Goal: Task Accomplishment & Management: Manage account settings

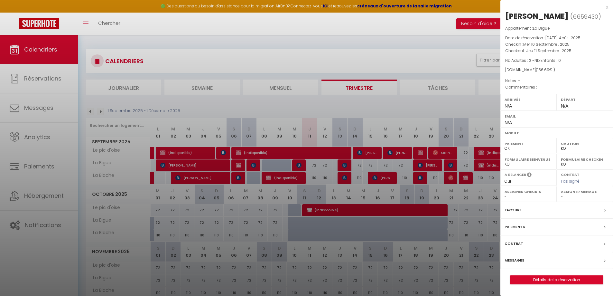
select select "KO"
select select "0"
click at [53, 212] on div at bounding box center [306, 148] width 613 height 296
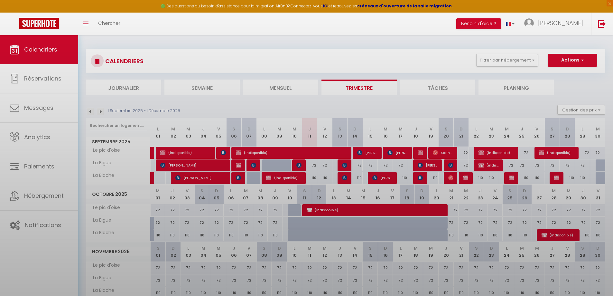
click at [47, 222] on div at bounding box center [306, 148] width 613 height 296
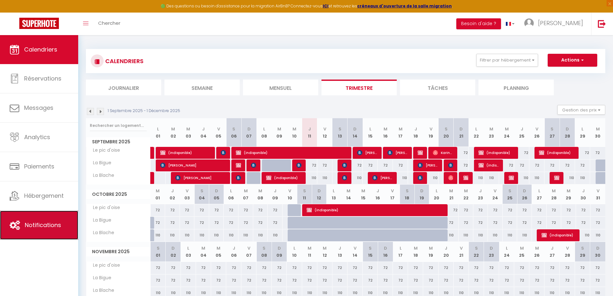
click at [41, 227] on span "Notifications" at bounding box center [43, 225] width 36 height 8
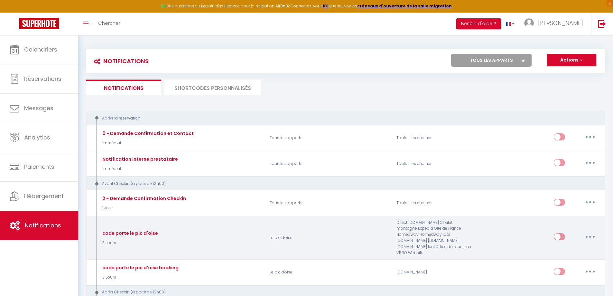
click at [589, 232] on button "button" at bounding box center [590, 236] width 18 height 10
click at [574, 246] on link "Editer" at bounding box center [573, 251] width 48 height 11
type input "code porte le pic d'oise"
select select "3 Jours"
select select "if_booking_is_paid"
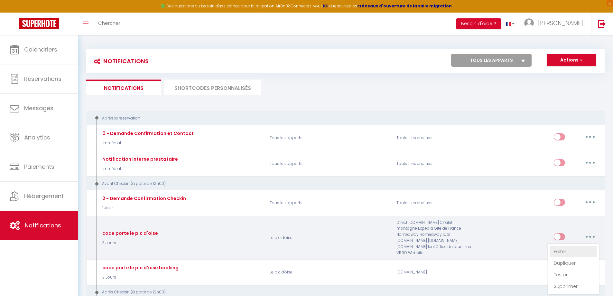
checkbox input "true"
checkbox input "false"
checkbox input "true"
radio input "true"
type input "Infos pratiques + choix repas Plaines-[GEOGRAPHIC_DATA]"
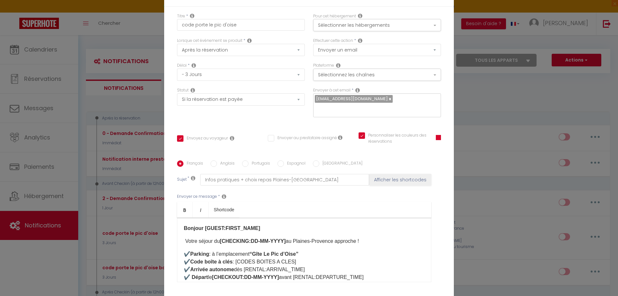
click at [220, 161] on label "Anglais" at bounding box center [226, 163] width 18 height 7
click at [217, 161] on input "Anglais" at bounding box center [213, 163] width 6 height 6
radio input "true"
checkbox input "true"
checkbox input "false"
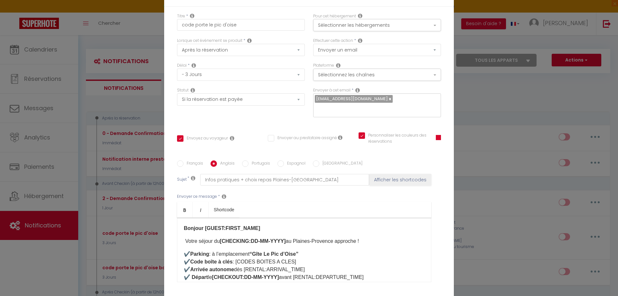
checkbox input "true"
type input "Practical Information & Meal Options Plaines-[GEOGRAPHIC_DATA]"
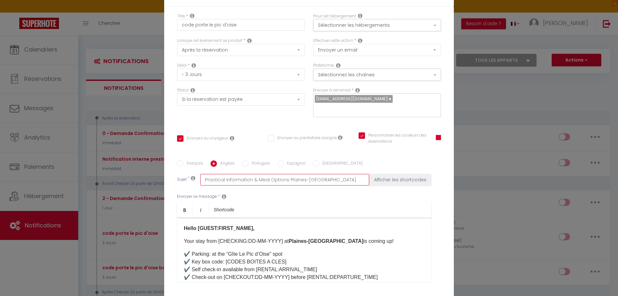
click at [327, 179] on input "Practical Information & Meal Options Plaines-[GEOGRAPHIC_DATA]" at bounding box center [284, 180] width 169 height 12
click at [251, 159] on div "Français Anglais Portugais Espagnol Italien Sujet * Practical Information & Mea…" at bounding box center [309, 225] width 264 height 149
click at [250, 161] on label "Portugais" at bounding box center [259, 163] width 22 height 7
click at [248, 161] on input "Portugais" at bounding box center [245, 163] width 6 height 6
radio input "true"
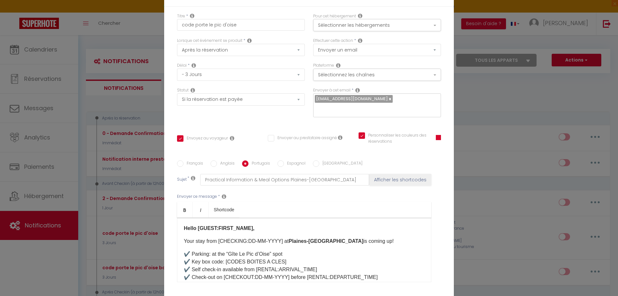
checkbox input "true"
checkbox input "false"
checkbox input "true"
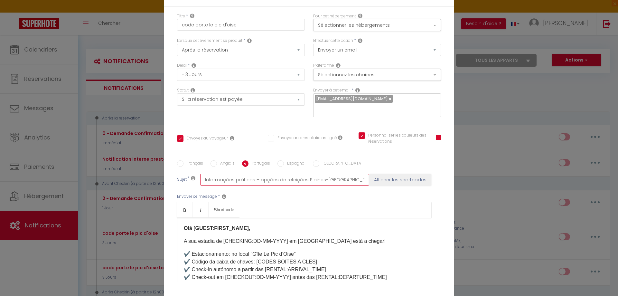
click at [251, 180] on input "Informações práticas + opções de refeições Plaines-[GEOGRAPHIC_DATA]" at bounding box center [284, 180] width 169 height 12
click at [253, 179] on input "Informações práticas + opções de refeições Plaines-[GEOGRAPHIC_DATA]" at bounding box center [284, 180] width 169 height 12
type input "Informações práticas opções de refeições Plaines-[GEOGRAPHIC_DATA]"
checkbox input "true"
checkbox input "false"
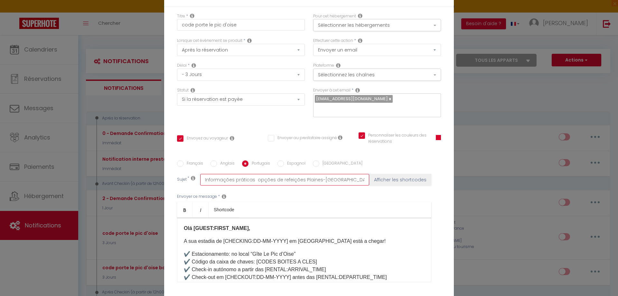
checkbox input "true"
type input "Informações práticas & opções de refeições Plaines-[GEOGRAPHIC_DATA]"
checkbox input "true"
checkbox input "false"
checkbox input "true"
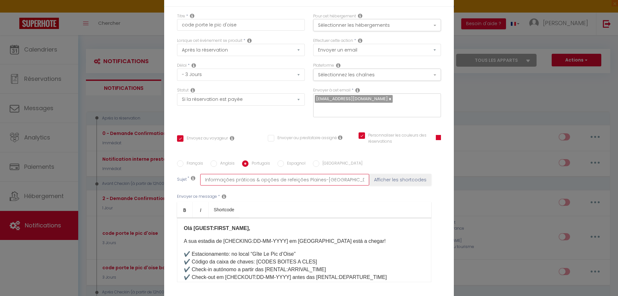
type input "Informações práticas & opções de refeições Plaines-[GEOGRAPHIC_DATA]"
click at [192, 162] on label "Français" at bounding box center [193, 163] width 20 height 7
click at [183, 162] on input "Français" at bounding box center [180, 163] width 6 height 6
radio input "true"
checkbox input "true"
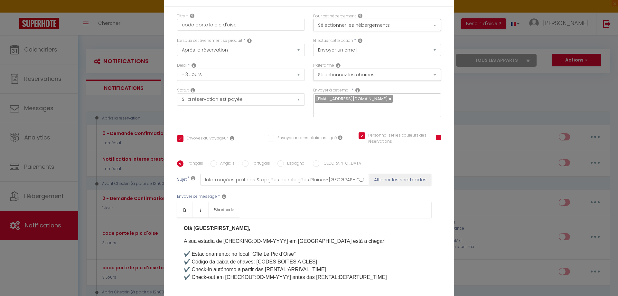
checkbox input "false"
checkbox input "true"
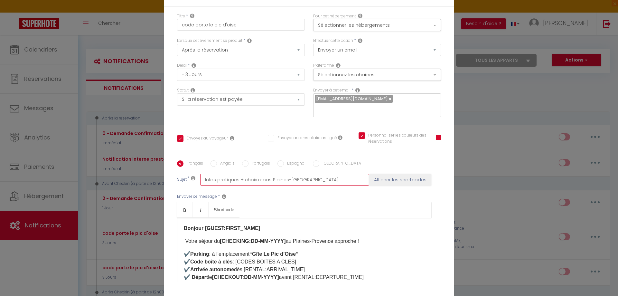
click at [239, 179] on input "Infos pratiques + choix repas Plaines-[GEOGRAPHIC_DATA]" at bounding box center [284, 180] width 169 height 12
type input "Infos pratiques choix repas Plaines-[GEOGRAPHIC_DATA]"
checkbox input "true"
checkbox input "false"
checkbox input "true"
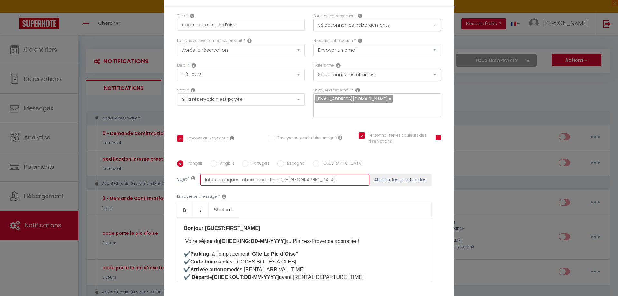
type input "Infos pratiques & choix repas Plaines-[GEOGRAPHIC_DATA]"
checkbox input "true"
checkbox input "false"
checkbox input "true"
type input "Infos pratiques & choix repas Plaines-[GEOGRAPHIC_DATA]"
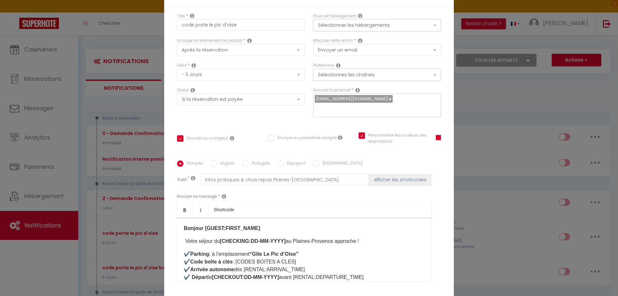
click at [279, 162] on input "Espagnol" at bounding box center [280, 163] width 6 height 6
radio input "true"
checkbox input "true"
checkbox input "false"
checkbox input "true"
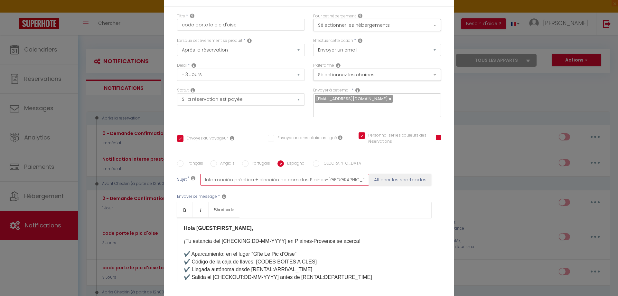
click at [253, 180] on input "Información práctica + elección de comidas Plaines-[GEOGRAPHIC_DATA]" at bounding box center [284, 180] width 169 height 12
type input "Información práctica elección de comidas Plaines-Provence"
checkbox input "true"
checkbox input "false"
checkbox input "true"
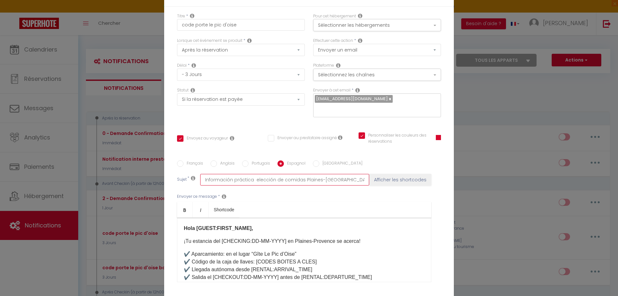
type input "Información práctica & elección de comidas Plaines-[GEOGRAPHIC_DATA]"
checkbox input "true"
checkbox input "false"
checkbox input "true"
type input "Información práctica & elección de comidas Plaines-[GEOGRAPHIC_DATA]"
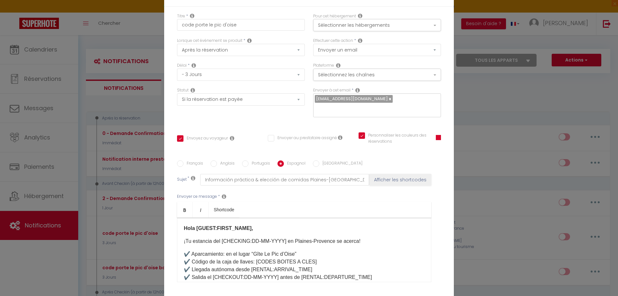
click at [323, 162] on label "[GEOGRAPHIC_DATA]" at bounding box center [340, 163] width 43 height 7
click at [319, 162] on input "[GEOGRAPHIC_DATA]" at bounding box center [316, 163] width 6 height 6
radio input "true"
checkbox input "true"
checkbox input "false"
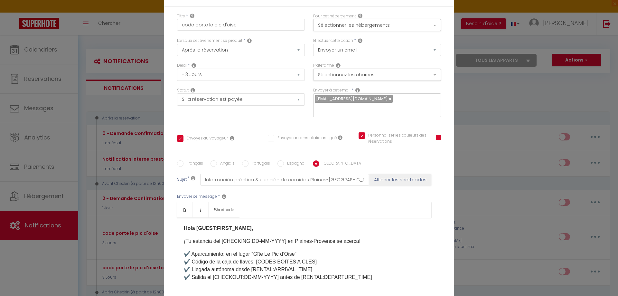
checkbox input "true"
click at [254, 178] on input "Informazioni pratiche + scelta pasti Plaines-[GEOGRAPHIC_DATA]" at bounding box center [284, 180] width 169 height 12
type input "Informazioni pratiche scelta pasti Plaines-Provence"
checkbox input "true"
checkbox input "false"
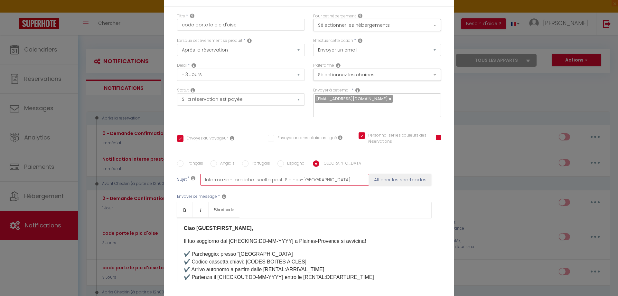
checkbox input "true"
type input "Informazioni pratiche & scelta pasti Plaines-[GEOGRAPHIC_DATA]"
checkbox input "true"
checkbox input "false"
checkbox input "true"
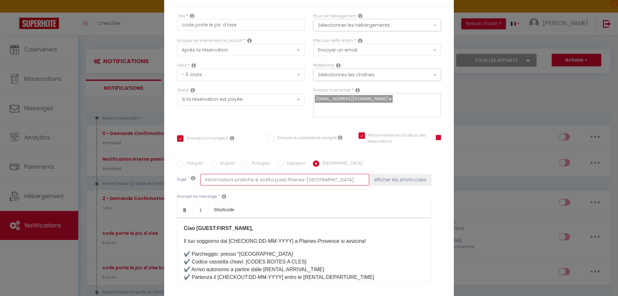
type input "Informazioni pratiche & scelta pasti Plaines-[GEOGRAPHIC_DATA]"
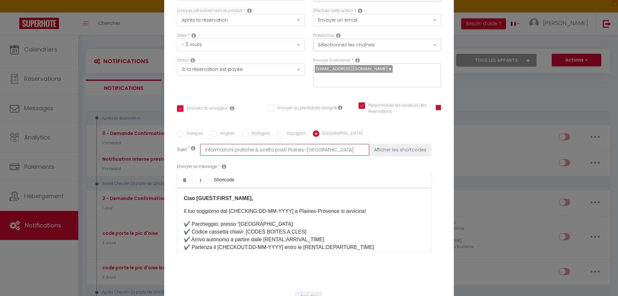
scroll to position [54, 0]
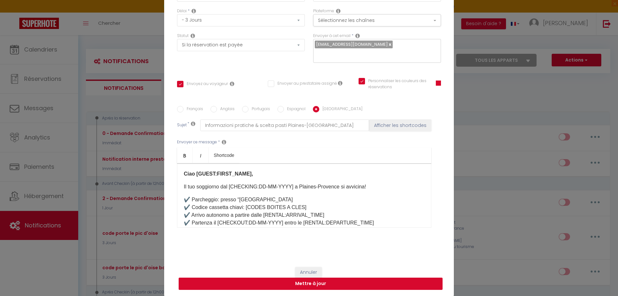
click at [309, 286] on button "Mettre à jour" at bounding box center [311, 283] width 264 height 12
checkbox input "true"
checkbox input "false"
checkbox input "true"
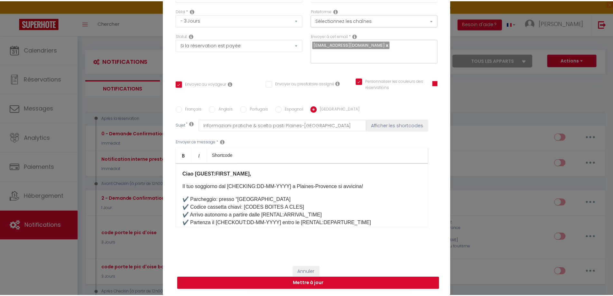
scroll to position [51, 0]
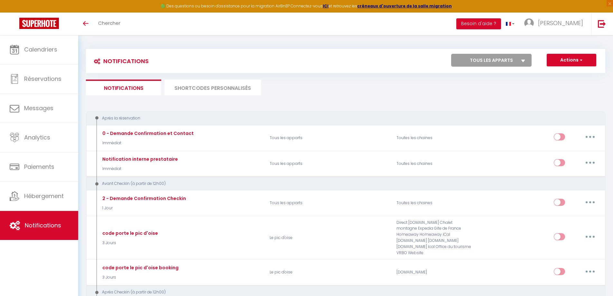
select select
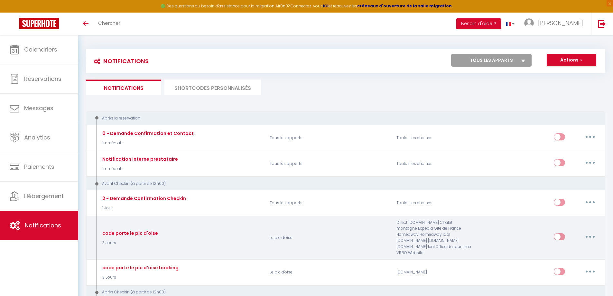
click at [591, 234] on button "button" at bounding box center [590, 236] width 18 height 10
click at [579, 246] on link "Editer" at bounding box center [573, 251] width 48 height 11
type input "code porte le pic d'oise"
select select "3 Jours"
select select "if_booking_is_paid"
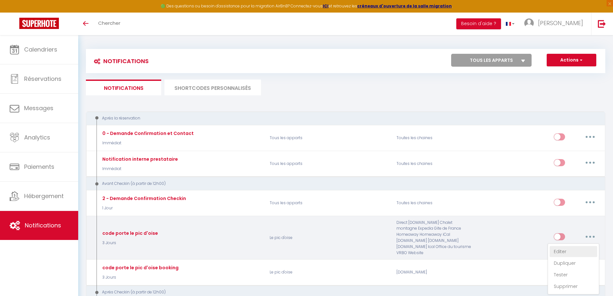
checkbox input "true"
checkbox input "false"
radio input "true"
type input "Infos pratiques + choix repas Plaines-[GEOGRAPHIC_DATA]"
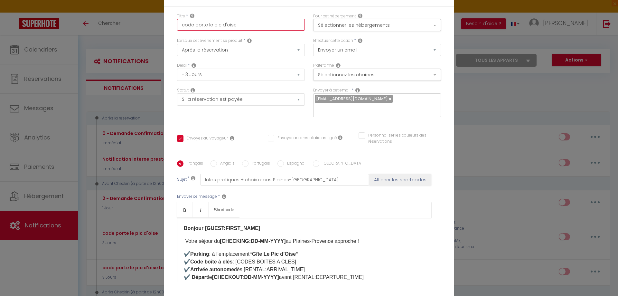
click at [247, 25] on input "code porte le pic d'oise" at bounding box center [241, 25] width 128 height 12
click at [358, 136] on input "Personnaliser les couleurs des réservations" at bounding box center [395, 135] width 74 height 6
checkbox input "true"
checkbox input "false"
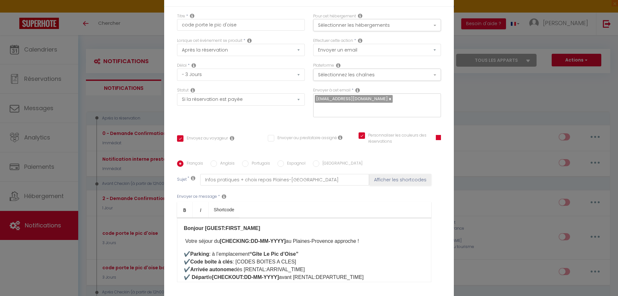
click at [435, 138] on span at bounding box center [437, 137] width 5 height 5
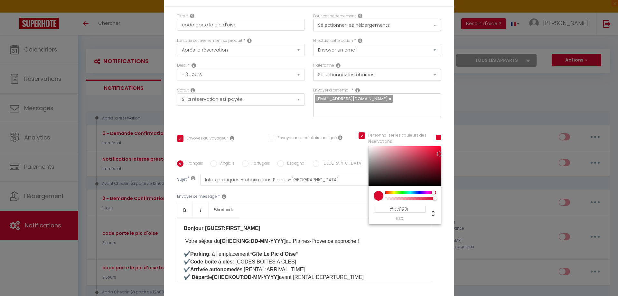
click at [325, 124] on div "Titre * code porte le pic d'oise Pour cet hébergement Sélectionner les hébergem…" at bounding box center [308, 161] width 289 height 308
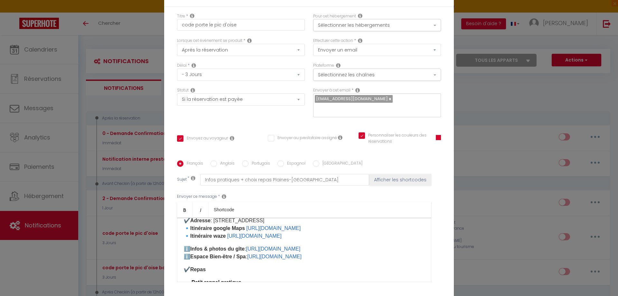
scroll to position [96, 0]
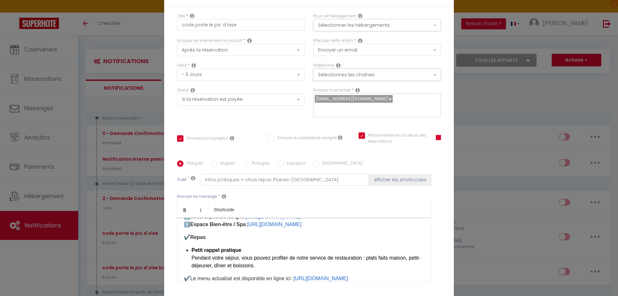
click at [375, 74] on button "Sélectionnez les chaînes" at bounding box center [377, 75] width 128 height 12
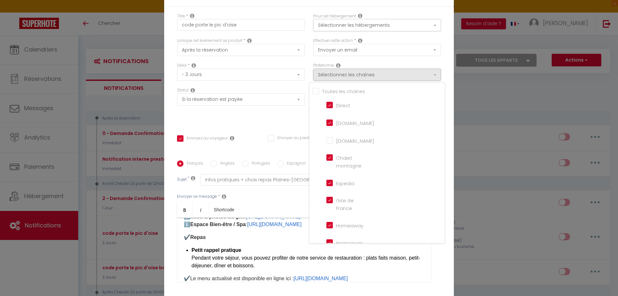
click at [246, 121] on div "Statut Aucun Si la réservation est payée Si réservation non payée Si la caution…" at bounding box center [241, 105] width 136 height 36
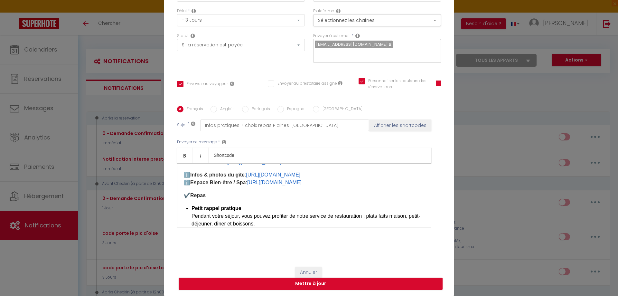
scroll to position [64, 0]
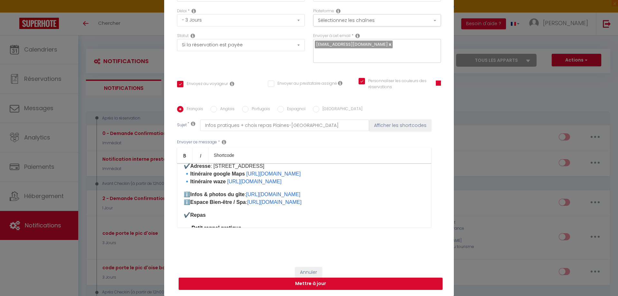
click at [243, 173] on strong "🔹​Itinéraire google Maps" at bounding box center [214, 173] width 61 height 5
click at [225, 180] on b "🔹​Itinéraire waze" at bounding box center [205, 181] width 42 height 5
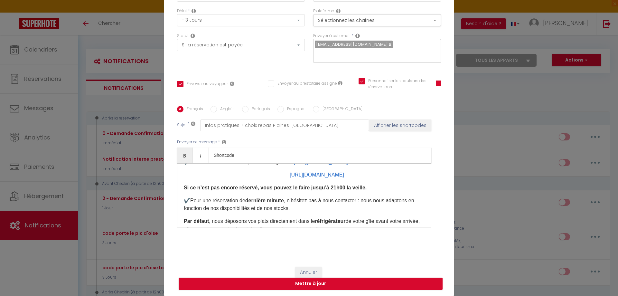
scroll to position [96, 0]
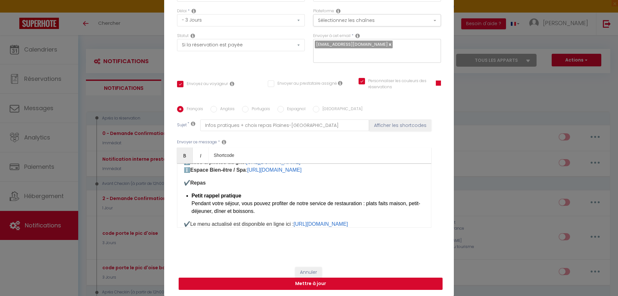
click at [308, 285] on button "Mettre à jour" at bounding box center [311, 283] width 264 height 12
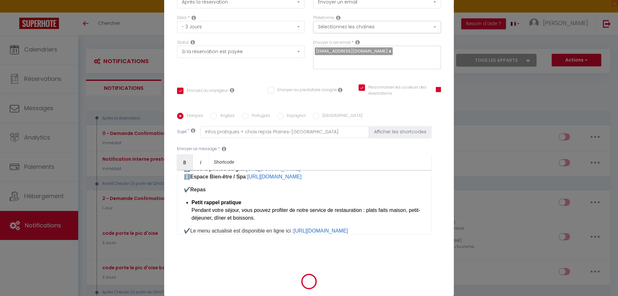
checkbox input "true"
checkbox input "false"
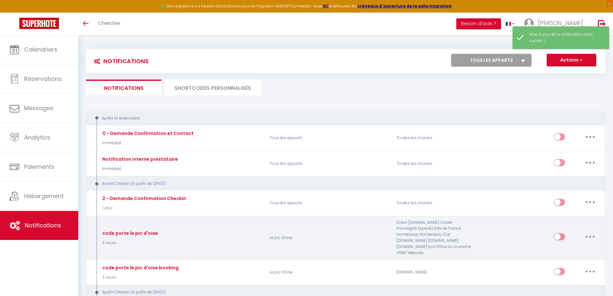
click at [584, 233] on button "button" at bounding box center [590, 236] width 18 height 10
click at [572, 247] on link "Editer" at bounding box center [573, 251] width 48 height 11
type input "code porte le pic d'oise"
select select "3 Jours"
select select "if_booking_is_paid"
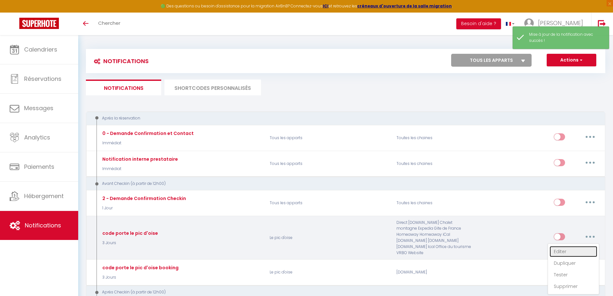
checkbox input "true"
checkbox input "false"
checkbox input "true"
radio input "true"
type input "Infos pratiques + choix repas Plaines-[GEOGRAPHIC_DATA]"
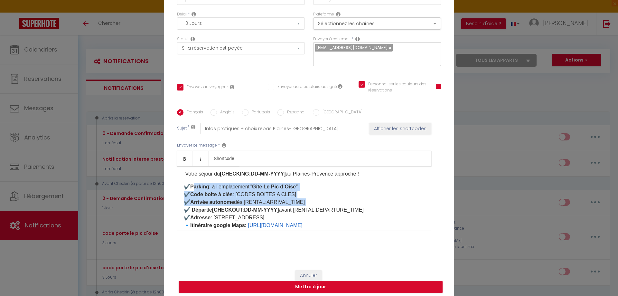
scroll to position [0, 0]
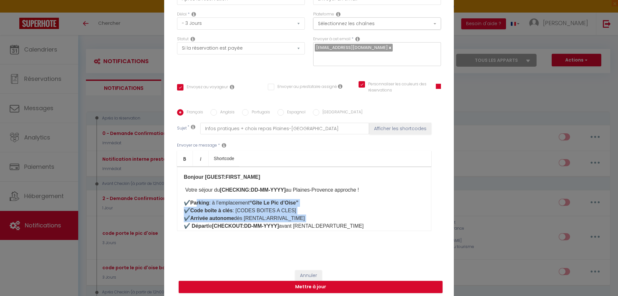
drag, startPoint x: 182, startPoint y: 201, endPoint x: 196, endPoint y: 201, distance: 14.5
click at [196, 201] on p "✔️ Parking : à l’emplacement “Gîte [GEOGRAPHIC_DATA]” ✔️ Code boîte à clés : [C…" at bounding box center [304, 226] width 241 height 54
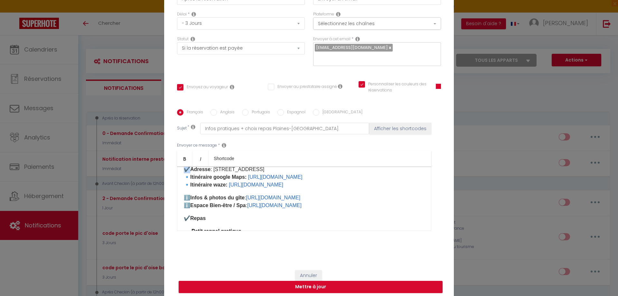
scroll to position [55, 0]
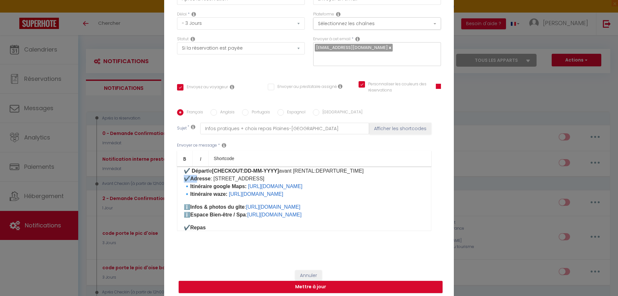
drag, startPoint x: 183, startPoint y: 170, endPoint x: 197, endPoint y: 178, distance: 15.8
click at [197, 178] on p "✔️ Parking : à l’emplacement “Gîte [GEOGRAPHIC_DATA]” ✔️ Code boîte à clés : [C…" at bounding box center [304, 171] width 241 height 54
click at [184, 189] on p "✔️ Parking : à l’emplacement “Gîte [GEOGRAPHIC_DATA]” ✔️ Code boîte à clés : [C…" at bounding box center [304, 171] width 241 height 54
drag, startPoint x: 181, startPoint y: 179, endPoint x: 289, endPoint y: 193, distance: 108.9
click at [289, 193] on div "Bonjour [GUEST:FIRST_NAME]​ ​ Votre séjour du [CHECKING:DD-MM-YYYY] ​au Plaines…" at bounding box center [304, 198] width 254 height 64
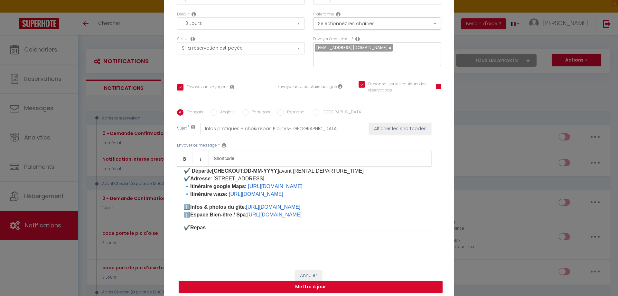
copy p "✔️ Adresse : [STREET_ADDRESS] 🔹​Itinéraire google Maps: [URL][DOMAIN_NAME] ​ 🔹​…"
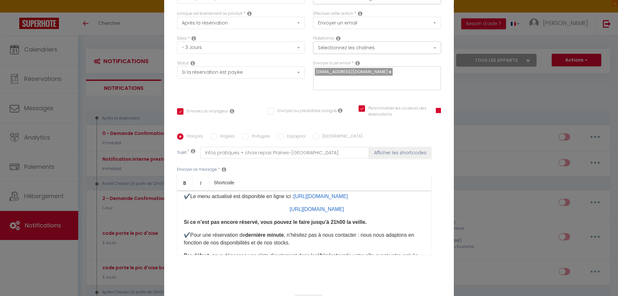
scroll to position [0, 0]
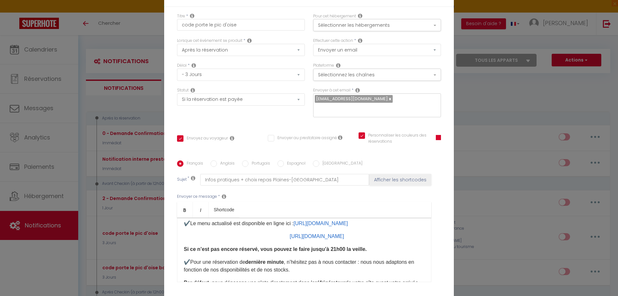
click at [477, 276] on div "Modifier la notification × Titre * code porte le pic d'oise Pour cet hébergemen…" at bounding box center [309, 148] width 618 height 296
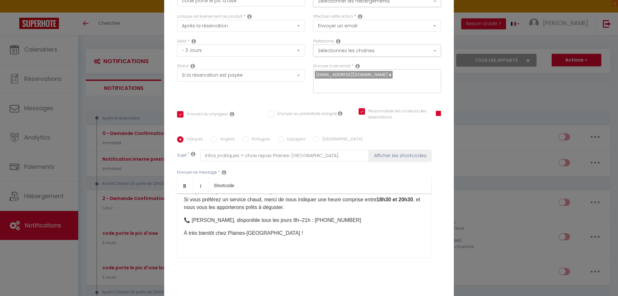
scroll to position [54, 0]
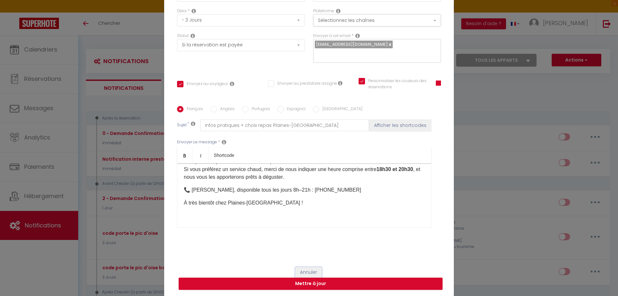
click at [308, 272] on button "Annuler" at bounding box center [308, 272] width 27 height 11
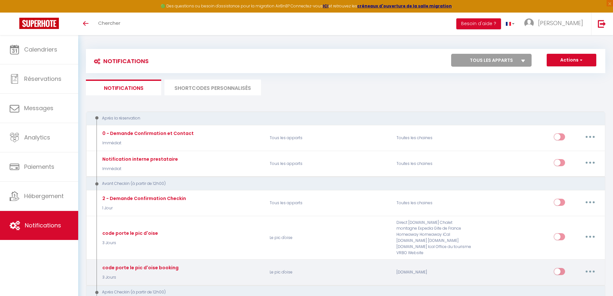
click at [588, 266] on button "button" at bounding box center [590, 271] width 18 height 10
click at [559, 280] on link "Editer" at bounding box center [573, 285] width 48 height 11
type input "code porte le pic d'oise booking"
checkbox input "true"
checkbox input "false"
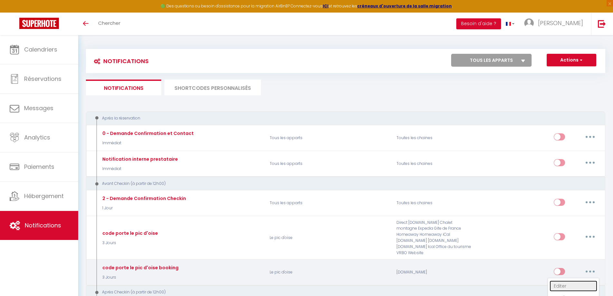
checkbox input "false"
type input "Infos pratiques + choix repas Plaines-[GEOGRAPHIC_DATA]"
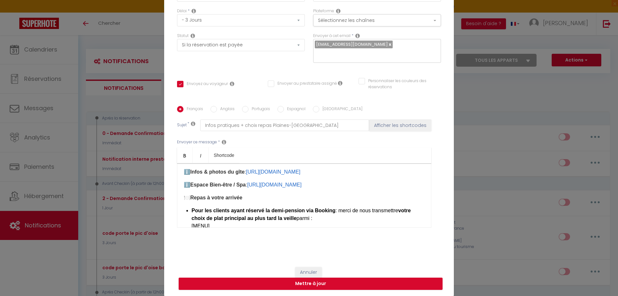
scroll to position [56, 0]
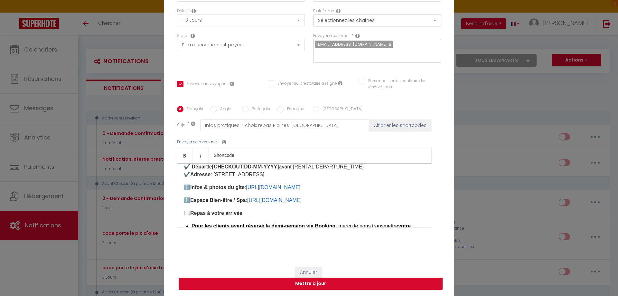
click at [315, 173] on p "✔️ Parking : à l’emplacement “Gîte [GEOGRAPHIC_DATA]” ✔️ Code boîte à clés : [C…" at bounding box center [304, 159] width 241 height 39
click at [313, 175] on p "✔️ Parking : à l’emplacement “Gîte [GEOGRAPHIC_DATA]” ✔️ Code boîte à clés : [C…" at bounding box center [304, 159] width 241 height 39
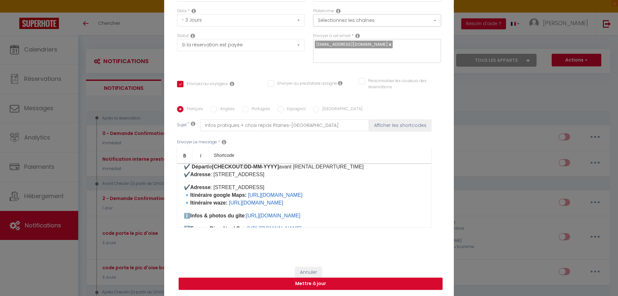
drag, startPoint x: 293, startPoint y: 185, endPoint x: 172, endPoint y: 185, distance: 120.3
click at [172, 185] on div "Titre * code porte le pic d'oise booking Pour cet hébergement Sélectionner les …" at bounding box center [308, 106] width 289 height 308
click at [184, 195] on b "🔹​Itinéraire google Maps:" at bounding box center [215, 194] width 63 height 5
click at [185, 188] on p "🔹​Itinéraire google Maps: [URL][DOMAIN_NAME] ​ 🔹​Itinéraire waze: [URL][DOMAIN_…" at bounding box center [304, 194] width 241 height 23
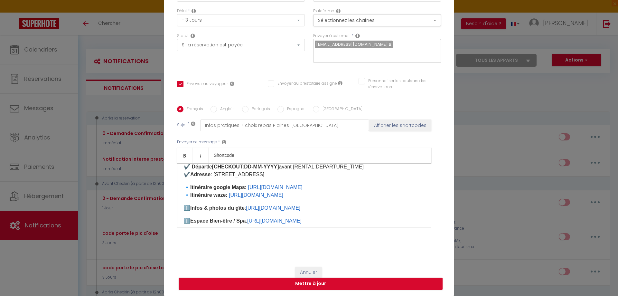
click at [184, 182] on div "Bonjour [GUEST:FIRST_NAME]​ ​ Votre séjour du [CHECKING:DD-MM-YYYY] ​au Plaines…" at bounding box center [304, 195] width 254 height 64
click at [184, 196] on b "🔹​Itinéraire waze:" at bounding box center [206, 194] width 44 height 5
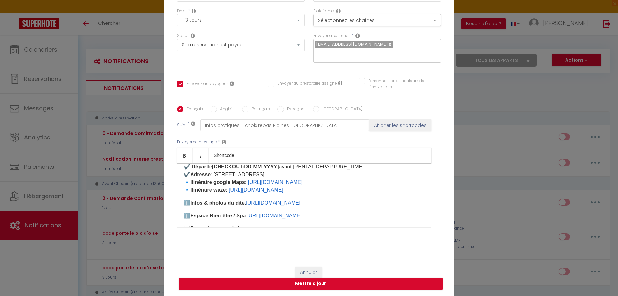
click at [184, 183] on p "✔️ Parking : à l’emplacement “Gîte [GEOGRAPHIC_DATA]” ✔️ Code boîte à clés : [C…" at bounding box center [304, 167] width 241 height 54
click at [180, 189] on div "Bonjour [GUEST:FIRST_NAME]​ ​ Votre séjour du [CHECKING:DD-MM-YYYY] ​au Plaines…" at bounding box center [304, 195] width 254 height 64
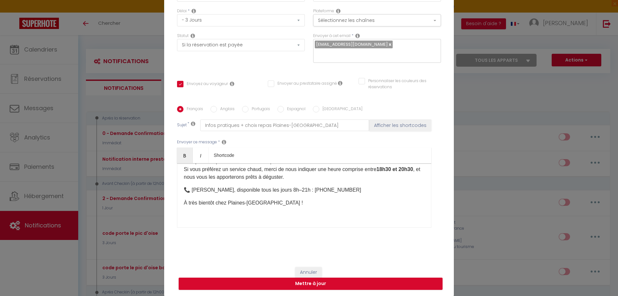
scroll to position [200, 0]
click at [309, 282] on button "Mettre à jour" at bounding box center [311, 283] width 264 height 12
checkbox input "true"
checkbox input "false"
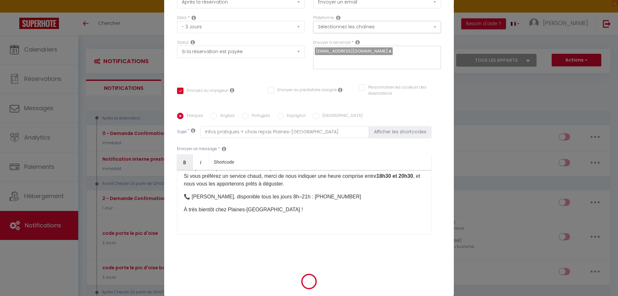
scroll to position [51, 0]
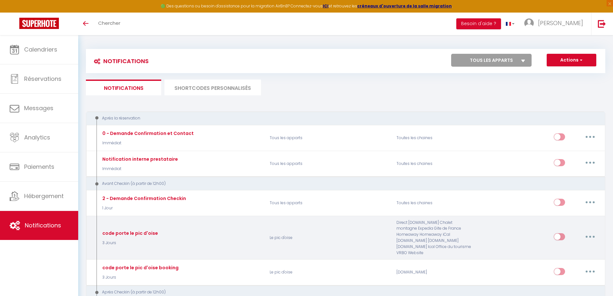
click at [588, 234] on button "button" at bounding box center [590, 236] width 18 height 10
click at [570, 246] on link "Editer" at bounding box center [573, 251] width 48 height 11
type input "code porte le pic d'oise"
select select "3 Jours"
select select "if_booking_is_paid"
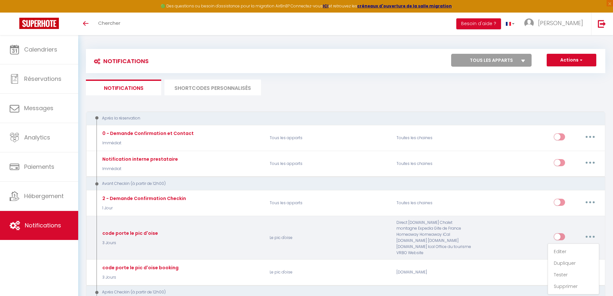
checkbox input "true"
checkbox input "false"
checkbox input "true"
radio input "true"
type input "Infos pratiques + choix repas Plaines-[GEOGRAPHIC_DATA]"
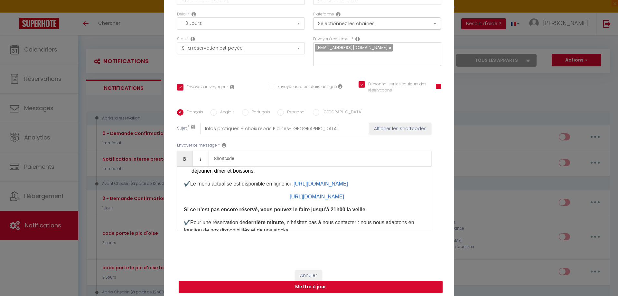
scroll to position [71, 0]
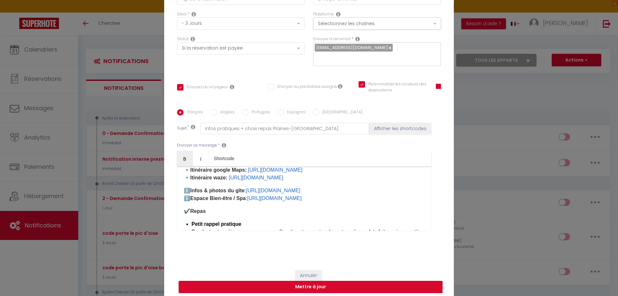
click at [230, 189] on strong "Infos & photos du gîte" at bounding box center [217, 190] width 54 height 5
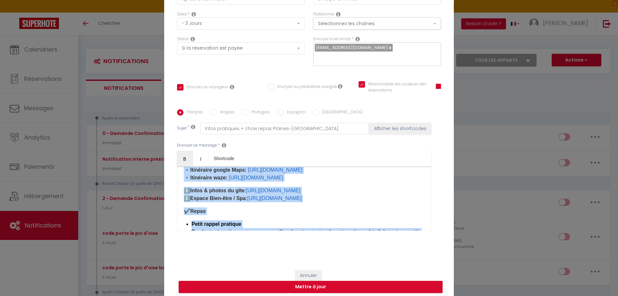
copy div "Loremip [DOLOR:SITAM_CONS]​ ​ Adipi elitse do [EIUSMODT:IN-UT-LABO] ​et Dolorem…"
click at [275, 211] on p "✔️​ Repas" at bounding box center [304, 211] width 241 height 8
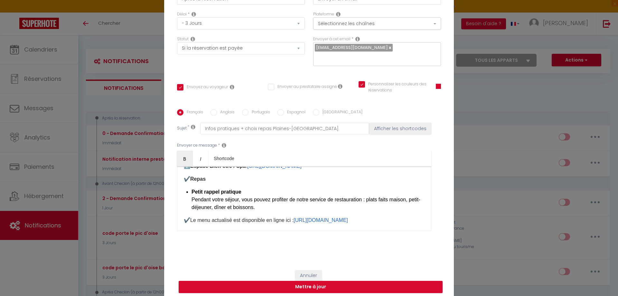
scroll to position [136, 0]
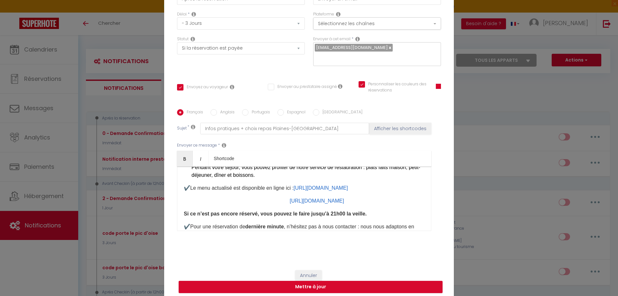
drag, startPoint x: 375, startPoint y: 199, endPoint x: 293, endPoint y: 197, distance: 82.4
click at [293, 197] on p "[URL][DOMAIN_NAME] ​" at bounding box center [304, 201] width 241 height 8
click at [180, 212] on div "Bonjour [GUEST:FIRST_NAME]​ ​ Votre séjour du [CHECKING:DD-MM-YYYY] ​au Plaines…" at bounding box center [304, 198] width 254 height 64
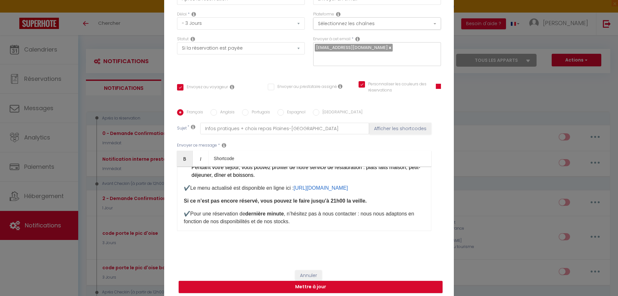
click at [213, 189] on span "Le menu actualisé est disponible en ligne ici :" at bounding box center [241, 187] width 103 height 5
click at [318, 288] on button "Mettre à jour" at bounding box center [311, 286] width 264 height 12
checkbox input "true"
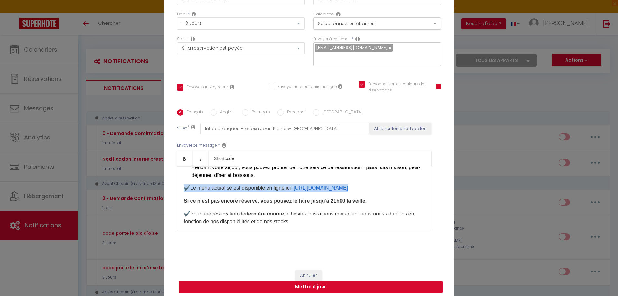
checkbox input "false"
checkbox input "true"
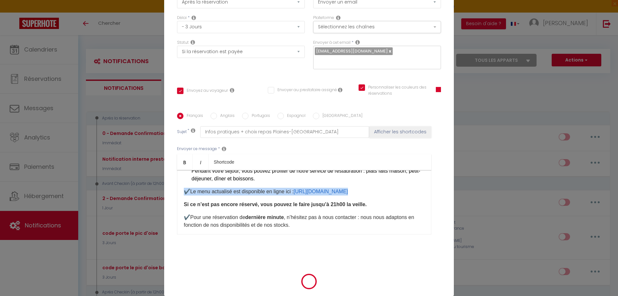
scroll to position [51, 0]
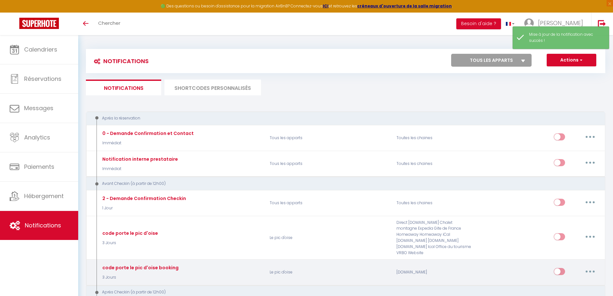
click at [588, 266] on button "button" at bounding box center [590, 271] width 18 height 10
click at [567, 280] on link "Editer" at bounding box center [573, 285] width 48 height 11
type input "code porte le pic d'oise booking"
select select "3 Jours"
select select "if_booking_is_paid"
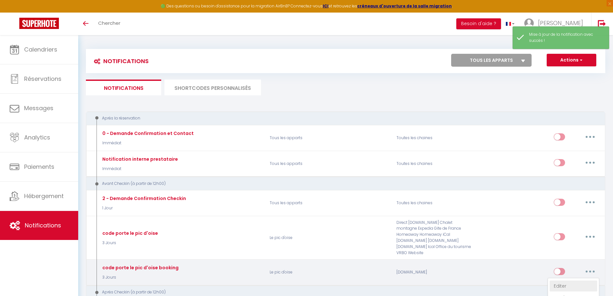
checkbox input "true"
checkbox input "false"
radio input "true"
type input "Infos pratiques + choix repas Plaines-[GEOGRAPHIC_DATA]"
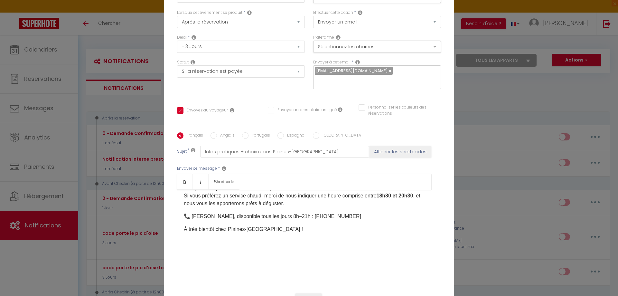
scroll to position [54, 0]
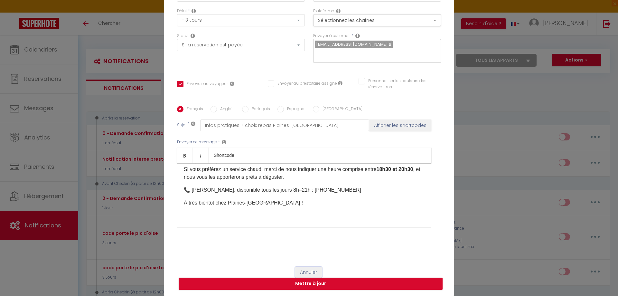
click at [308, 272] on button "Annuler" at bounding box center [308, 272] width 27 height 11
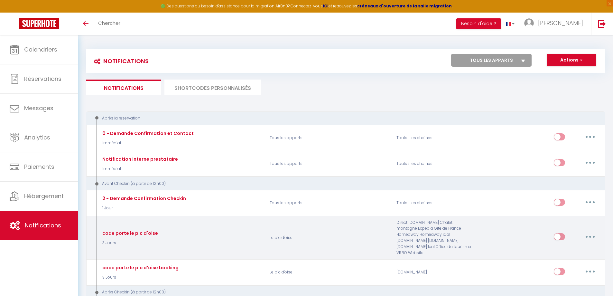
click at [592, 232] on button "button" at bounding box center [590, 236] width 18 height 10
click at [560, 249] on link "Editer" at bounding box center [573, 251] width 48 height 11
type input "code porte le pic d'oise"
checkbox input "true"
checkbox input "false"
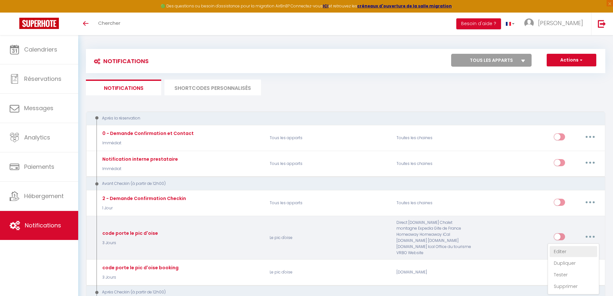
checkbox input "true"
type input "Infos pratiques + choix repas Plaines-[GEOGRAPHIC_DATA]"
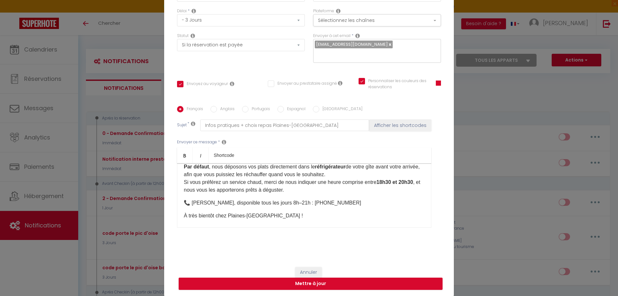
click at [211, 110] on input "Anglais" at bounding box center [213, 109] width 6 height 6
radio input "true"
checkbox input "true"
checkbox input "false"
checkbox input "true"
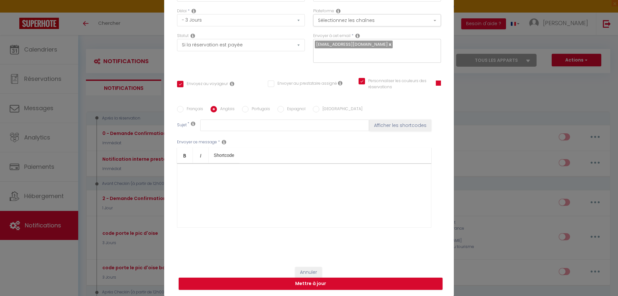
scroll to position [0, 0]
click at [190, 172] on div at bounding box center [304, 195] width 254 height 64
click at [184, 167] on div at bounding box center [304, 195] width 254 height 64
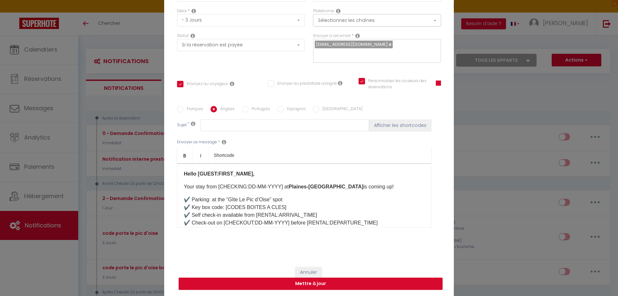
click at [179, 109] on input "Français" at bounding box center [180, 109] width 6 height 6
radio input "true"
checkbox input "true"
checkbox input "false"
checkbox input "true"
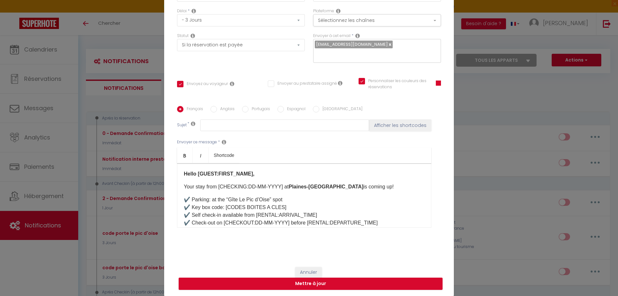
type input "Infos pratiques + choix repas Plaines-[GEOGRAPHIC_DATA]"
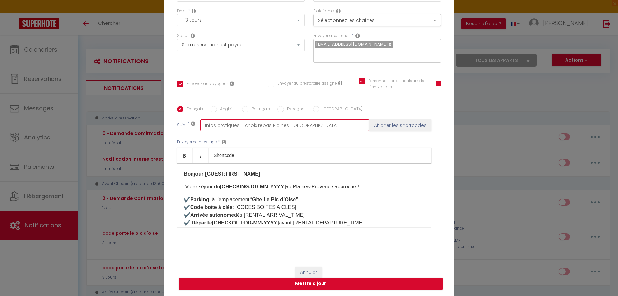
drag, startPoint x: 313, startPoint y: 127, endPoint x: 196, endPoint y: 125, distance: 117.7
click at [196, 125] on div "Sujet * Infos pratiques + choix repas Plaines-Provence Afficher les shortcodes" at bounding box center [309, 125] width 264 height 12
click at [211, 108] on input "Anglais" at bounding box center [213, 109] width 6 height 6
radio input "true"
checkbox input "true"
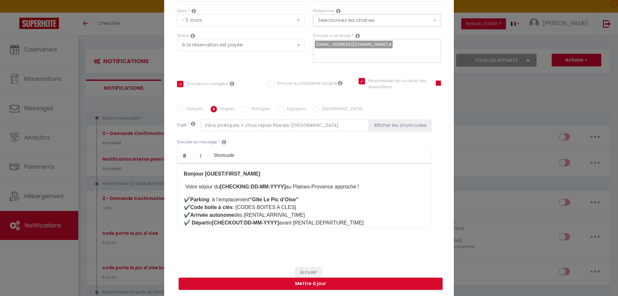
checkbox input "false"
checkbox input "true"
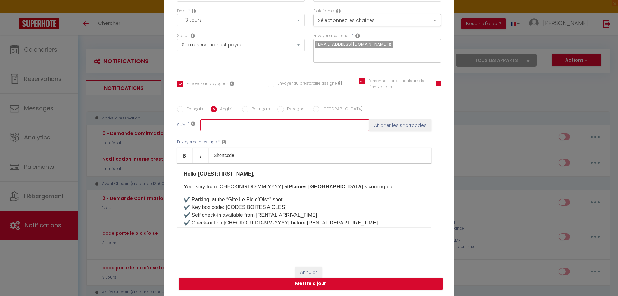
click at [240, 125] on input "text" at bounding box center [284, 125] width 169 height 12
paste input "Practical Information & Meal Options – Plaines-[GEOGRAPHIC_DATA]"
type input "Practical Information & Meal Options – Plaines-[GEOGRAPHIC_DATA]"
checkbox input "true"
checkbox input "false"
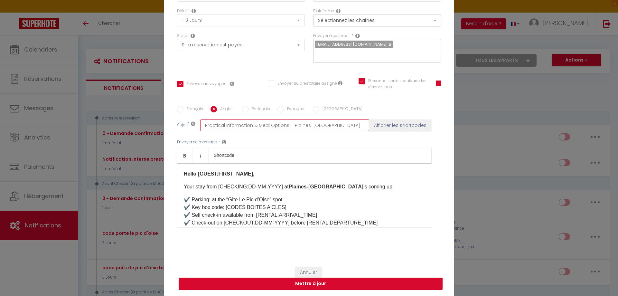
checkbox input "true"
click at [289, 123] on input "Practical Information & Meal Options – Plaines-[GEOGRAPHIC_DATA]" at bounding box center [284, 125] width 169 height 12
type input "Practical Information & Meal Options –Plaines-[GEOGRAPHIC_DATA]"
checkbox input "true"
checkbox input "false"
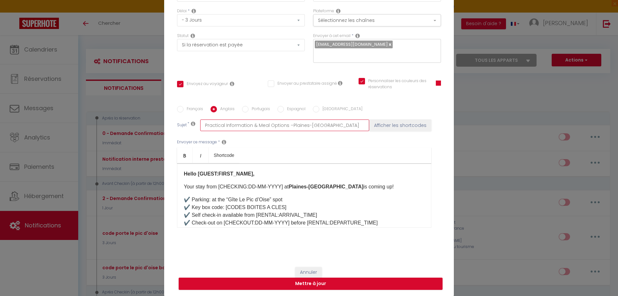
checkbox input "true"
type input "Practical Information & Meal Options Plaines-[GEOGRAPHIC_DATA]"
checkbox input "true"
checkbox input "false"
checkbox input "true"
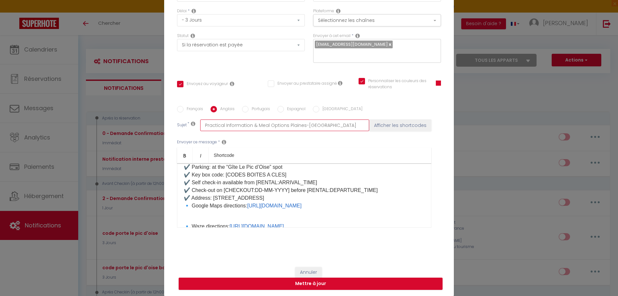
scroll to position [32, 0]
type input "Practical Information & Meal Options Plaines-[GEOGRAPHIC_DATA]"
click at [184, 222] on p "🔹 Waze directions: [URL][DOMAIN_NAME]" at bounding box center [304, 222] width 241 height 15
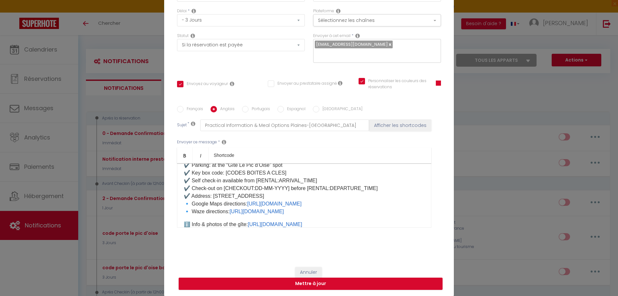
click at [184, 204] on p "✔️ Parking: at the “Gîte [GEOGRAPHIC_DATA]” spot ✔️ Key box code: [CODES BOITES…" at bounding box center [304, 188] width 241 height 54
click at [184, 213] on p "✔️ Parking: at the “Gîte [GEOGRAPHIC_DATA]” spot ✔️ Key box code: [CODES BOITES…" at bounding box center [304, 188] width 241 height 54
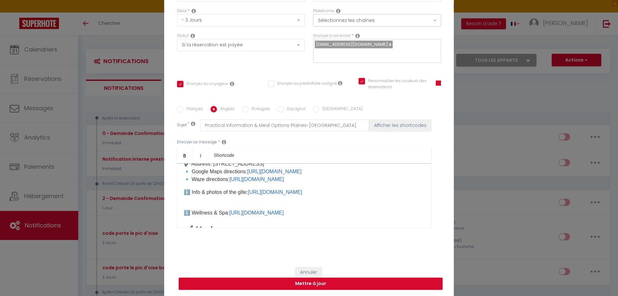
click at [184, 212] on p "ℹ️ Wellness & Spa: [URL][DOMAIN_NAME]" at bounding box center [304, 208] width 241 height 15
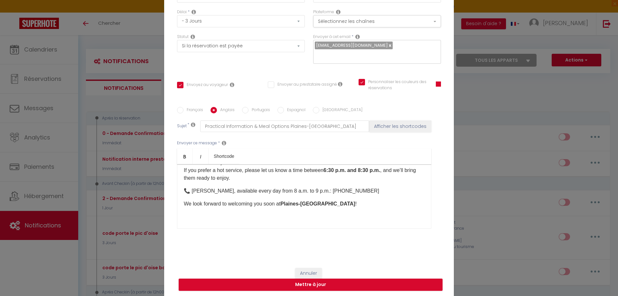
scroll to position [54, 0]
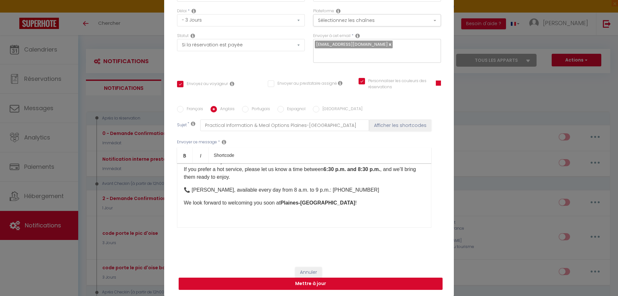
click at [305, 282] on button "Mettre à jour" at bounding box center [311, 283] width 264 height 12
checkbox input "true"
checkbox input "false"
checkbox input "true"
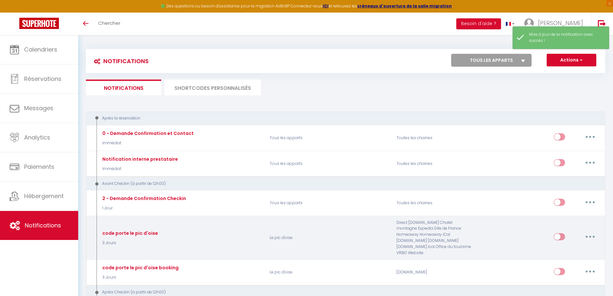
click at [590, 235] on icon "button" at bounding box center [590, 236] width 2 height 2
click at [573, 248] on link "Editer" at bounding box center [573, 251] width 48 height 11
type input "code porte le pic d'oise"
select select "3 Jours"
select select "if_booking_is_paid"
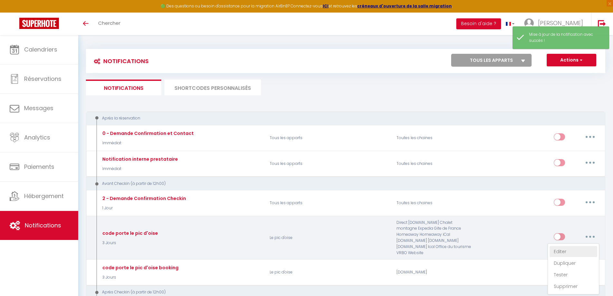
checkbox input "true"
checkbox input "false"
checkbox input "true"
radio input "true"
type input "Infos pratiques + choix repas Plaines-[GEOGRAPHIC_DATA]"
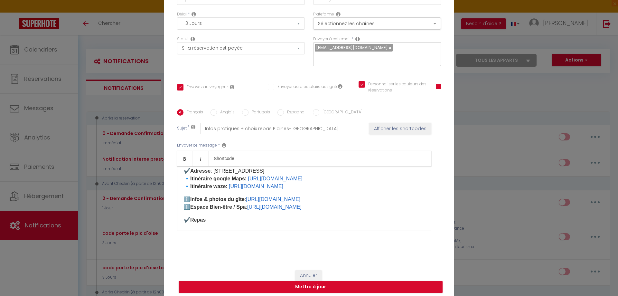
scroll to position [64, 0]
click at [204, 182] on b "🔹​Itinéraire waze:" at bounding box center [206, 184] width 44 height 5
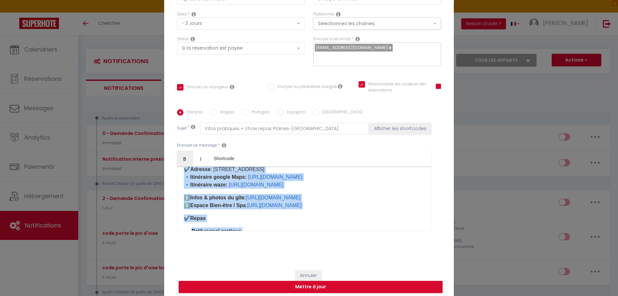
copy div "Loremip [DOLOR:SITAM_CONS]​ ​ Adipi elitse do [EIUSMODT:IN-UT-LABO] ​et Dolorem…"
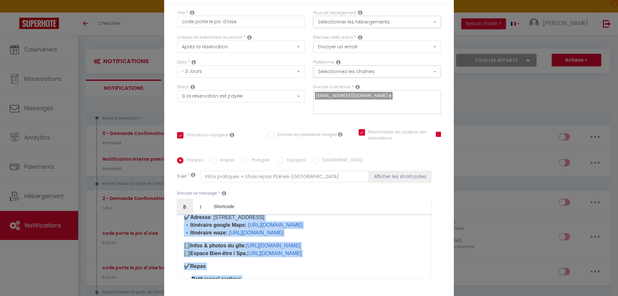
scroll to position [0, 0]
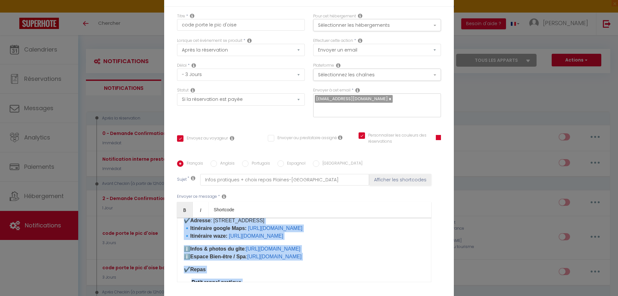
click at [313, 162] on input "[GEOGRAPHIC_DATA]" at bounding box center [316, 163] width 6 height 6
radio input "true"
checkbox input "true"
checkbox input "false"
checkbox input "true"
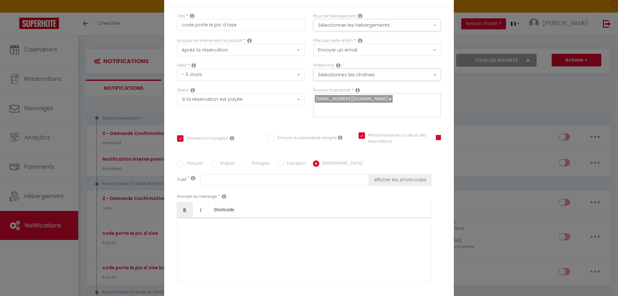
click at [187, 223] on div at bounding box center [304, 249] width 254 height 64
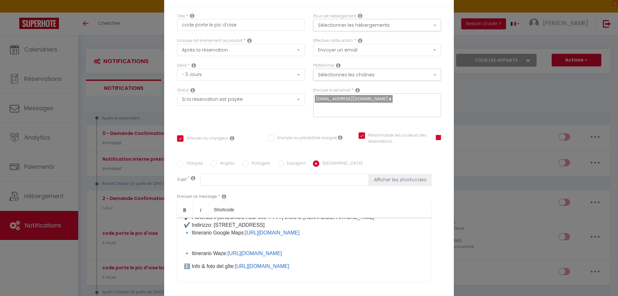
scroll to position [64, 0]
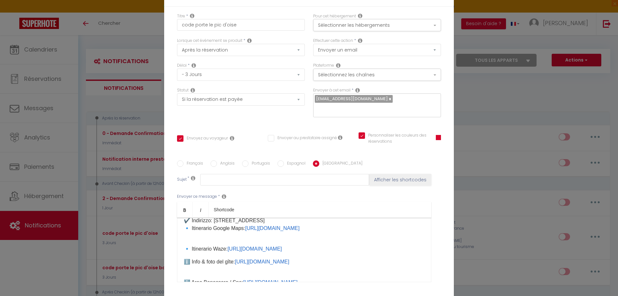
click at [184, 247] on p "🔹 Itinerario Waze: [URL][DOMAIN_NAME]" at bounding box center [304, 244] width 241 height 15
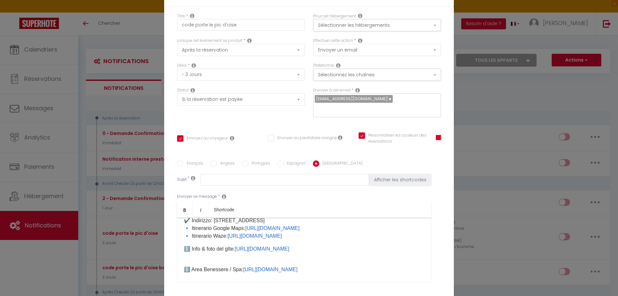
click at [184, 231] on p "✔️ Parcheggio: presso “Gîte [GEOGRAPHIC_DATA]” ✔️ Codice cassetta chiavi: [CODE…" at bounding box center [304, 213] width 241 height 54
click at [184, 236] on p "✔️ Parcheggio: presso “Gîte [GEOGRAPHIC_DATA]” ✔️ Codice cassetta chiavi: [CODE…" at bounding box center [304, 213] width 241 height 54
click at [181, 268] on div "Ciao [GUEST:FIRST_NAME], Il tuo soggiorno dal [CHECKING:DD-MM-YYYY] a Plaines-P…" at bounding box center [304, 249] width 254 height 64
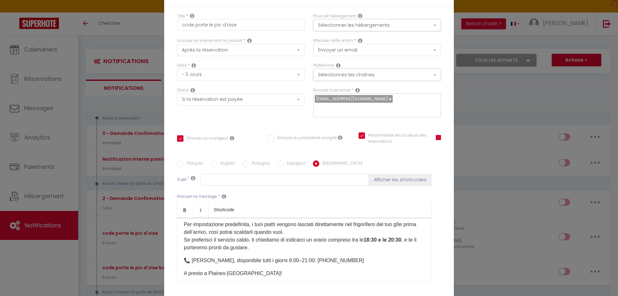
scroll to position [225, 0]
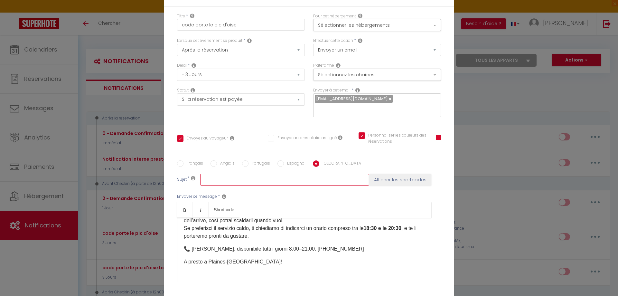
click at [213, 177] on input "text" at bounding box center [284, 180] width 169 height 12
paste input "Informazioni pratiche + scelta pasti – Plaines-[GEOGRAPHIC_DATA]"
type input "Informazioni pratiche + scelta pasti – Plaines-[GEOGRAPHIC_DATA]"
checkbox input "true"
checkbox input "false"
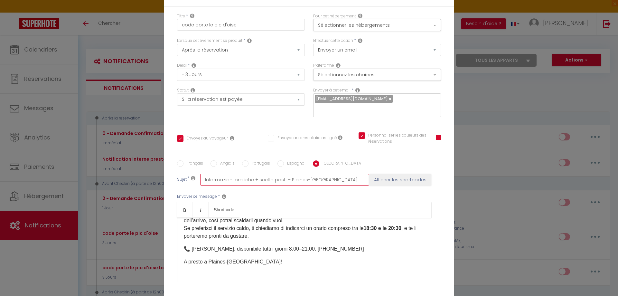
checkbox input "true"
click at [286, 177] on input "Informazioni pratiche + scelta pasti – Plaines-[GEOGRAPHIC_DATA]" at bounding box center [284, 180] width 169 height 12
type input "Informazioni pratiche + scelta pasti –Plaines-[GEOGRAPHIC_DATA]"
checkbox input "true"
checkbox input "false"
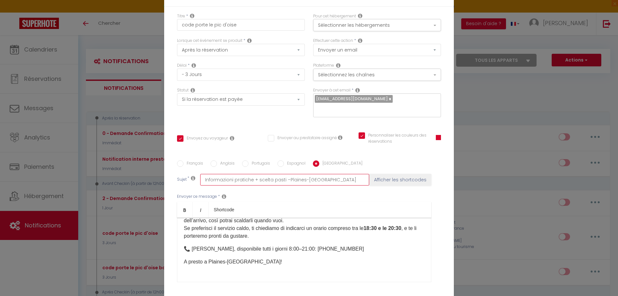
checkbox input "true"
type input "Informazioni pratiche + scelta pasti Plaines-[GEOGRAPHIC_DATA]"
checkbox input "true"
checkbox input "false"
checkbox input "true"
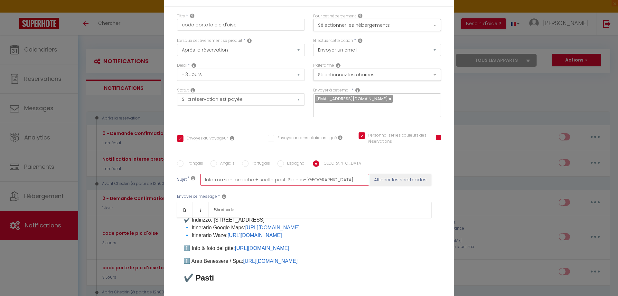
scroll to position [64, 0]
type input "Informazioni pratiche + scelta pasti Plaines-[GEOGRAPHIC_DATA]"
click at [277, 164] on input "Espagnol" at bounding box center [280, 163] width 6 height 6
radio input "true"
checkbox input "true"
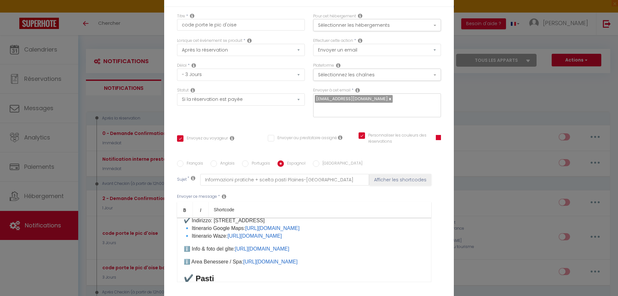
checkbox input "false"
checkbox input "true"
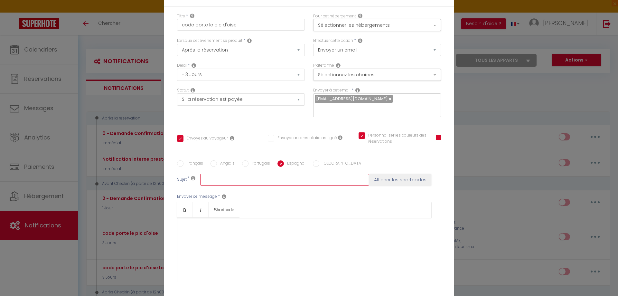
click at [217, 179] on input "text" at bounding box center [284, 180] width 169 height 12
paste input "Información práctica + elección de comidas – Plaines-[GEOGRAPHIC_DATA]"
type input "Información práctica + elección de comidas – Plaines-[GEOGRAPHIC_DATA]"
checkbox input "true"
checkbox input "false"
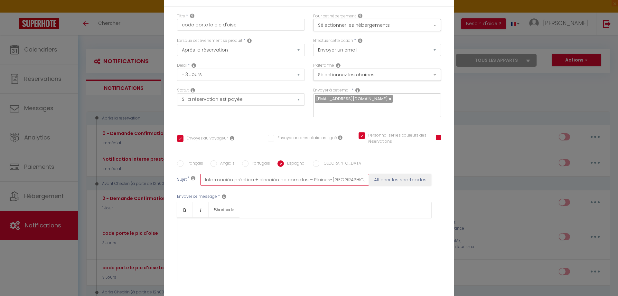
checkbox input "true"
click at [307, 179] on input "Información práctica + elección de comidas – Plaines-[GEOGRAPHIC_DATA]" at bounding box center [284, 180] width 169 height 12
type input "Información práctica + elección de comidas –Plaines-[GEOGRAPHIC_DATA]"
checkbox input "true"
checkbox input "false"
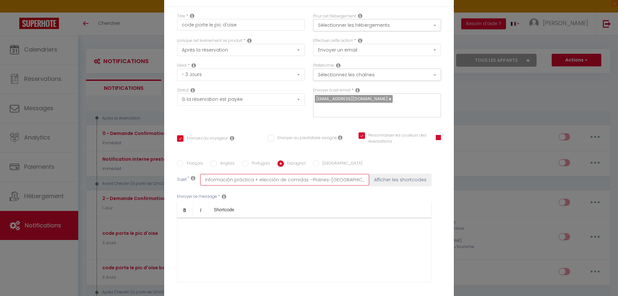
checkbox input "true"
type input "Información práctica + elección de comidas Plaines-[GEOGRAPHIC_DATA]"
checkbox input "true"
checkbox input "false"
checkbox input "true"
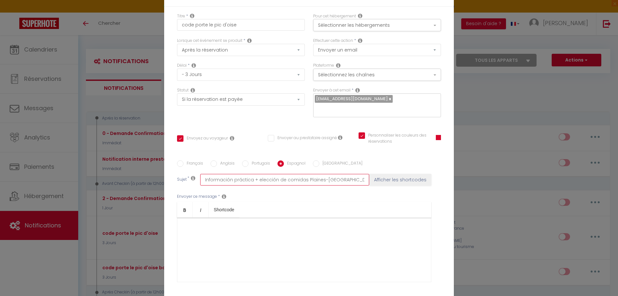
type input "Información práctica + elección de comidas Plaines-[GEOGRAPHIC_DATA]"
click at [192, 226] on div at bounding box center [304, 249] width 254 height 64
click at [184, 222] on div at bounding box center [304, 249] width 254 height 64
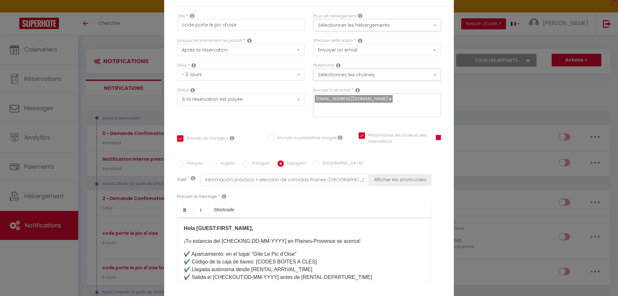
scroll to position [32, 0]
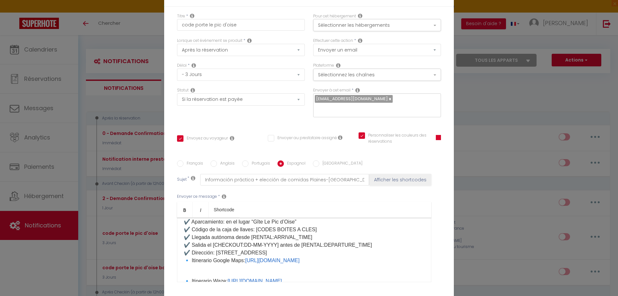
click at [184, 277] on p "🔹 Itinerario Waze: [URL][DOMAIN_NAME]" at bounding box center [304, 276] width 241 height 15
click at [184, 261] on p "✔️ Aparcamiento: en el lugar “Gîte [GEOGRAPHIC_DATA]” ✔️ Código de la caja de l…" at bounding box center [304, 245] width 241 height 54
click at [184, 267] on p "✔️ Aparcamiento: en el lugar “Gîte [GEOGRAPHIC_DATA]” ✔️ Código de la caja de l…" at bounding box center [304, 245] width 241 height 54
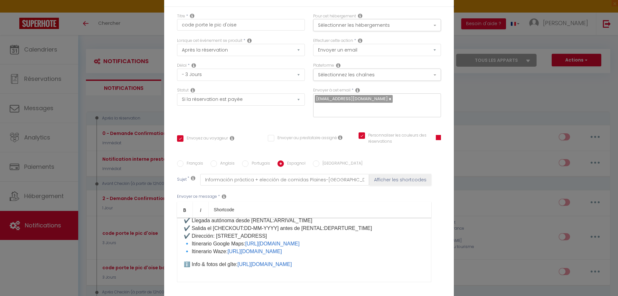
scroll to position [64, 0]
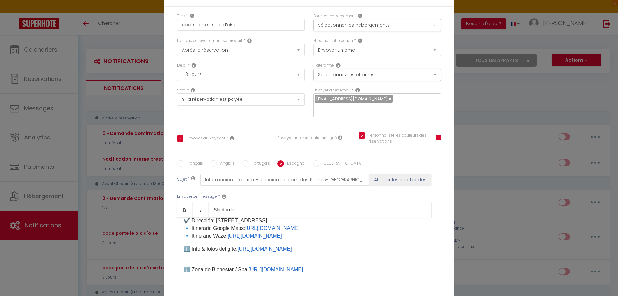
click at [184, 270] on p "ℹ️ Zona de Bienestar / Spa: [URL][DOMAIN_NAME]" at bounding box center [304, 265] width 241 height 15
click at [180, 265] on div "Hola [GUEST:FIRST_NAME], ¡Tu estancia del [CHECKING:DD-MM-YYYY] en Plaines-Prov…" at bounding box center [304, 249] width 254 height 64
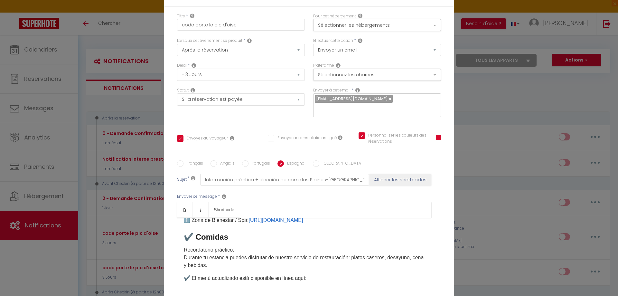
scroll to position [101, 0]
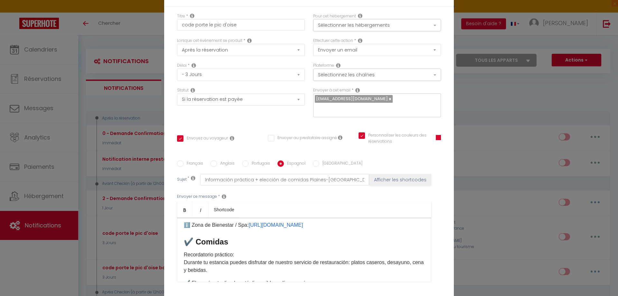
click at [243, 165] on input "Portugais" at bounding box center [245, 163] width 6 height 6
radio input "true"
checkbox input "true"
checkbox input "false"
checkbox input "true"
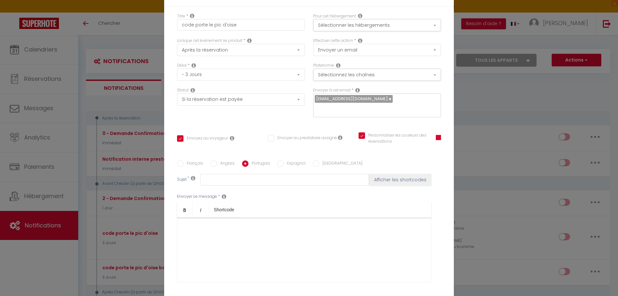
scroll to position [0, 0]
click at [190, 223] on div at bounding box center [304, 249] width 254 height 64
click at [182, 222] on div at bounding box center [304, 249] width 254 height 64
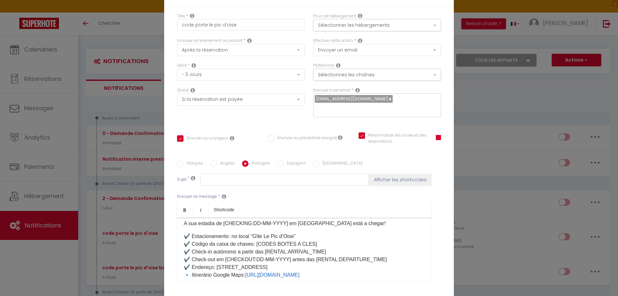
scroll to position [64, 0]
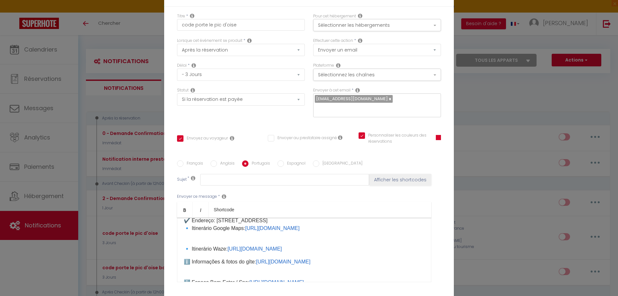
click at [184, 247] on p "🔹 Itinerário Waze: [URL][DOMAIN_NAME]" at bounding box center [304, 244] width 241 height 15
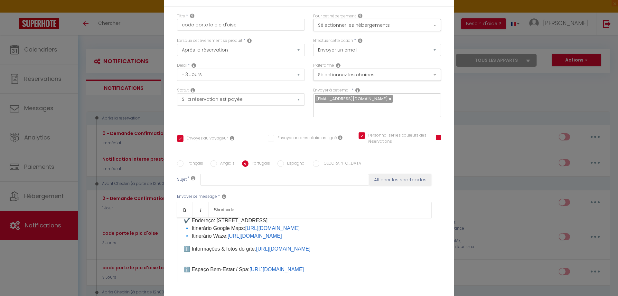
click at [184, 229] on p "✔️ Estacionamento: no local “Gîte [GEOGRAPHIC_DATA]” ✔️ Código da caixa de chav…" at bounding box center [304, 213] width 241 height 54
click at [184, 237] on p "✔️ Estacionamento: no local “Gîte [GEOGRAPHIC_DATA]” ✔️ Código da caixa de chav…" at bounding box center [304, 213] width 241 height 54
click at [184, 265] on p "ℹ️ Espaço Bem-Estar / Spa: [URL][DOMAIN_NAME]" at bounding box center [304, 265] width 241 height 15
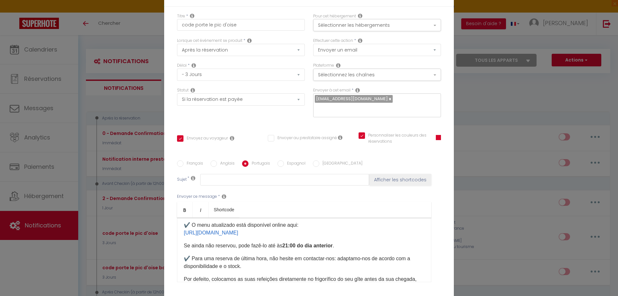
scroll to position [161, 0]
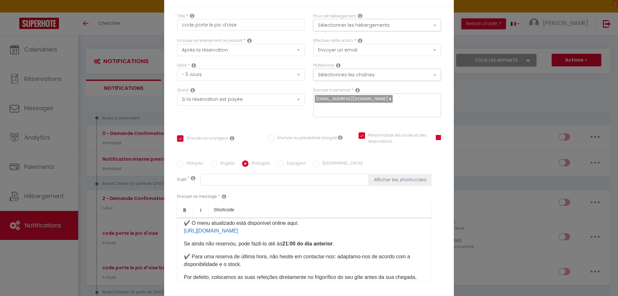
click at [180, 231] on div "Olá [GUEST:FIRST_NAME], A sua estadia de [CHECKING:DD-MM-YYYY] em [GEOGRAPHIC_D…" at bounding box center [304, 249] width 254 height 64
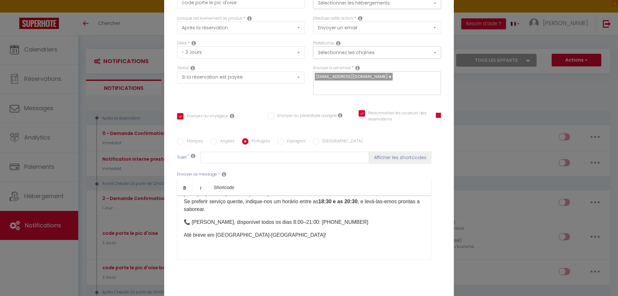
scroll to position [54, 0]
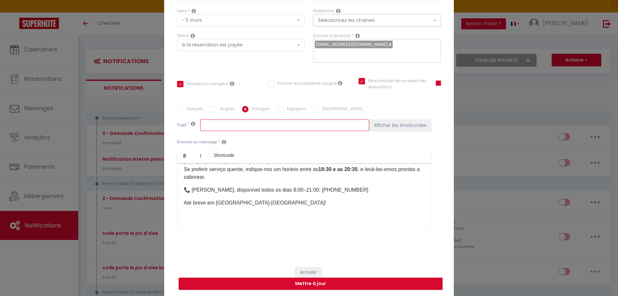
click at [209, 127] on input "text" at bounding box center [284, 125] width 169 height 12
paste input "Informações práticas + opções de refeições – Plaines-[GEOGRAPHIC_DATA]"
type input "Informações práticas + opções de refeições – Plaines-[GEOGRAPHIC_DATA]"
checkbox input "true"
checkbox input "false"
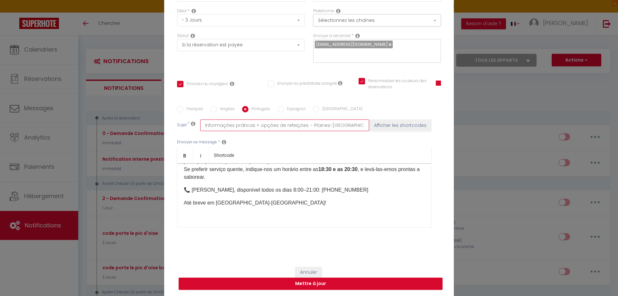
checkbox input "true"
click at [307, 123] on input "Informações práticas + opções de refeições – Plaines-[GEOGRAPHIC_DATA]" at bounding box center [284, 125] width 169 height 12
type input "Informações práticas + opções de refeições –Plaines-[GEOGRAPHIC_DATA]"
checkbox input "true"
checkbox input "false"
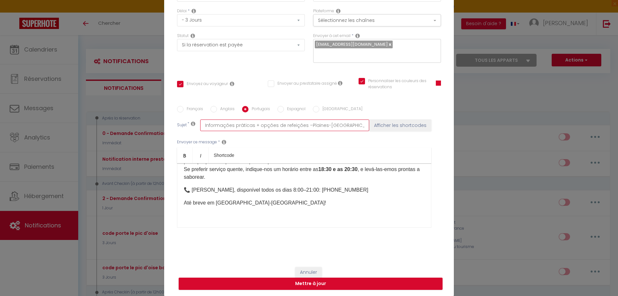
checkbox input "true"
type input "Informações práticas + opções de refeições Plaines-[GEOGRAPHIC_DATA]"
checkbox input "true"
checkbox input "false"
checkbox input "true"
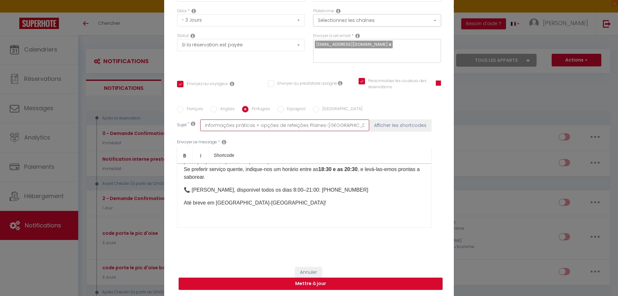
type input "Informações práticas + opções de refeições Plaines-[GEOGRAPHIC_DATA]"
click at [306, 152] on ul "Bold Italic Shortcode" at bounding box center [304, 155] width 254 height 16
click at [214, 108] on div "Anglais" at bounding box center [222, 109] width 24 height 7
click at [213, 108] on input "Anglais" at bounding box center [213, 109] width 6 height 6
radio input "true"
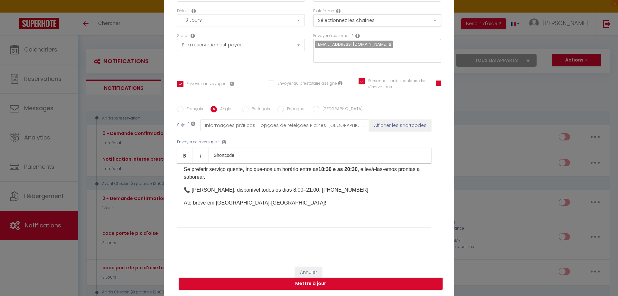
checkbox input "true"
checkbox input "false"
checkbox input "true"
type input "Practical Information & Meal Options Plaines-[GEOGRAPHIC_DATA]"
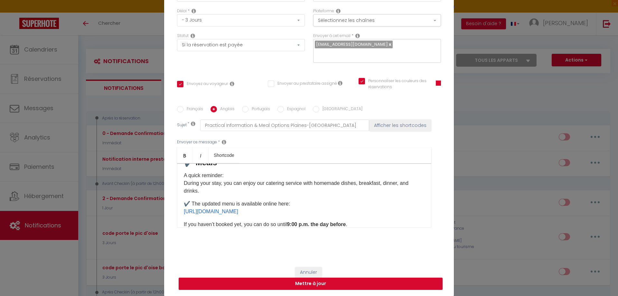
scroll to position [125, 0]
click at [181, 212] on div "Hello [GUEST:FIRST_NAME], Your stay from [CHECKING:DD-MM-YYYY] at [GEOGRAPHIC_D…" at bounding box center [304, 195] width 254 height 64
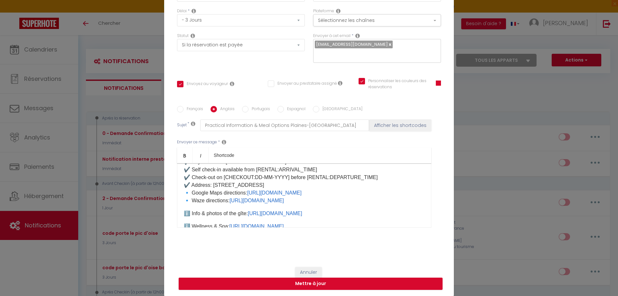
scroll to position [61, 0]
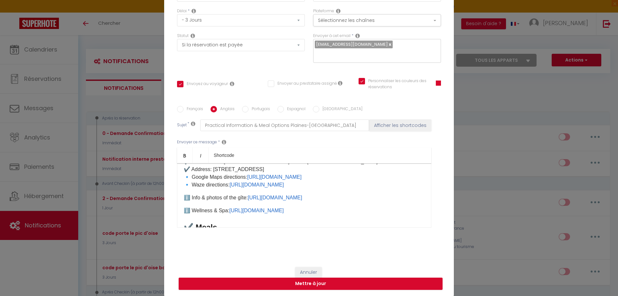
click at [190, 108] on label "Français" at bounding box center [193, 109] width 20 height 7
click at [183, 108] on input "Français" at bounding box center [180, 109] width 6 height 6
radio input "true"
checkbox input "true"
checkbox input "false"
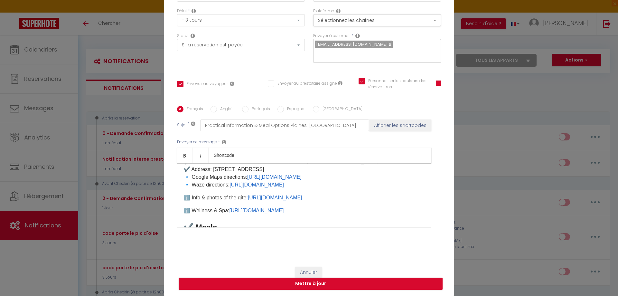
checkbox input "true"
type input "Infos pratiques + choix repas Plaines-[GEOGRAPHIC_DATA]"
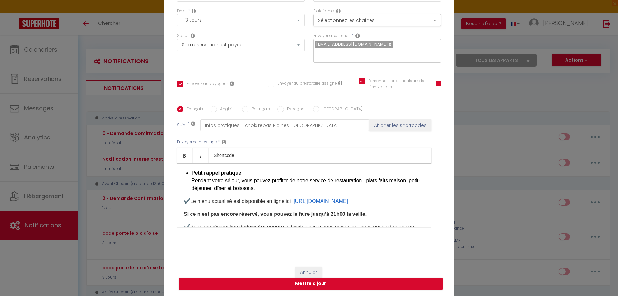
scroll to position [116, 0]
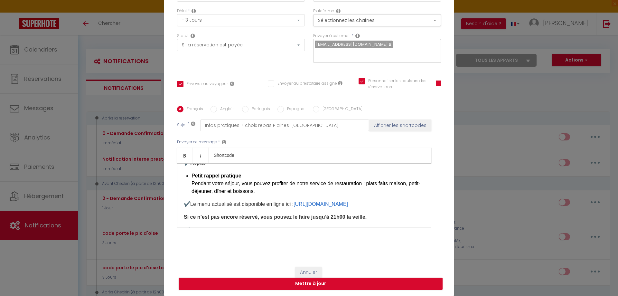
click at [213, 111] on input "Anglais" at bounding box center [213, 109] width 6 height 6
radio input "true"
checkbox input "true"
checkbox input "false"
checkbox input "true"
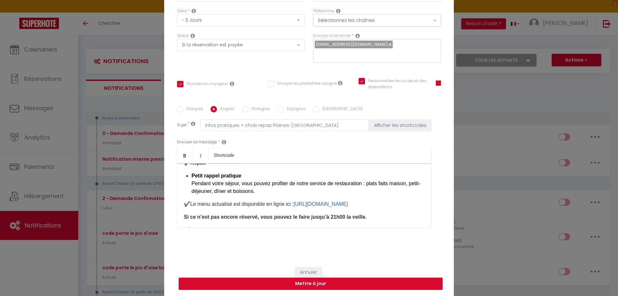
type input "Practical Information & Meal Options Plaines-[GEOGRAPHIC_DATA]"
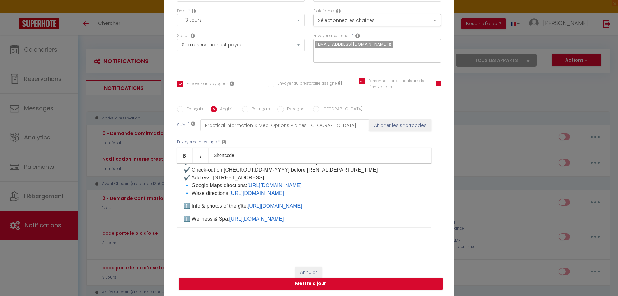
scroll to position [52, 0]
click at [184, 218] on p "ℹ️ Wellness & Spa: [URL][DOMAIN_NAME]" at bounding box center [304, 219] width 241 height 8
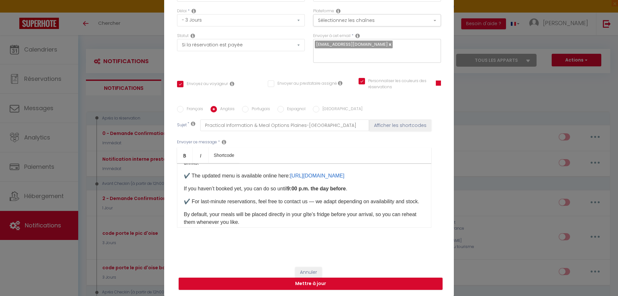
scroll to position [181, 0]
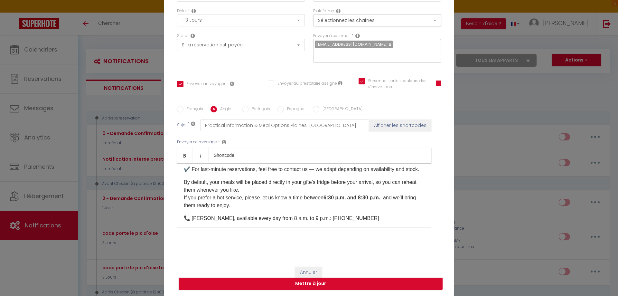
click at [243, 109] on input "Portugais" at bounding box center [245, 109] width 6 height 6
radio input "true"
checkbox input "true"
checkbox input "false"
checkbox input "true"
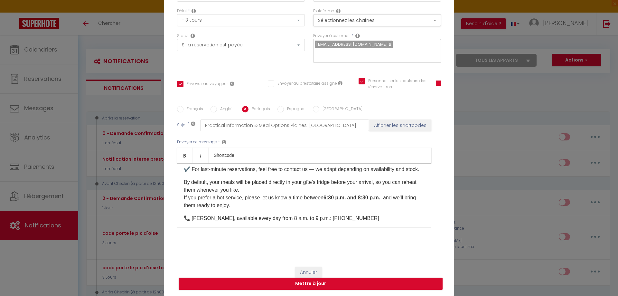
type input "Informações práticas + opções de refeições Plaines-[GEOGRAPHIC_DATA]"
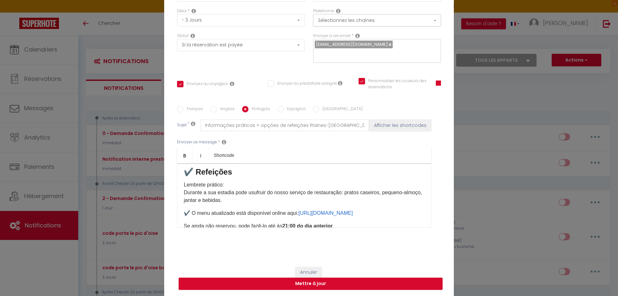
scroll to position [52, 0]
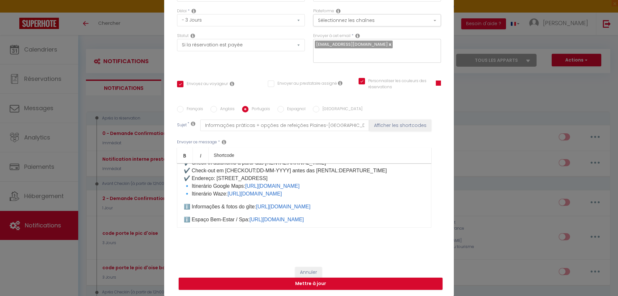
click at [184, 218] on p "ℹ️ Espaço Bem-Estar / Spa: [URL][DOMAIN_NAME]" at bounding box center [304, 219] width 241 height 8
click at [286, 109] on label "Espagnol" at bounding box center [295, 109] width 22 height 7
click at [284, 109] on input "Espagnol" at bounding box center [280, 109] width 6 height 6
radio input "true"
checkbox input "true"
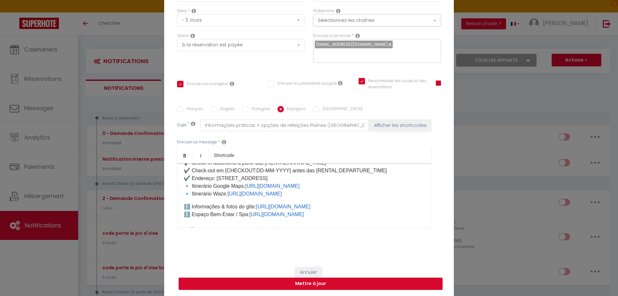
checkbox input "false"
checkbox input "true"
type input "Información práctica + elección de comidas Plaines-[GEOGRAPHIC_DATA]"
click at [180, 219] on div "Hola [GUEST:FIRST_NAME], ¡Tu estancia del [CHECKING:DD-MM-YYYY] en Plaines-Prov…" at bounding box center [304, 195] width 254 height 64
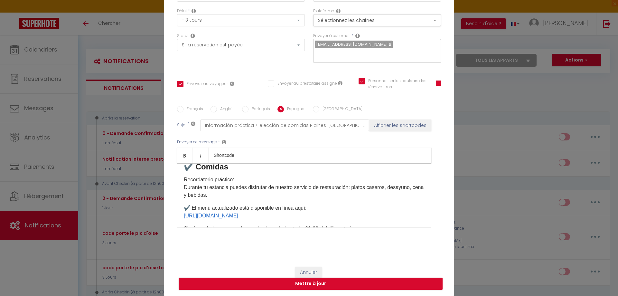
scroll to position [149, 0]
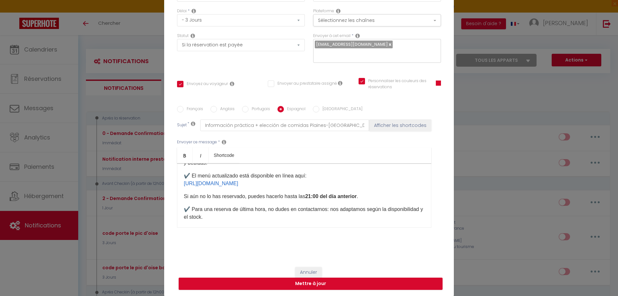
click at [180, 183] on div "Hola [GUEST:FIRST_NAME], ¡Tu estancia del [CHECKING:DD-MM-YYYY] en Plaines-Prov…" at bounding box center [304, 195] width 254 height 64
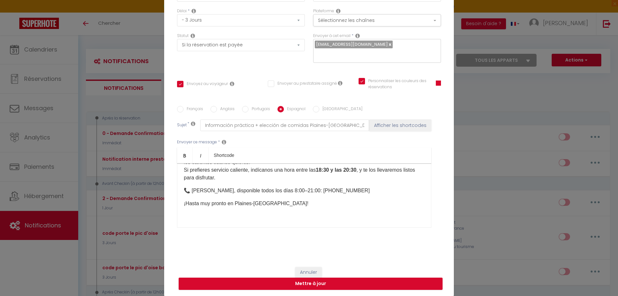
scroll to position [217, 0]
click at [314, 109] on input "[GEOGRAPHIC_DATA]" at bounding box center [316, 109] width 6 height 6
radio input "true"
checkbox input "true"
checkbox input "false"
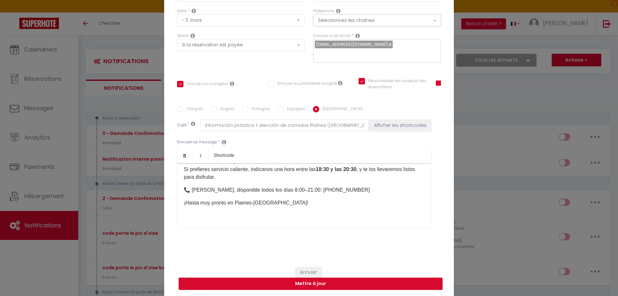
checkbox input "true"
type input "Informazioni pratiche + scelta pasti Plaines-[GEOGRAPHIC_DATA]"
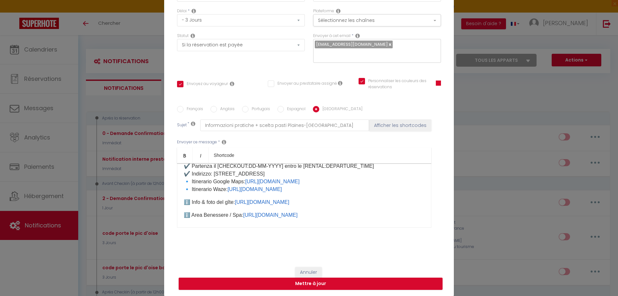
scroll to position [56, 0]
click at [180, 215] on div "Ciao [GUEST:FIRST_NAME], Il tuo soggiorno dal [CHECKING:DD-MM-YYYY] a Plaines-P…" at bounding box center [304, 195] width 254 height 64
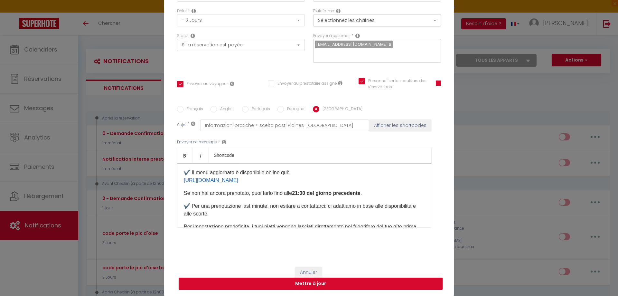
scroll to position [152, 0]
click at [180, 181] on div "Ciao [GUEST:FIRST_NAME], Il tuo soggiorno dal [CHECKING:DD-MM-YYYY] a Plaines-P…" at bounding box center [304, 195] width 254 height 64
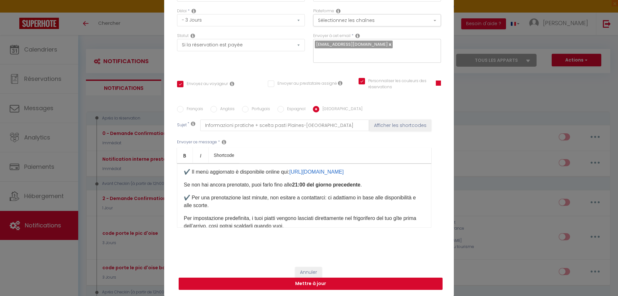
click at [309, 285] on button "Mettre à jour" at bounding box center [311, 283] width 264 height 12
checkbox input "true"
checkbox input "false"
checkbox input "true"
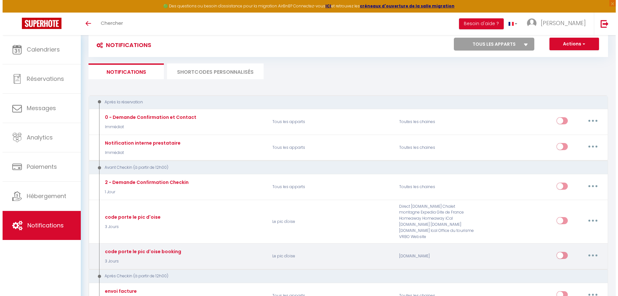
scroll to position [32, 0]
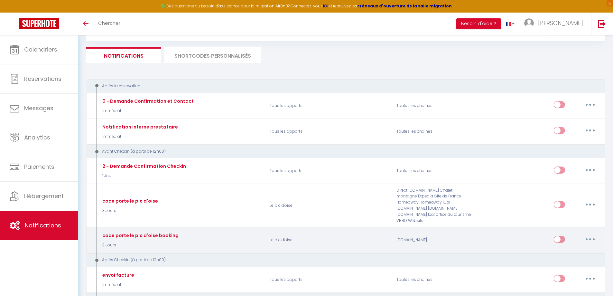
click at [589, 234] on button "button" at bounding box center [590, 239] width 18 height 10
click at [578, 248] on link "Editer" at bounding box center [573, 253] width 48 height 11
type input "code porte le pic d'oise booking"
select select "3 Jours"
select select "if_booking_is_paid"
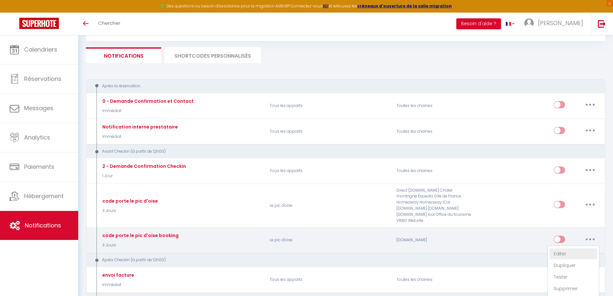
checkbox input "true"
checkbox input "false"
radio input "true"
type input "Infos pratiques + choix repas Plaines-[GEOGRAPHIC_DATA]"
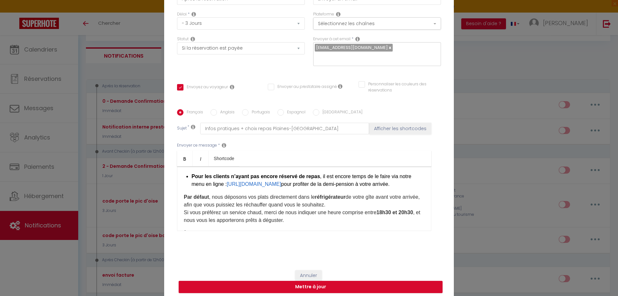
click at [213, 113] on input "Anglais" at bounding box center [213, 112] width 6 height 6
radio input "true"
checkbox input "true"
checkbox input "false"
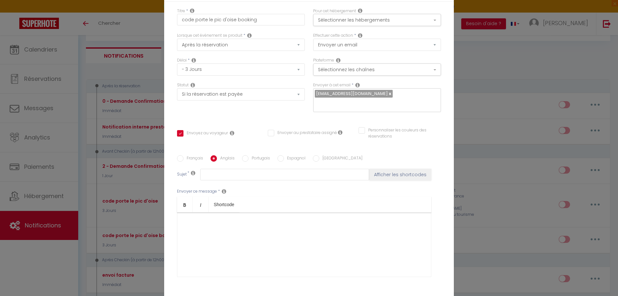
scroll to position [0, 0]
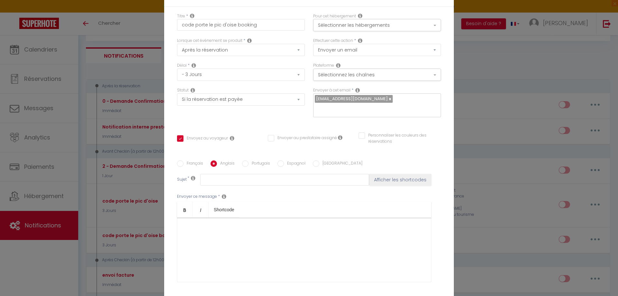
click at [177, 165] on input "Français" at bounding box center [180, 163] width 6 height 6
radio input "true"
checkbox input "true"
checkbox input "false"
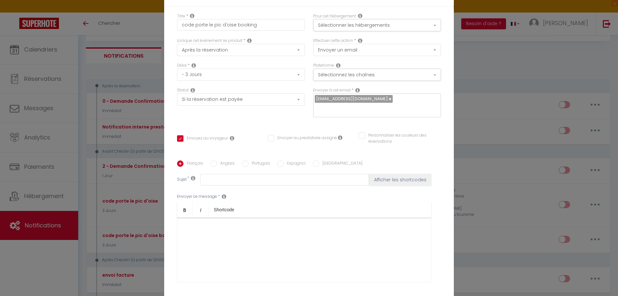
type input "Infos pratiques + choix repas Plaines-[GEOGRAPHIC_DATA]"
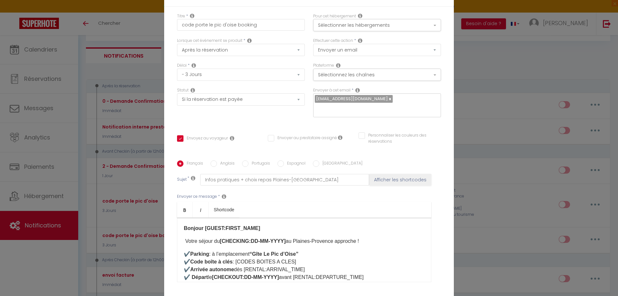
click at [220, 164] on label "Anglais" at bounding box center [226, 163] width 18 height 7
click at [217, 164] on input "Anglais" at bounding box center [213, 163] width 6 height 6
radio input "true"
checkbox input "true"
checkbox input "false"
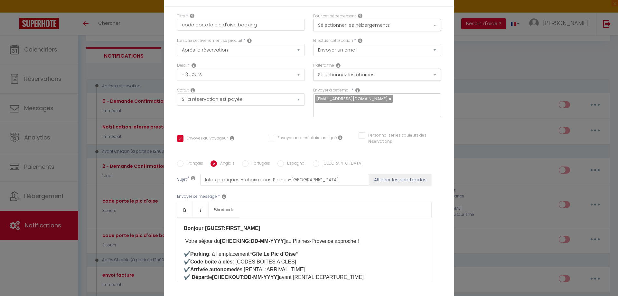
checkbox input "false"
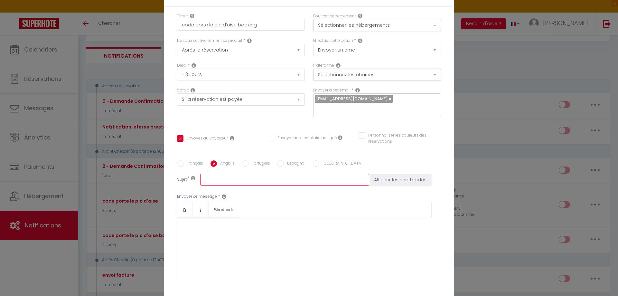
click at [250, 178] on input "text" at bounding box center [284, 180] width 169 height 12
paste input "Practical Information & Meal Options Plaines-[GEOGRAPHIC_DATA]"
type input "Practical Information & Meal Options Plaines-[GEOGRAPHIC_DATA]"
click at [194, 164] on label "Français" at bounding box center [193, 163] width 20 height 7
click at [183, 164] on input "Français" at bounding box center [180, 163] width 6 height 6
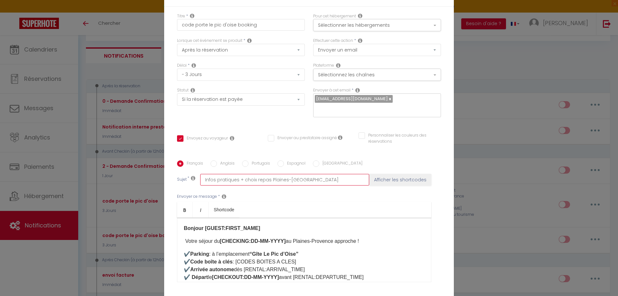
click at [239, 180] on input "Infos pratiques + choix repas Plaines-[GEOGRAPHIC_DATA]" at bounding box center [284, 180] width 169 height 12
click at [214, 163] on input "Anglais" at bounding box center [213, 163] width 6 height 6
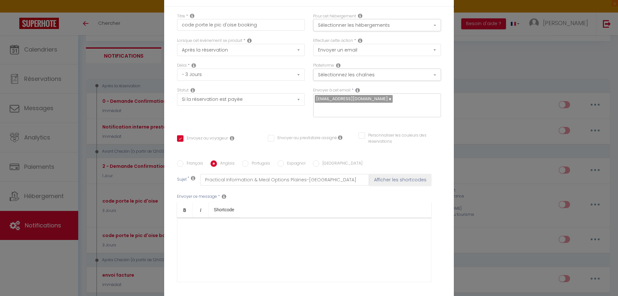
click at [251, 165] on label "Portugais" at bounding box center [259, 163] width 22 height 7
click at [248, 165] on input "Portugais" at bounding box center [245, 163] width 6 height 6
click at [246, 178] on input "text" at bounding box center [284, 180] width 169 height 12
paste input "Informações práticas + opções de refeições Plaines-[GEOGRAPHIC_DATA]"
click at [254, 179] on input "Informações práticas + opções de refeições Plaines-[GEOGRAPHIC_DATA]" at bounding box center [284, 180] width 169 height 12
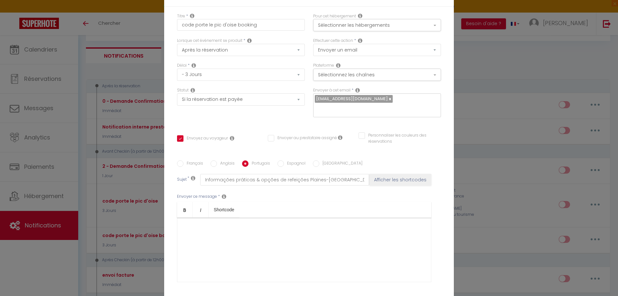
click at [284, 162] on label "Espagnol" at bounding box center [295, 163] width 22 height 7
click at [283, 162] on input "Espagnol" at bounding box center [280, 163] width 6 height 6
click at [279, 180] on input "text" at bounding box center [284, 180] width 169 height 12
paste input "Información práctica & elección de comidas Plaines-[GEOGRAPHIC_DATA]"
click at [322, 163] on label "[GEOGRAPHIC_DATA]" at bounding box center [340, 163] width 43 height 7
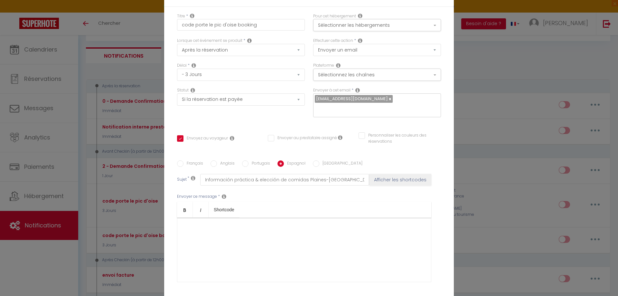
click at [319, 163] on input "[GEOGRAPHIC_DATA]" at bounding box center [316, 163] width 6 height 6
click at [244, 184] on input "text" at bounding box center [284, 180] width 169 height 12
paste input "Informazioni pratiche & scelta pasti Plaines-[GEOGRAPHIC_DATA]"
click at [194, 162] on label "Français" at bounding box center [193, 163] width 20 height 7
click at [183, 162] on input "Français" at bounding box center [180, 163] width 6 height 6
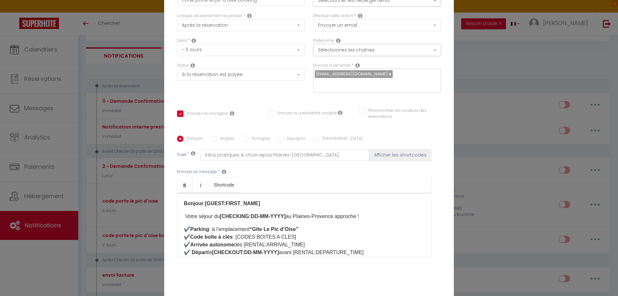
scroll to position [54, 0]
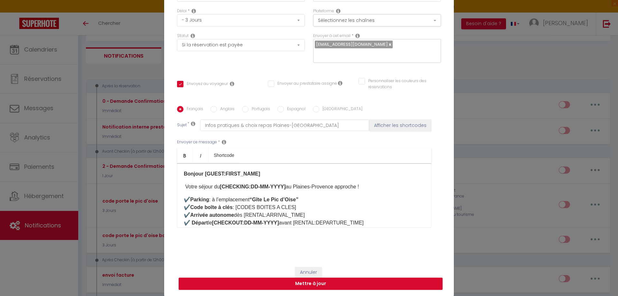
click at [184, 174] on strong "Bonjour [GUEST:FIRST_NAME]​" at bounding box center [222, 173] width 76 height 5
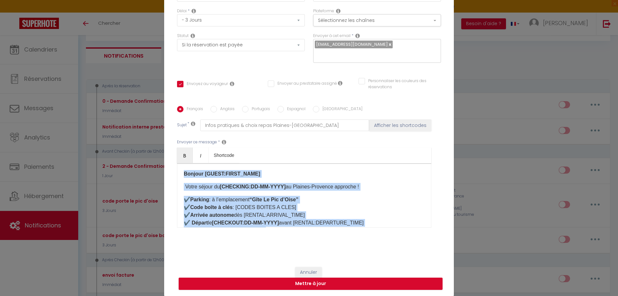
copy div "Loremip [DOLOR:SITAM_CONS]​ ​ Adipi elitse do [EIUSMODT:IN-UT-LABO] ​et Dolorem…"
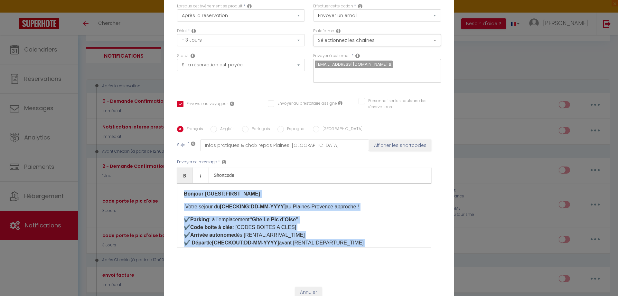
scroll to position [0, 0]
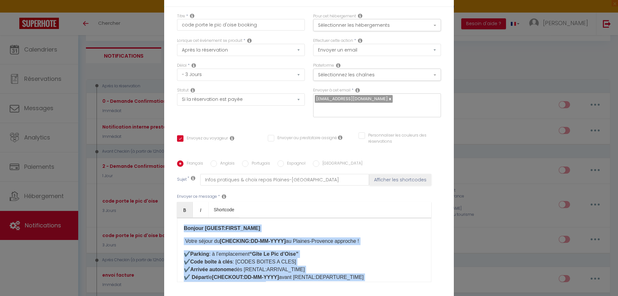
click at [213, 163] on input "Anglais" at bounding box center [213, 163] width 6 height 6
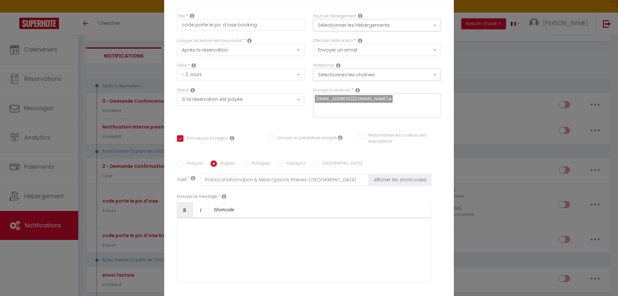
click at [189, 223] on div at bounding box center [304, 249] width 254 height 64
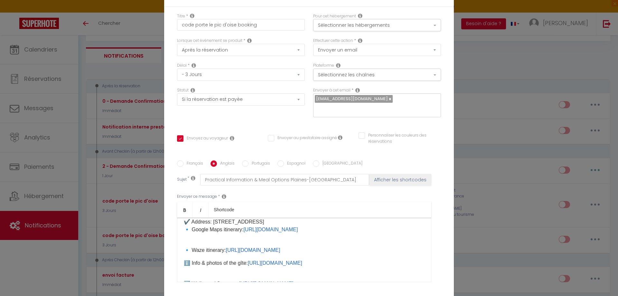
scroll to position [64, 0]
click at [184, 250] on p "🔹 Waze itinerary: [URL][DOMAIN_NAME]" at bounding box center [304, 244] width 241 height 15
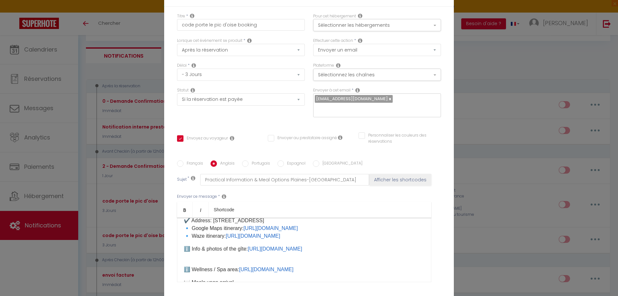
click at [184, 227] on p "✔️ Parking: at the location “Gîte [GEOGRAPHIC_DATA]” ✔️ Key box code: [CODES BO…" at bounding box center [304, 213] width 241 height 54
click at [184, 236] on p "✔️ Parking: at the location “Gîte [GEOGRAPHIC_DATA]” ✔️ Key box code: [CODES BO…" at bounding box center [304, 213] width 241 height 54
click at [184, 265] on p "ℹ️ Wellness / Spa area: [URL][DOMAIN_NAME]" at bounding box center [304, 265] width 241 height 15
click at [184, 259] on p "ℹ️ Wellness / Spa area: [URL][DOMAIN_NAME]" at bounding box center [304, 262] width 241 height 8
click at [355, 263] on div "Hello [GUEST:FIRST_NAME] Your stay from [CHECKING:DD-MM-YYYY] at [GEOGRAPHIC_DA…" at bounding box center [304, 249] width 254 height 64
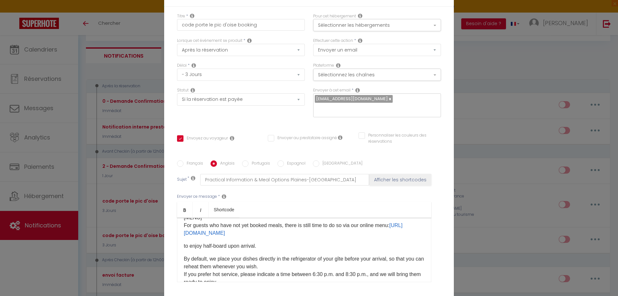
scroll to position [129, 0]
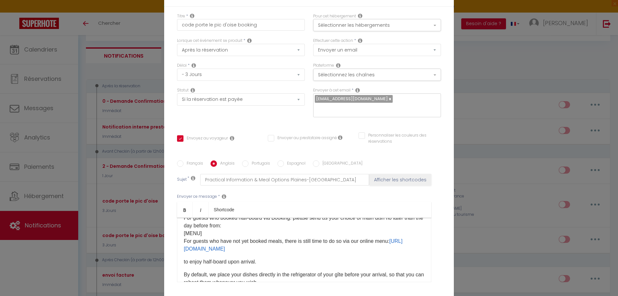
click at [180, 250] on div "Hello [GUEST:FIRST_NAME] Your stay from [CHECKING:DD-MM-YYYY] at [GEOGRAPHIC_DA…" at bounding box center [304, 249] width 254 height 64
click at [357, 256] on div "Hello [GUEST:FIRST_NAME] Your stay from [CHECKING:DD-MM-YYYY] at [GEOGRAPHIC_DA…" at bounding box center [304, 249] width 254 height 64
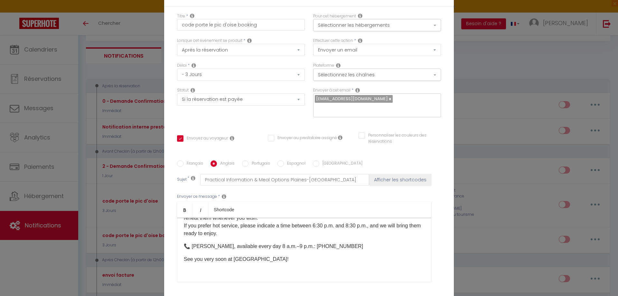
scroll to position [195, 0]
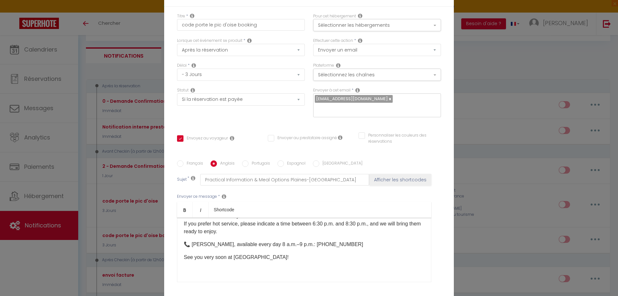
click at [244, 165] on input "Portugais" at bounding box center [245, 163] width 6 height 6
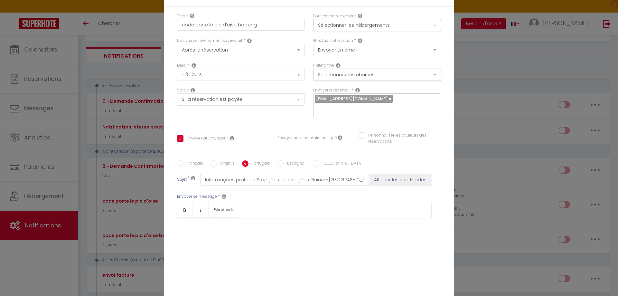
click at [190, 222] on div at bounding box center [304, 249] width 254 height 64
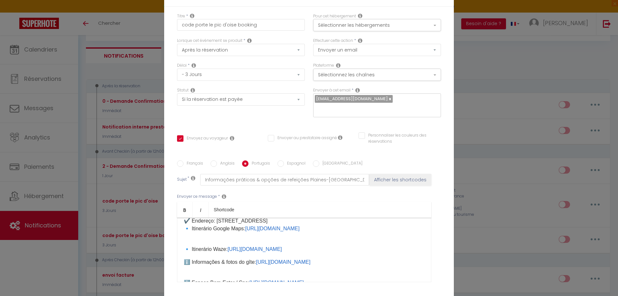
scroll to position [64, 0]
click at [181, 248] on div "Olá [GUEST:FIRST_NAME] A sua estadia de [CHECKING:DD-MM-YYYY] em [GEOGRAPHIC_DA…" at bounding box center [304, 249] width 254 height 64
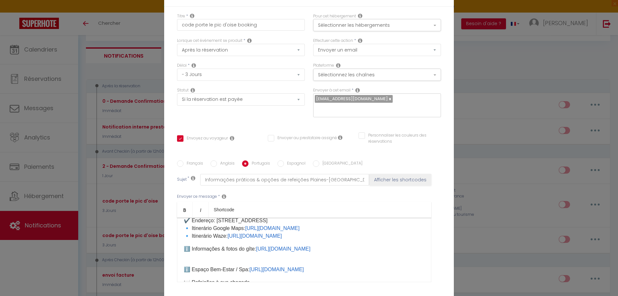
click at [184, 228] on p "✔️ Estacionamento: no local “Gîte [GEOGRAPHIC_DATA]” ✔️ Código da caixa de chav…" at bounding box center [304, 213] width 241 height 54
click at [184, 237] on p "✔️ Estacionamento: no local “Gîte [GEOGRAPHIC_DATA]” ✔️ Código da caixa de chav…" at bounding box center [304, 213] width 241 height 54
click at [184, 264] on p "ℹ️ Espaço Bem-Estar / Spa: [URL][DOMAIN_NAME]" at bounding box center [304, 265] width 241 height 15
click at [180, 261] on div "Olá [GUEST:FIRST_NAME] A sua estadia de [CHECKING:DD-MM-YYYY] em [GEOGRAPHIC_DA…" at bounding box center [304, 249] width 254 height 64
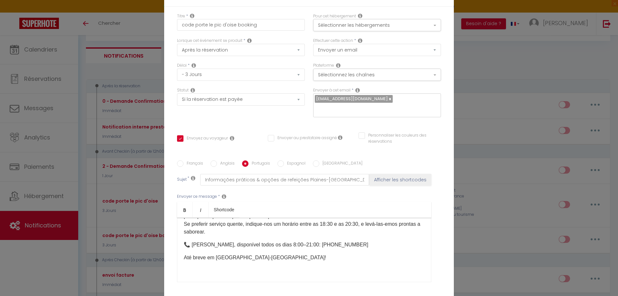
scroll to position [195, 0]
click at [277, 163] on input "Espagnol" at bounding box center [280, 163] width 6 height 6
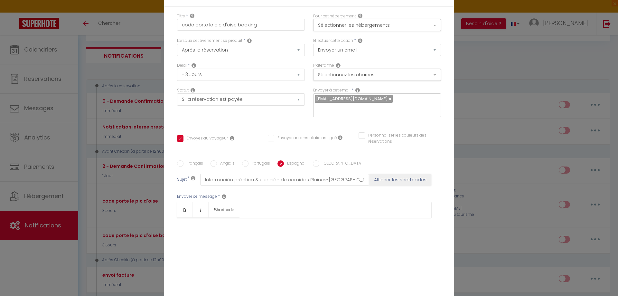
click at [188, 225] on div at bounding box center [304, 249] width 254 height 64
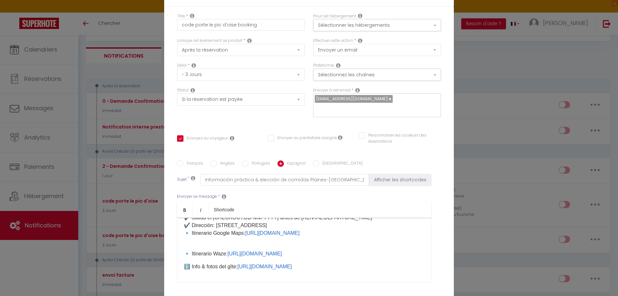
scroll to position [64, 0]
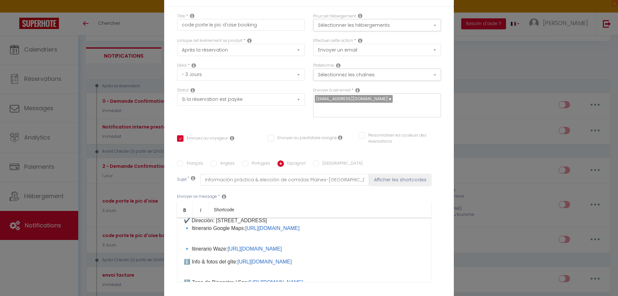
click at [184, 250] on p "🔹 Itinerario Waze: [URL][DOMAIN_NAME]" at bounding box center [304, 244] width 241 height 15
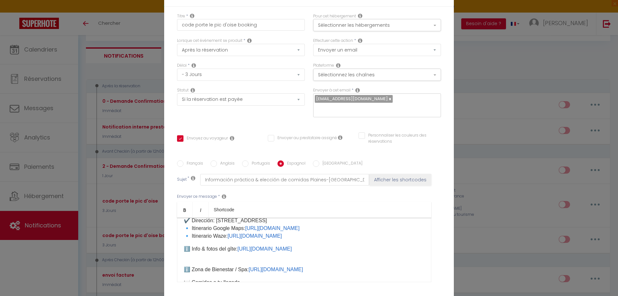
click at [184, 226] on p "✔️ Aparcamiento: en el lugar “Gîte [GEOGRAPHIC_DATA]” ✔️ Código de la caja de l…" at bounding box center [304, 213] width 241 height 54
click at [184, 235] on p "✔️ Aparcamiento: en el lugar “Gîte [GEOGRAPHIC_DATA]” ✔️ Código de la caja de l…" at bounding box center [304, 213] width 241 height 54
click at [181, 264] on div "Hola [GUEST:FIRST_NAME] ¡Tu estancia del [CHECKING:DD-MM-YYYY] en Plaines-Prove…" at bounding box center [304, 249] width 254 height 64
click at [184, 259] on p "ℹ️ Zona de Bienestar / Spa: [URL][DOMAIN_NAME]" at bounding box center [304, 262] width 241 height 8
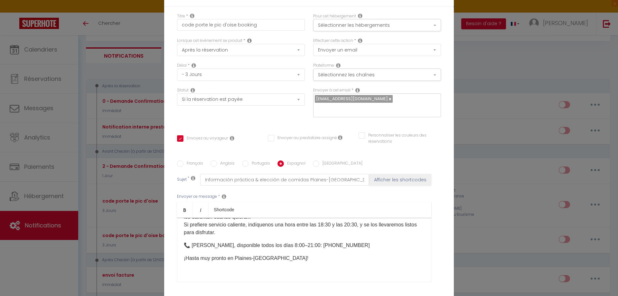
scroll to position [195, 0]
click at [313, 162] on input "[GEOGRAPHIC_DATA]" at bounding box center [316, 163] width 6 height 6
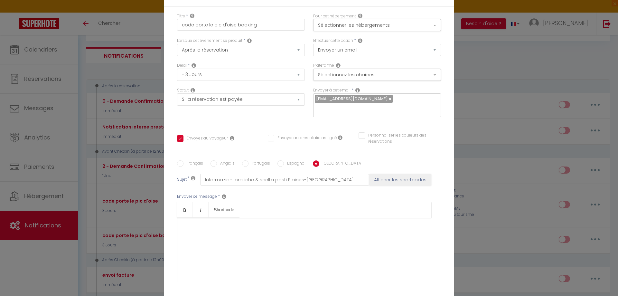
click at [184, 220] on div at bounding box center [304, 249] width 254 height 64
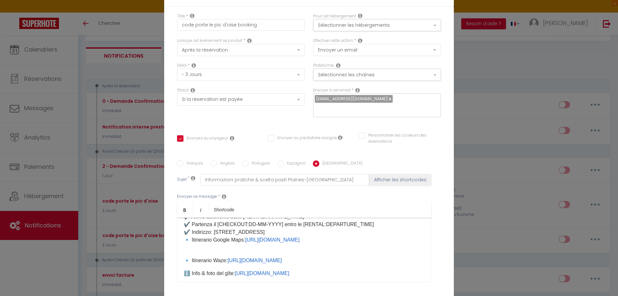
scroll to position [64, 0]
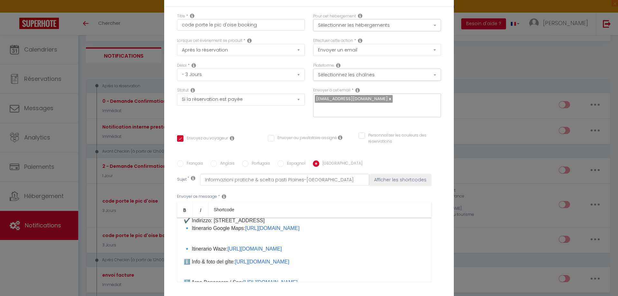
click at [184, 244] on p "🔹 Itinerario Waze: [URL][DOMAIN_NAME]" at bounding box center [304, 244] width 241 height 15
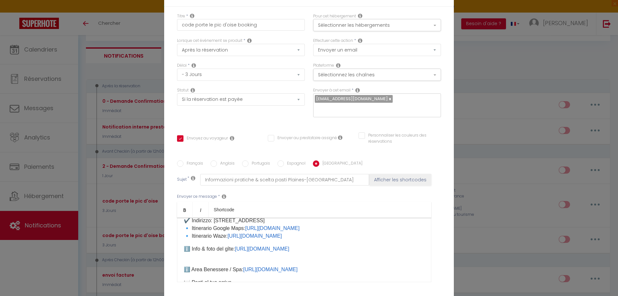
click at [184, 226] on p "✔️ Parcheggio: presso “Gîte [GEOGRAPHIC_DATA]” ✔️ Codice cassetta chiavi: [CODE…" at bounding box center [304, 213] width 241 height 54
click at [180, 233] on div "Ciao [GUEST:FIRST_NAME] Il tuo soggiorno dal [CHECKING:DD-MM-YYYY] a Plaines-Pr…" at bounding box center [304, 249] width 254 height 64
click at [181, 268] on div "Ciao [GUEST:FIRST_NAME] Il tuo soggiorno dal [CHECKING:DD-MM-YYYY] a Plaines-Pr…" at bounding box center [304, 249] width 254 height 64
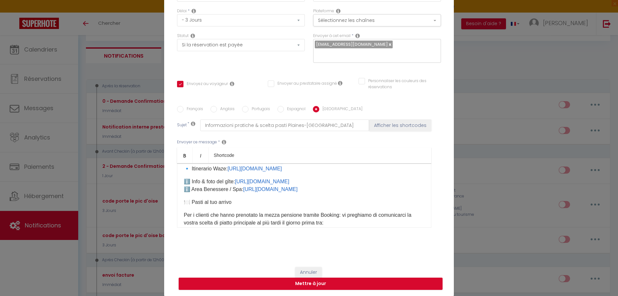
scroll to position [161, 0]
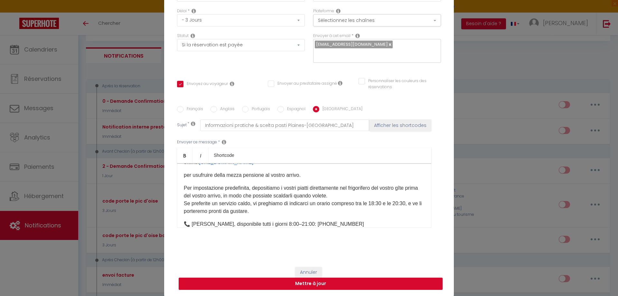
click at [315, 285] on button "Mettre à jour" at bounding box center [311, 283] width 264 height 12
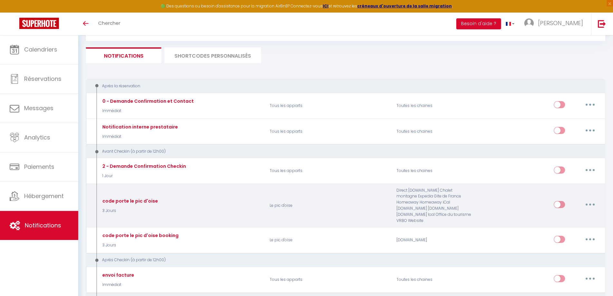
click at [590, 203] on icon "button" at bounding box center [590, 204] width 2 height 2
click at [577, 216] on link "Editer" at bounding box center [573, 219] width 48 height 11
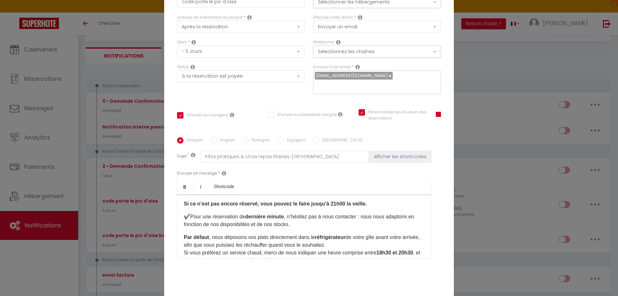
scroll to position [0, 0]
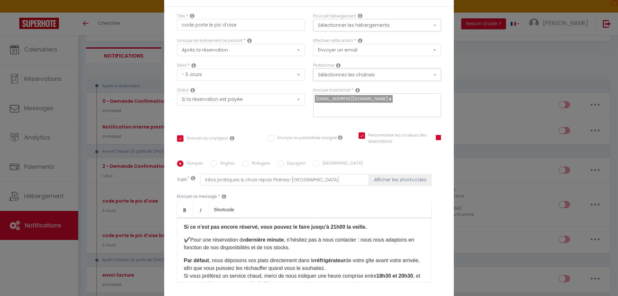
click at [394, 76] on button "Sélectionnez les chaînes" at bounding box center [377, 75] width 128 height 12
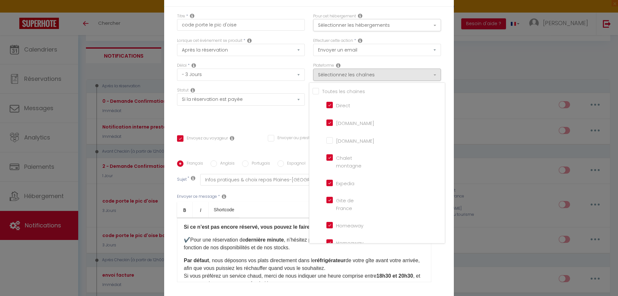
click at [404, 62] on div "Plateforme Sélectionnez les chaînes Toutes les chaines Direct [DOMAIN_NAME] [DO…" at bounding box center [377, 71] width 128 height 18
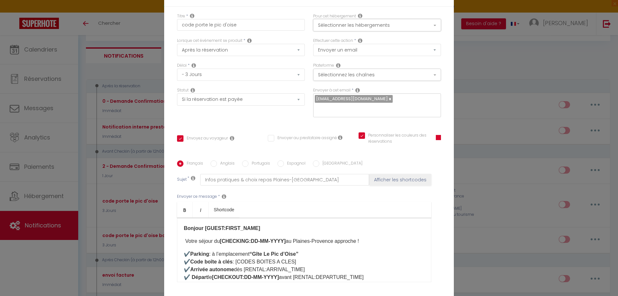
click at [406, 27] on button "Sélectionner les hébergements" at bounding box center [377, 25] width 128 height 12
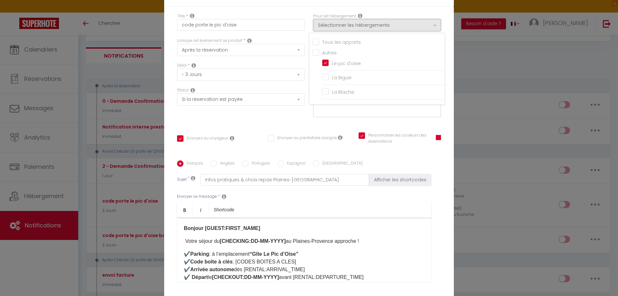
scroll to position [32, 0]
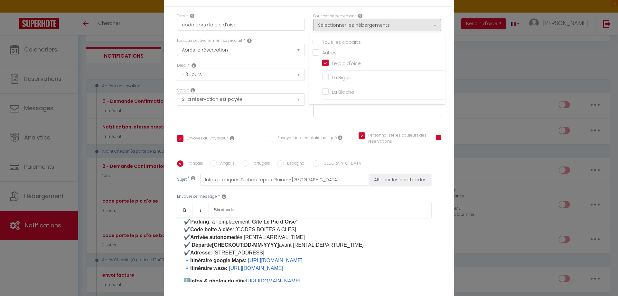
click at [347, 203] on ul "Bold Italic Shortcode" at bounding box center [304, 210] width 254 height 16
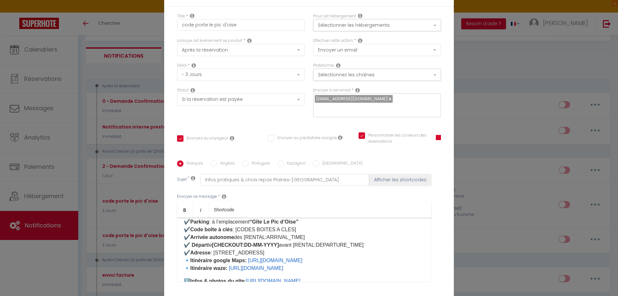
click at [479, 58] on div "Modifier la notification × Titre * code porte le pic d'oise Pour cet hébergemen…" at bounding box center [309, 148] width 618 height 296
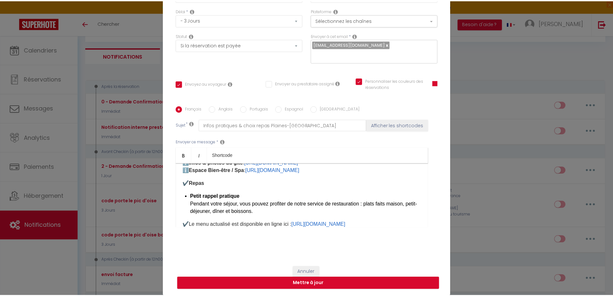
scroll to position [129, 0]
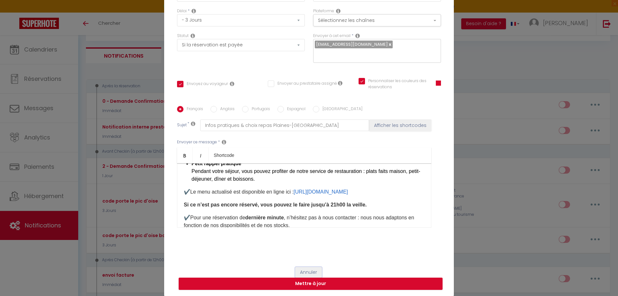
click at [312, 270] on button "Annuler" at bounding box center [308, 272] width 27 height 11
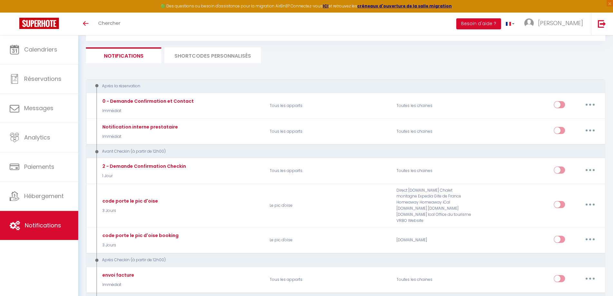
click at [221, 60] on li "SHORTCODES PERSONNALISÉS" at bounding box center [212, 55] width 96 height 16
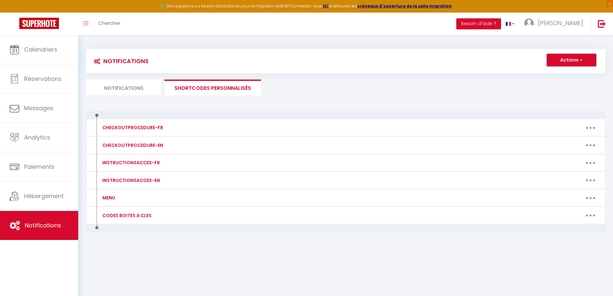
click at [580, 62] on span "button" at bounding box center [580, 60] width 4 height 6
click at [554, 75] on link "Nouveau shortcode personnalisé" at bounding box center [552, 74] width 87 height 8
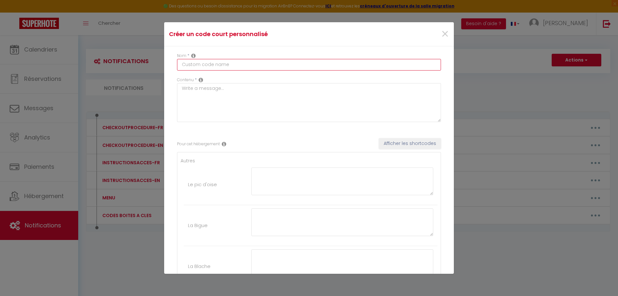
click at [208, 67] on input "text" at bounding box center [309, 65] width 264 height 12
click at [182, 66] on input "PARKINGS" at bounding box center [309, 65] width 264 height 12
click at [235, 65] on input "EMPLACEMENT PARKINGS" at bounding box center [309, 65] width 264 height 12
click at [199, 91] on textarea at bounding box center [309, 102] width 264 height 39
click at [260, 175] on textarea at bounding box center [342, 181] width 182 height 28
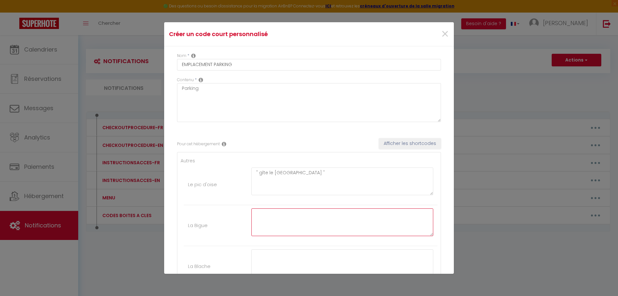
click at [260, 216] on textarea at bounding box center [342, 222] width 182 height 28
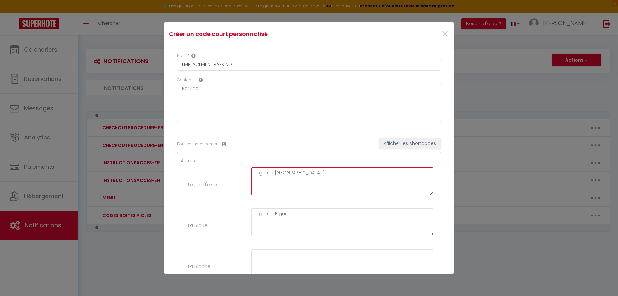
click at [275, 171] on textarea "" gîte le [GEOGRAPHIC_DATA] "" at bounding box center [342, 181] width 182 height 28
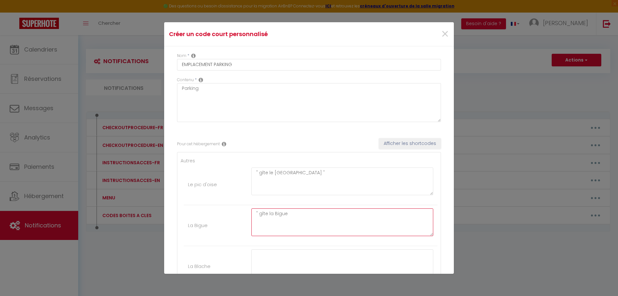
click at [290, 212] on textarea "" gîte la Bigue" at bounding box center [342, 222] width 182 height 28
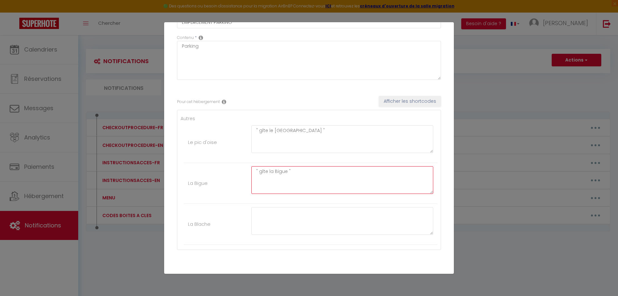
scroll to position [64, 0]
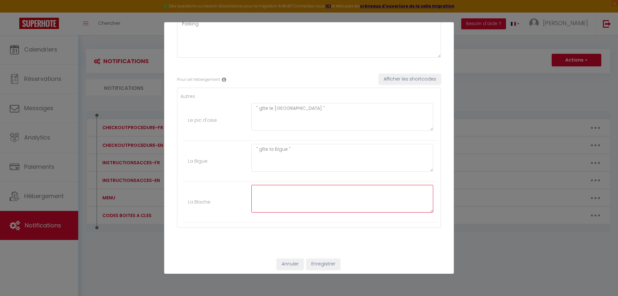
click at [261, 193] on textarea at bounding box center [342, 199] width 182 height 28
click at [375, 191] on textarea "" gîte la Blache " + "parkings visiteurs si besoin "" at bounding box center [342, 199] width 182 height 28
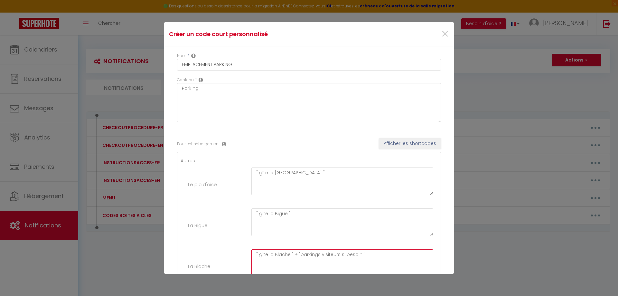
scroll to position [67, 0]
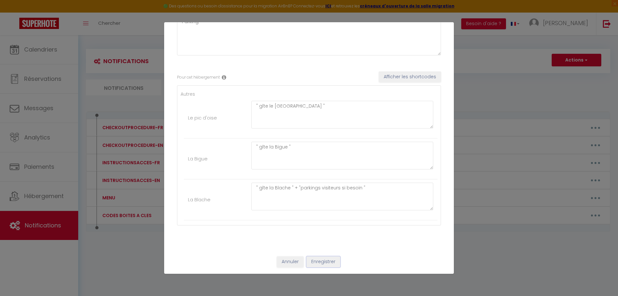
click at [323, 262] on button "Enregistrer" at bounding box center [323, 261] width 34 height 11
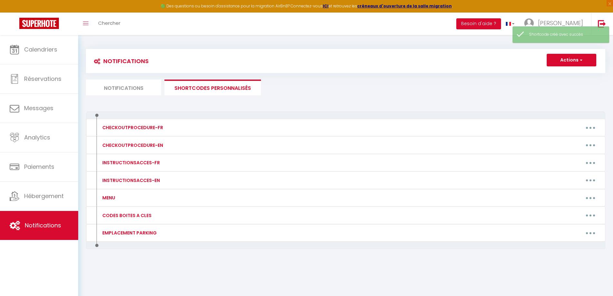
click at [45, 224] on span "Notifications" at bounding box center [43, 225] width 36 height 8
click at [121, 90] on li "Notifications" at bounding box center [123, 87] width 75 height 16
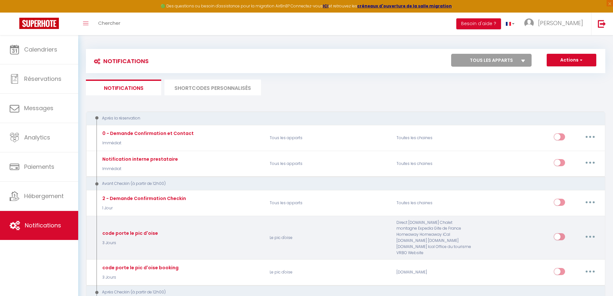
click at [588, 233] on button "button" at bounding box center [590, 236] width 18 height 10
click at [571, 247] on link "Editer" at bounding box center [573, 251] width 48 height 11
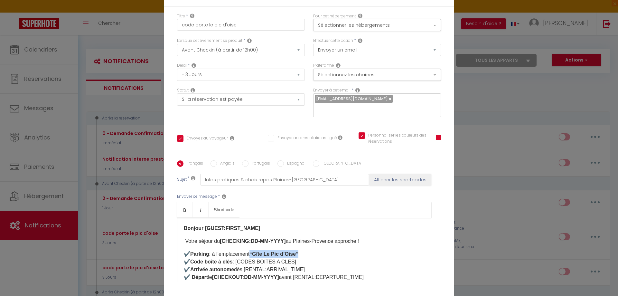
drag, startPoint x: 304, startPoint y: 253, endPoint x: 254, endPoint y: 253, distance: 50.2
click at [254, 253] on p "✔️ Parking : à l’emplacement “Gîte [GEOGRAPHIC_DATA]” ✔️ Code boîte à clés : [C…" at bounding box center [304, 277] width 241 height 54
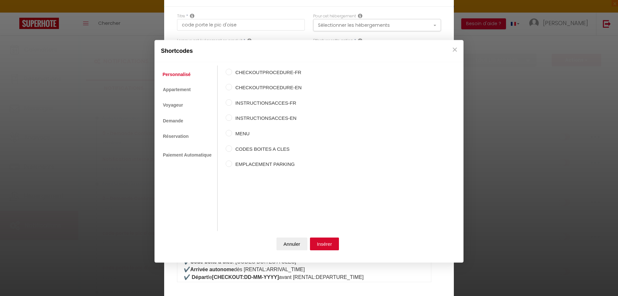
click at [243, 164] on label "EMPLACEMENT PARKING" at bounding box center [266, 164] width 69 height 8
click at [232, 164] on input "EMPLACEMENT PARKING" at bounding box center [228, 163] width 6 height 6
click at [324, 244] on button "Insérer" at bounding box center [324, 243] width 29 height 13
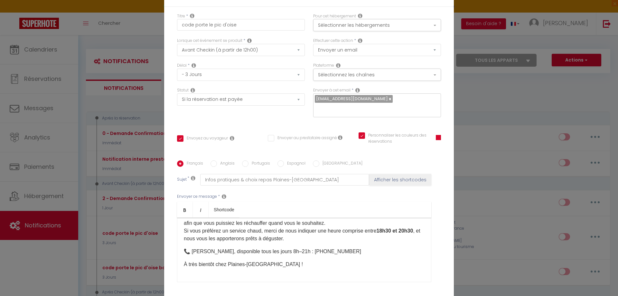
scroll to position [213, 0]
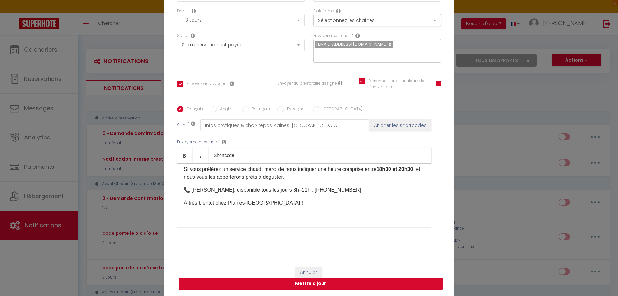
click at [307, 286] on button "Mettre à jour" at bounding box center [311, 283] width 264 height 12
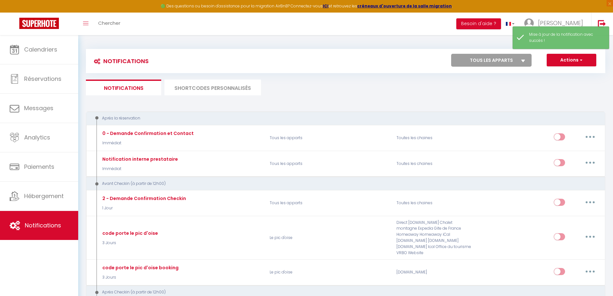
click at [212, 87] on li "SHORTCODES PERSONNALISÉS" at bounding box center [212, 87] width 96 height 16
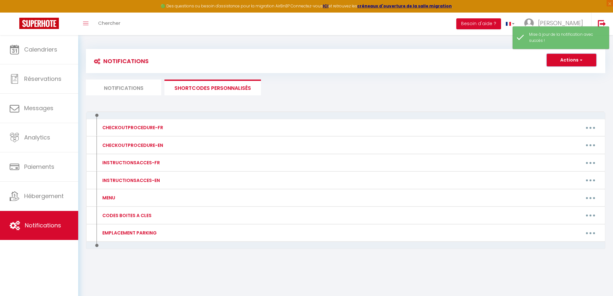
click at [571, 63] on button "Actions" at bounding box center [571, 60] width 50 height 13
click at [563, 73] on link "Nouveau shortcode personnalisé" at bounding box center [552, 74] width 87 height 8
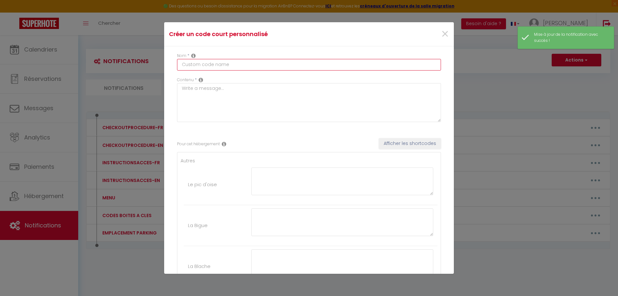
click at [192, 66] on input "text" at bounding box center [309, 65] width 264 height 12
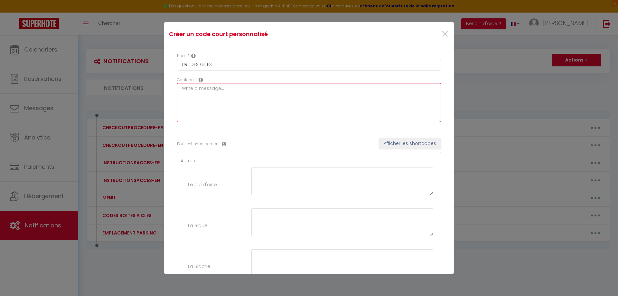
click at [194, 93] on textarea at bounding box center [309, 102] width 264 height 39
drag, startPoint x: 197, startPoint y: 90, endPoint x: 236, endPoint y: 108, distance: 43.6
click at [174, 89] on div "Contenu * URL" at bounding box center [309, 102] width 272 height 51
click at [278, 174] on textarea at bounding box center [342, 181] width 182 height 28
paste textarea "[URL][DOMAIN_NAME]"
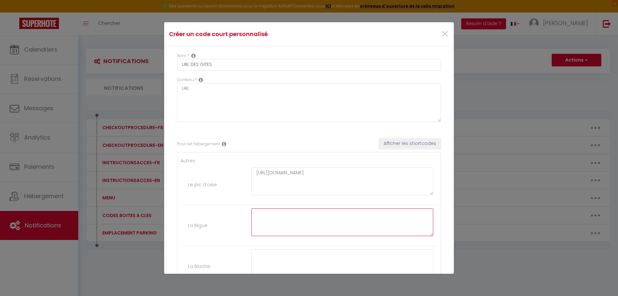
click at [270, 219] on textarea at bounding box center [342, 222] width 182 height 28
paste textarea "[URL][DOMAIN_NAME]"
click at [269, 255] on textarea at bounding box center [342, 263] width 182 height 28
paste textarea "[URL][DOMAIN_NAME]"
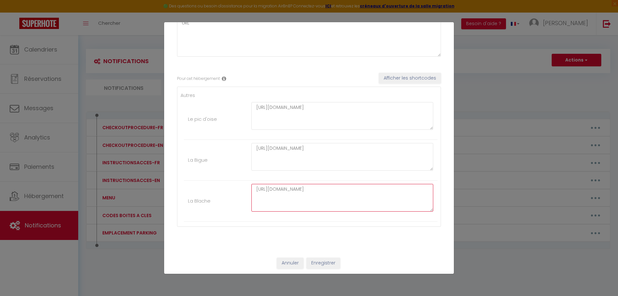
scroll to position [67, 0]
click at [319, 263] on button "Enregistrer" at bounding box center [323, 261] width 34 height 11
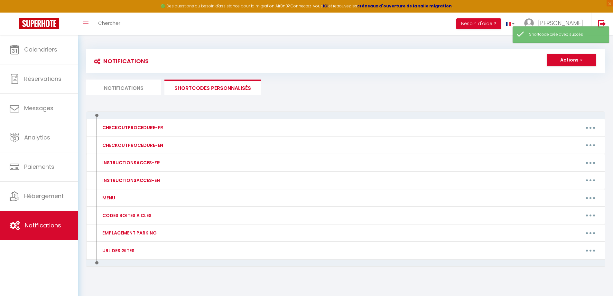
click at [116, 87] on li "Notifications" at bounding box center [123, 87] width 75 height 16
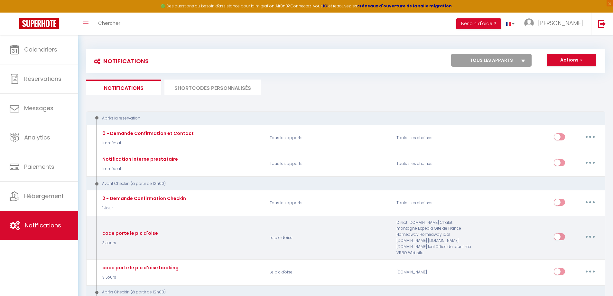
click at [591, 234] on button "button" at bounding box center [590, 236] width 18 height 10
click at [569, 246] on link "Editer" at bounding box center [573, 251] width 48 height 11
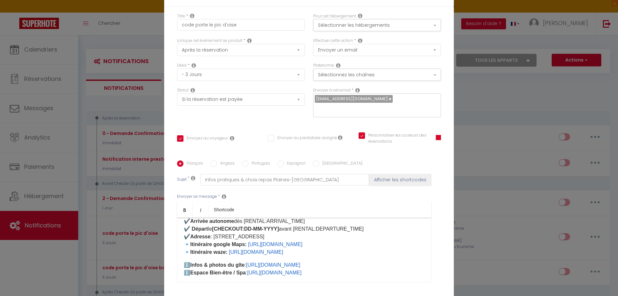
scroll to position [64, 0]
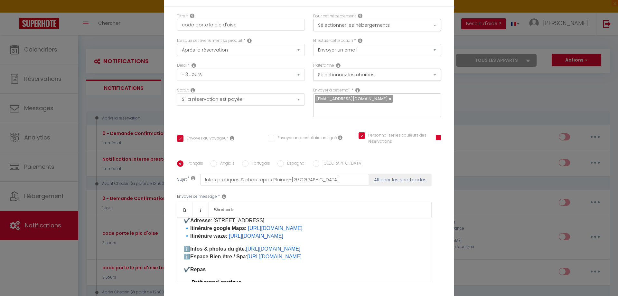
drag, startPoint x: 388, startPoint y: 249, endPoint x: 248, endPoint y: 244, distance: 140.3
click at [248, 245] on p "ℹ️ Infos & photos du gîte : [URL][DOMAIN_NAME] ​ ℹ️ Espace Bien-être / Spa : [U…" at bounding box center [304, 252] width 241 height 15
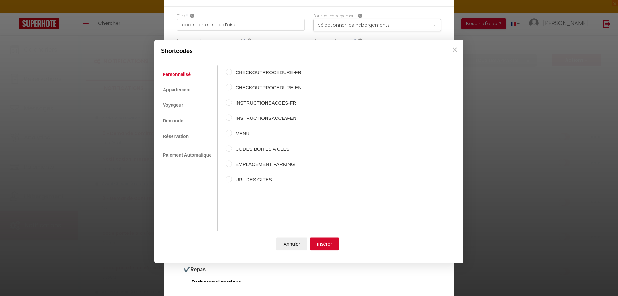
click at [241, 179] on label "URL DES GITES" at bounding box center [266, 180] width 69 height 8
click at [232, 179] on input "URL DES GITES" at bounding box center [228, 179] width 6 height 6
click at [319, 242] on button "Insérer" at bounding box center [324, 243] width 29 height 13
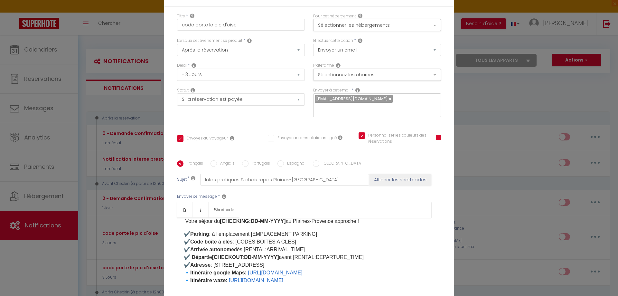
scroll to position [0, 0]
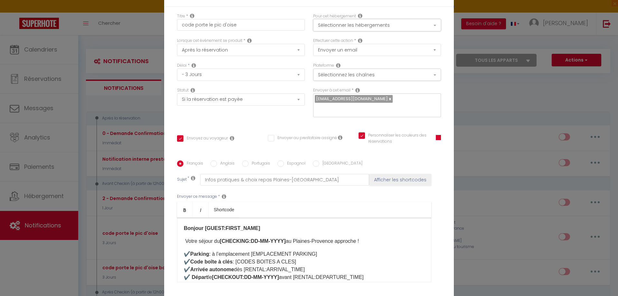
click at [402, 30] on button "Sélectionner les hébergements" at bounding box center [377, 25] width 128 height 12
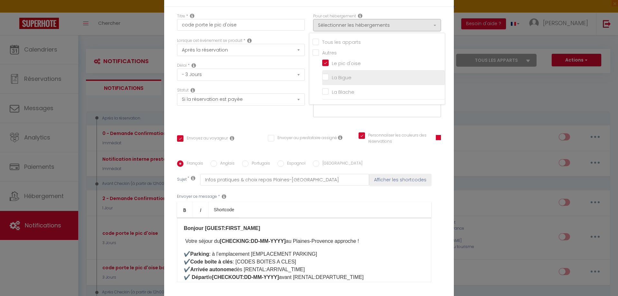
click at [322, 76] on input "La Bigue" at bounding box center [383, 77] width 123 height 6
click at [325, 90] on input "La Blache" at bounding box center [383, 92] width 123 height 6
click at [403, 124] on div "Titre * code porte le pic d'oise Pour cet hébergement Sélectionner les hébergem…" at bounding box center [308, 161] width 289 height 308
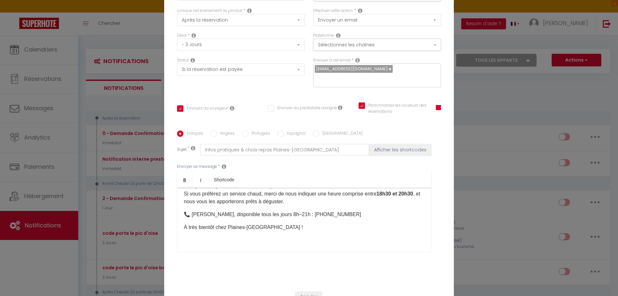
scroll to position [54, 0]
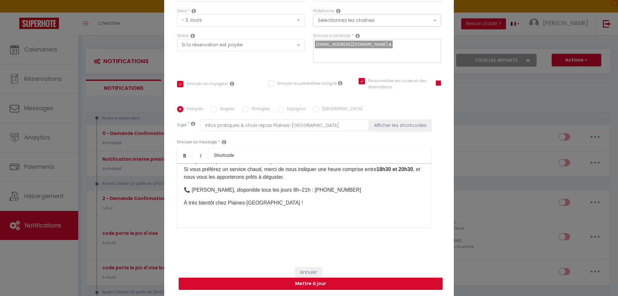
click at [310, 284] on button "Mettre à jour" at bounding box center [311, 283] width 264 height 12
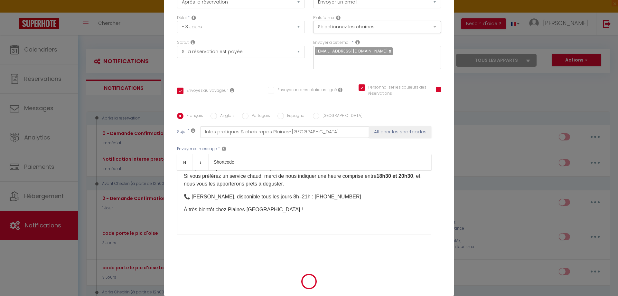
scroll to position [51, 0]
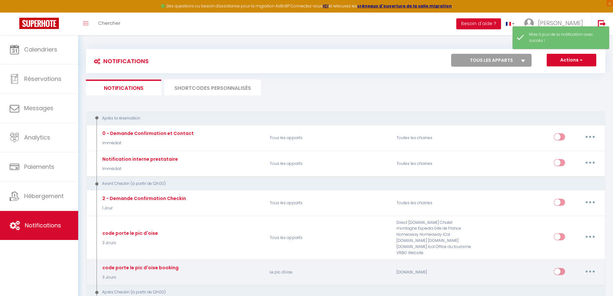
click at [589, 266] on button "button" at bounding box center [590, 271] width 18 height 10
click at [567, 280] on link "Editer" at bounding box center [573, 285] width 48 height 11
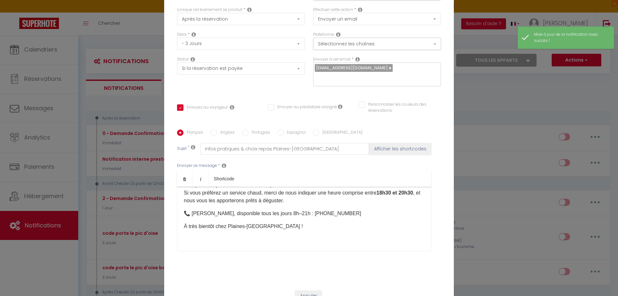
scroll to position [0, 0]
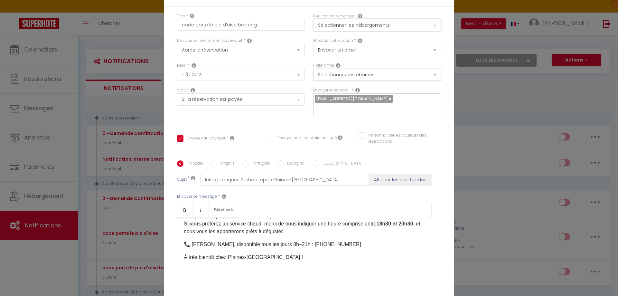
click at [395, 25] on button "Sélectionner les hébergements" at bounding box center [377, 25] width 128 height 12
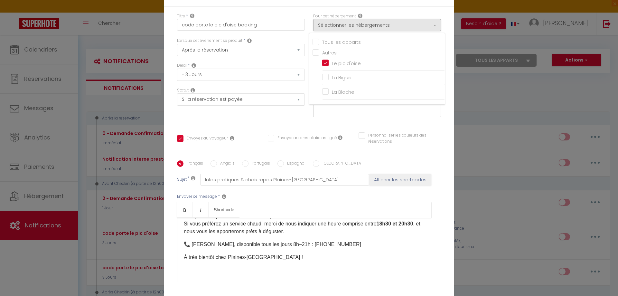
click at [314, 41] on input "Tous les apparts" at bounding box center [378, 41] width 132 height 6
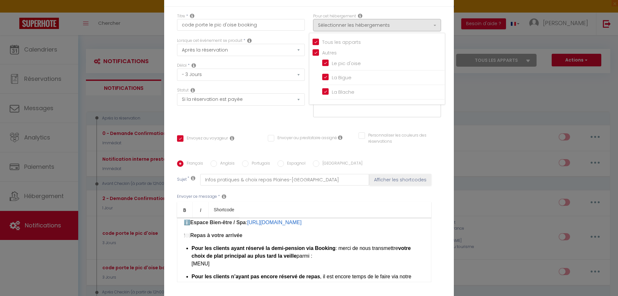
scroll to position [71, 0]
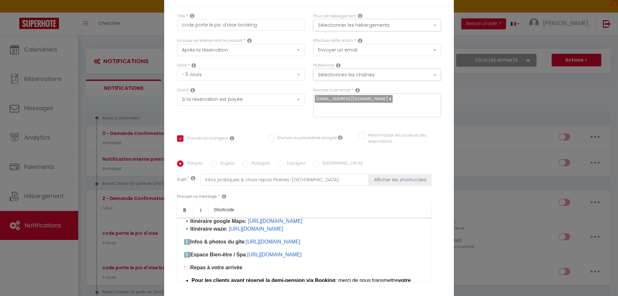
drag, startPoint x: 391, startPoint y: 241, endPoint x: 247, endPoint y: 237, distance: 144.2
click at [247, 237] on div "Bonjour [GUEST:FIRST_NAME]​ ​ Votre séjour du [CHECKING:DD-MM-YYYY] ​au Plaines…" at bounding box center [304, 249] width 254 height 64
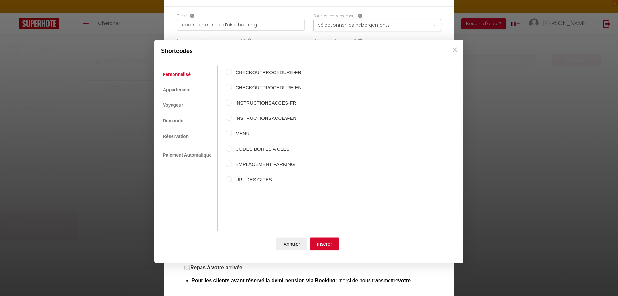
click at [231, 178] on input "URL DES GITES" at bounding box center [228, 179] width 6 height 6
click at [326, 244] on button "Insérer" at bounding box center [324, 243] width 29 height 13
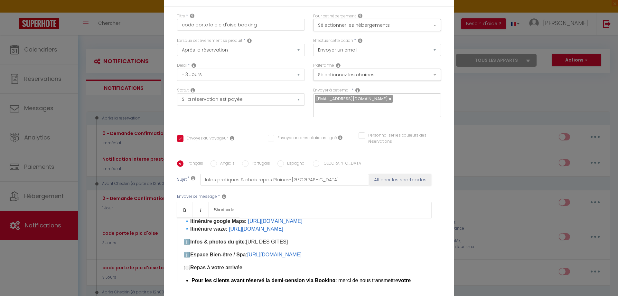
click at [180, 254] on div "Bonjour [GUEST:FIRST_NAME]​ ​ Votre séjour du [CHECKING:DD-MM-YYYY] ​au Plaines…" at bounding box center [304, 249] width 254 height 64
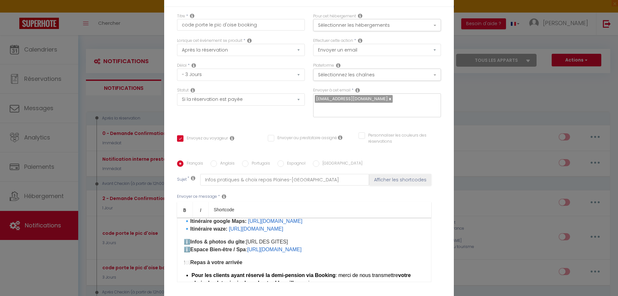
click at [229, 162] on label "Anglais" at bounding box center [226, 163] width 18 height 7
click at [217, 162] on input "Anglais" at bounding box center [213, 163] width 6 height 6
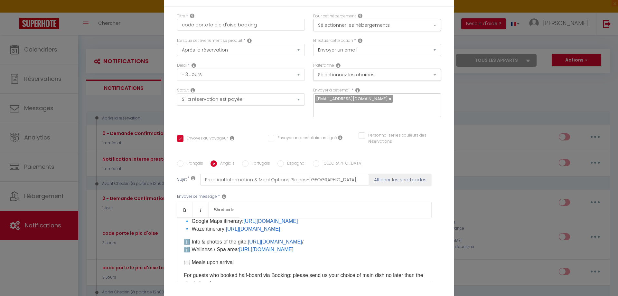
click at [255, 165] on label "Portugais" at bounding box center [259, 163] width 22 height 7
click at [248, 165] on input "Portugais" at bounding box center [245, 163] width 6 height 6
click at [226, 164] on label "Anglais" at bounding box center [226, 163] width 18 height 7
click at [217, 164] on input "Anglais" at bounding box center [213, 163] width 6 height 6
drag, startPoint x: 389, startPoint y: 242, endPoint x: 250, endPoint y: 239, distance: 138.3
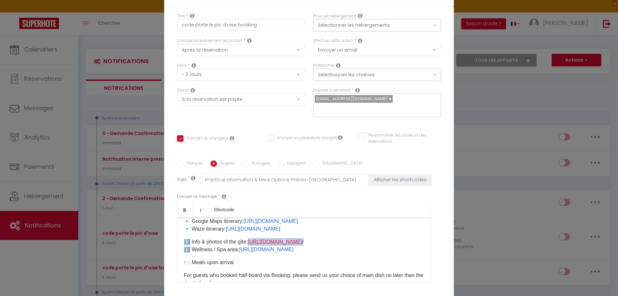
click at [250, 239] on p "ℹ️ Info & photos of the gîte: [URL][DOMAIN_NAME] / ℹ️ Wellness / Spa area: [URL…" at bounding box center [304, 245] width 241 height 15
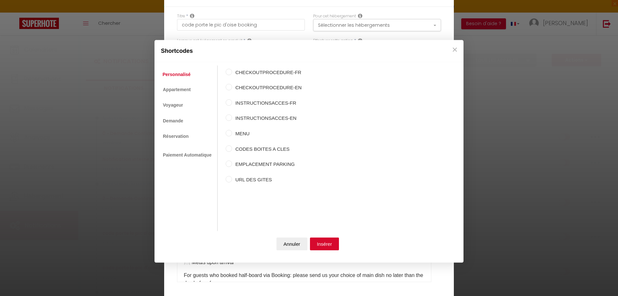
click at [238, 180] on label "URL DES GITES" at bounding box center [266, 180] width 69 height 8
click at [232, 180] on input "URL DES GITES" at bounding box center [228, 179] width 6 height 6
click at [321, 244] on button "Insérer" at bounding box center [324, 243] width 29 height 13
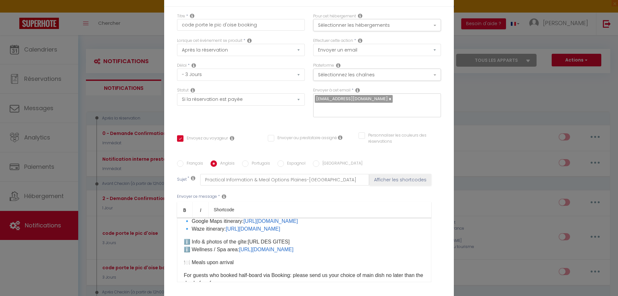
click at [254, 164] on label "Portugais" at bounding box center [259, 163] width 22 height 7
click at [248, 164] on input "Portugais" at bounding box center [245, 163] width 6 height 6
drag, startPoint x: 395, startPoint y: 243, endPoint x: 257, endPoint y: 241, distance: 138.0
click at [257, 241] on p "ℹ️ Informações & fotos do gîte: [URL][DOMAIN_NAME] / ℹ️ Espaço Bem-Estar / Spa:…" at bounding box center [304, 245] width 241 height 15
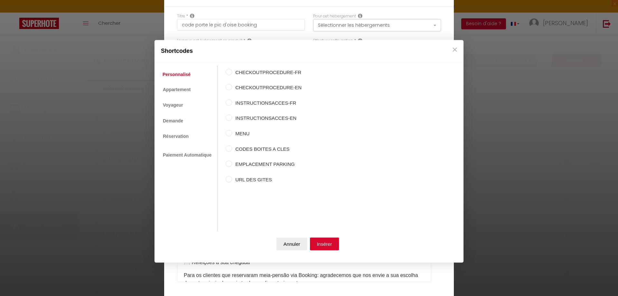
click at [244, 178] on label "URL DES GITES" at bounding box center [266, 180] width 69 height 8
click at [232, 178] on input "URL DES GITES" at bounding box center [228, 179] width 6 height 6
click at [319, 243] on button "Insérer" at bounding box center [324, 243] width 29 height 13
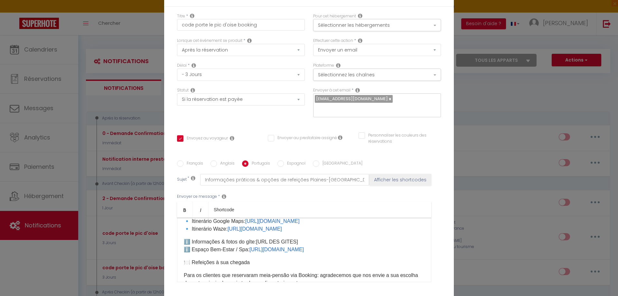
click at [288, 165] on label "Espagnol" at bounding box center [295, 163] width 22 height 7
click at [284, 165] on input "Espagnol" at bounding box center [280, 163] width 6 height 6
drag, startPoint x: 378, startPoint y: 243, endPoint x: 240, endPoint y: 238, distance: 138.4
click at [240, 238] on p "ℹ️ Info & fotos del gîte: [URL][DOMAIN_NAME] ℹ️ Zona de Bienestar / Spa: [URL][…" at bounding box center [304, 245] width 241 height 15
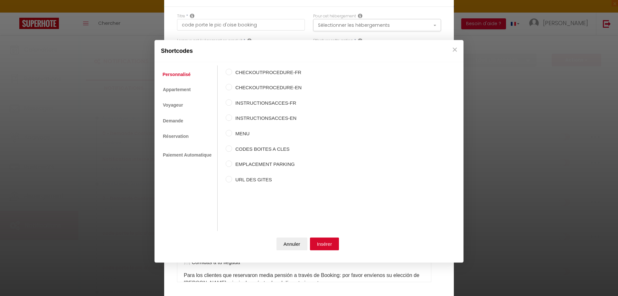
click at [252, 179] on label "URL DES GITES" at bounding box center [266, 180] width 69 height 8
click at [232, 179] on input "URL DES GITES" at bounding box center [228, 179] width 6 height 6
click at [321, 242] on button "Insérer" at bounding box center [324, 243] width 29 height 13
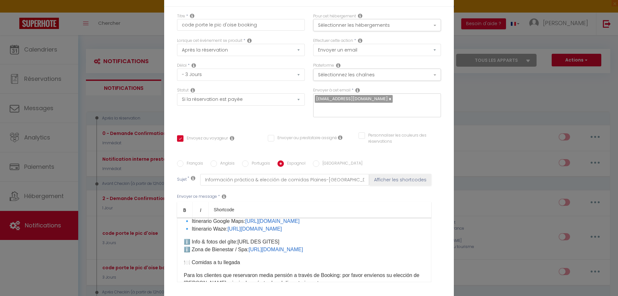
click at [319, 163] on label "[GEOGRAPHIC_DATA]" at bounding box center [340, 163] width 43 height 7
click at [319, 163] on input "[GEOGRAPHIC_DATA]" at bounding box center [316, 163] width 6 height 6
drag, startPoint x: 363, startPoint y: 243, endPoint x: 237, endPoint y: 237, distance: 126.2
click at [237, 238] on p "ℹ️ Info & foto del gîte: [URL][DOMAIN_NAME] ℹ️ Area Benessere / Spa: [URL][DOMA…" at bounding box center [304, 245] width 241 height 15
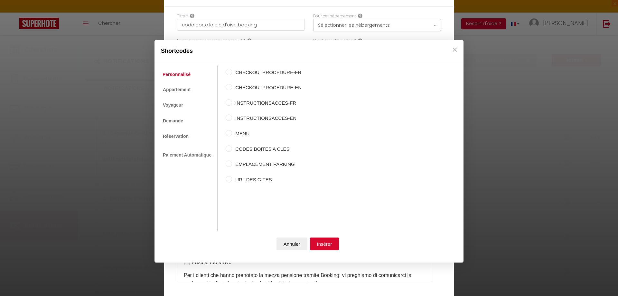
click at [250, 180] on label "URL DES GITES" at bounding box center [266, 180] width 69 height 8
click at [232, 180] on input "URL DES GITES" at bounding box center [228, 179] width 6 height 6
click at [322, 244] on button "Insérer" at bounding box center [324, 243] width 29 height 13
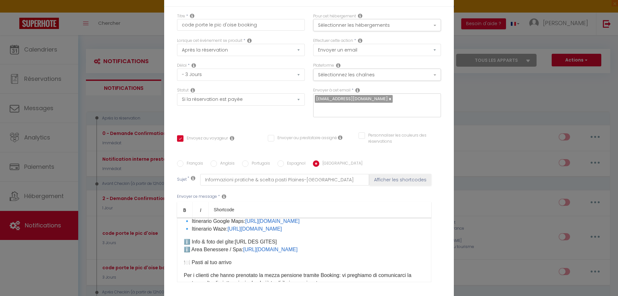
click at [196, 163] on label "Français" at bounding box center [193, 163] width 20 height 7
click at [183, 163] on input "Français" at bounding box center [180, 163] width 6 height 6
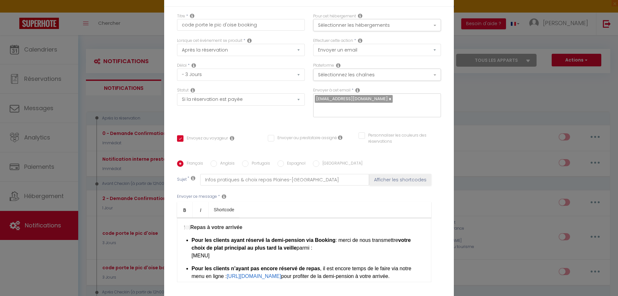
scroll to position [195, 0]
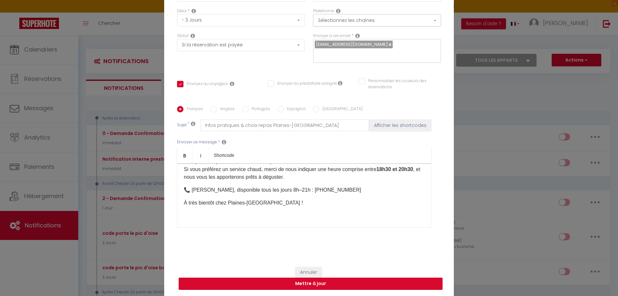
click at [306, 284] on button "Mettre à jour" at bounding box center [311, 283] width 264 height 12
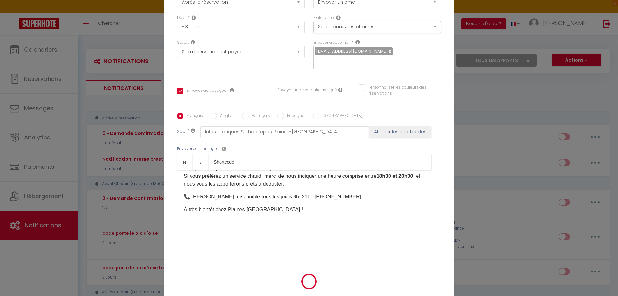
scroll to position [51, 0]
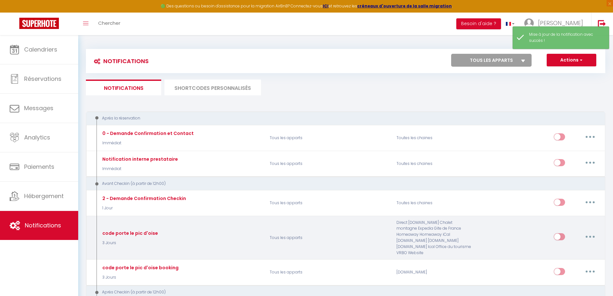
click at [592, 235] on button "button" at bounding box center [590, 236] width 18 height 10
click at [576, 248] on link "Editer" at bounding box center [573, 251] width 48 height 11
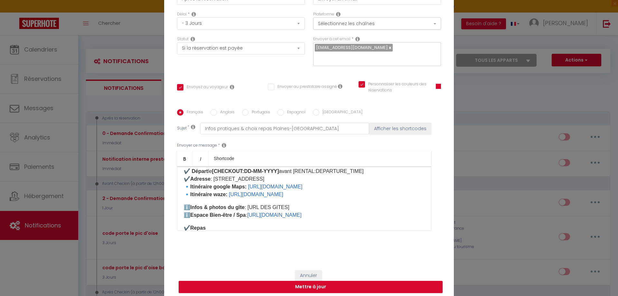
scroll to position [66, 0]
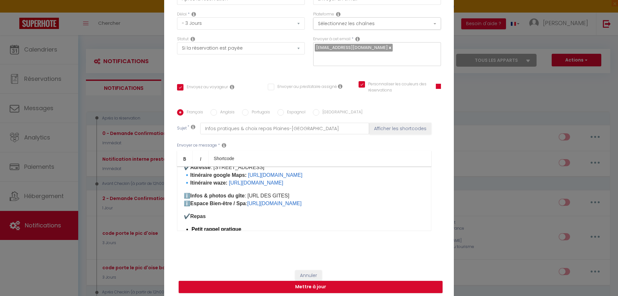
click at [224, 114] on label "Anglais" at bounding box center [226, 112] width 18 height 7
click at [217, 114] on input "Anglais" at bounding box center [213, 112] width 6 height 6
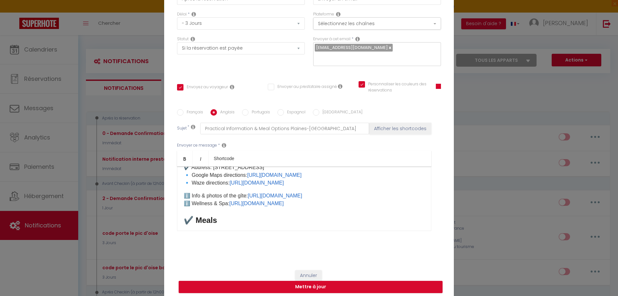
drag, startPoint x: 381, startPoint y: 196, endPoint x: 250, endPoint y: 195, distance: 131.2
click at [250, 195] on p "ℹ️ Info & photos of the gîte: [URL][DOMAIN_NAME] ℹ️ Wellness & Spa: [URL][DOMAI…" at bounding box center [304, 199] width 241 height 15
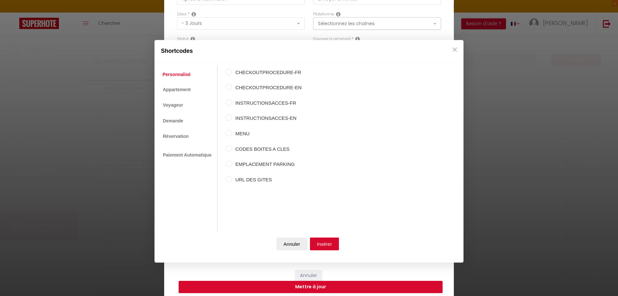
click at [227, 178] on input "URL DES GITES" at bounding box center [228, 179] width 6 height 6
click at [319, 241] on button "Insérer" at bounding box center [324, 243] width 29 height 13
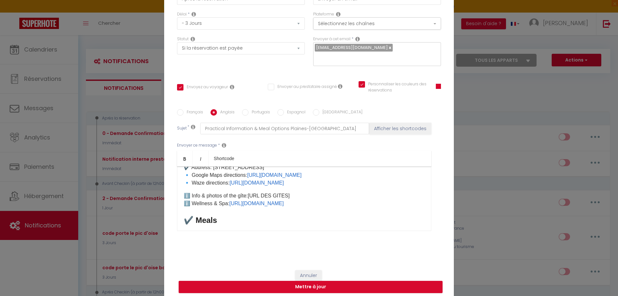
click at [251, 111] on label "Portugais" at bounding box center [259, 112] width 22 height 7
click at [248, 111] on input "Portugais" at bounding box center [245, 112] width 6 height 6
drag, startPoint x: 399, startPoint y: 197, endPoint x: 257, endPoint y: 193, distance: 142.5
click at [257, 193] on p "ℹ️ Informações & fotos do gîte: [URL][DOMAIN_NAME] ℹ️ Espaço Bem-Estar / Spa: […" at bounding box center [304, 199] width 241 height 15
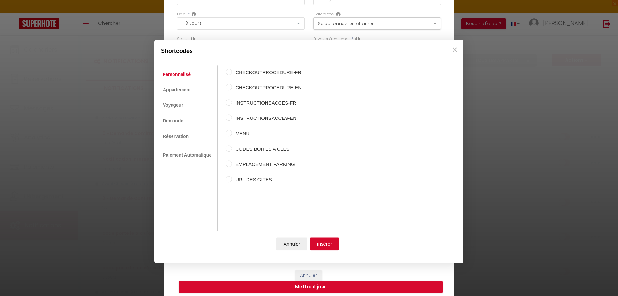
click at [242, 179] on label "URL DES GITES" at bounding box center [266, 180] width 69 height 8
click at [232, 179] on input "URL DES GITES" at bounding box center [228, 179] width 6 height 6
click at [319, 244] on button "Insérer" at bounding box center [324, 243] width 29 height 13
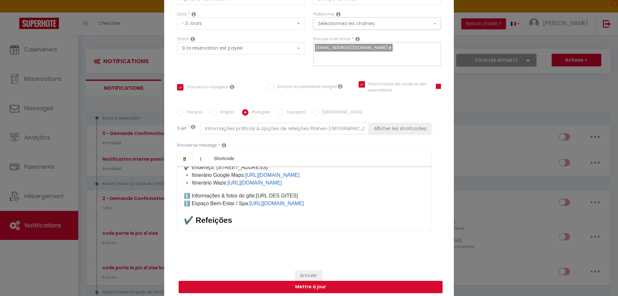
click at [290, 112] on label "Espagnol" at bounding box center [295, 112] width 22 height 7
click at [284, 112] on input "Espagnol" at bounding box center [280, 112] width 6 height 6
drag, startPoint x: 384, startPoint y: 197, endPoint x: 241, endPoint y: 192, distance: 143.8
click at [241, 192] on p "ℹ️ Info & fotos del gîte: [URL][DOMAIN_NAME] ℹ️ Zona de Bienestar / Spa: [URL][…" at bounding box center [304, 199] width 241 height 15
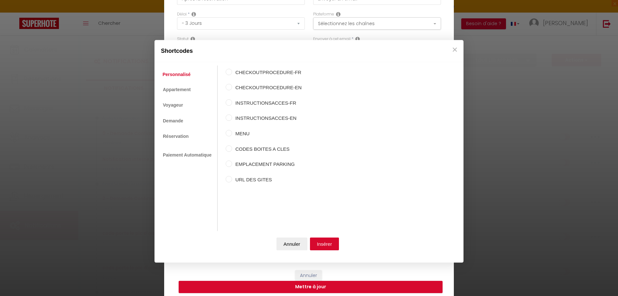
click at [233, 179] on label "URL DES GITES" at bounding box center [266, 180] width 69 height 8
click at [232, 179] on input "URL DES GITES" at bounding box center [228, 179] width 6 height 6
click at [323, 242] on button "Insérer" at bounding box center [324, 243] width 29 height 13
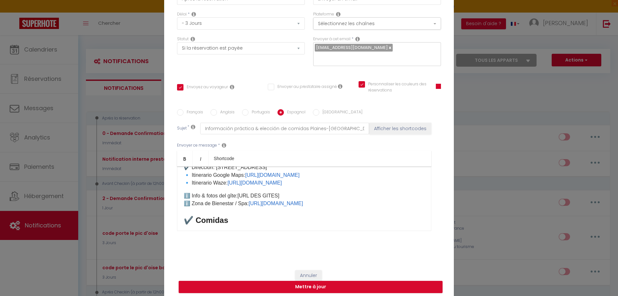
click at [322, 112] on label "[GEOGRAPHIC_DATA]" at bounding box center [340, 112] width 43 height 7
click at [319, 112] on input "[GEOGRAPHIC_DATA]" at bounding box center [316, 112] width 6 height 6
drag, startPoint x: 383, startPoint y: 196, endPoint x: 237, endPoint y: 194, distance: 146.0
click at [237, 194] on p "ℹ️ Info & foto del gîte: [URL][DOMAIN_NAME] ℹ️ Area Benessere / Spa: [URL][DOMA…" at bounding box center [304, 199] width 241 height 15
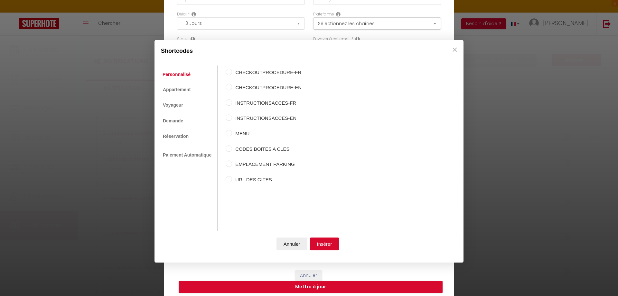
click at [228, 177] on input "URL DES GITES" at bounding box center [228, 179] width 6 height 6
click at [327, 244] on button "Insérer" at bounding box center [324, 243] width 29 height 13
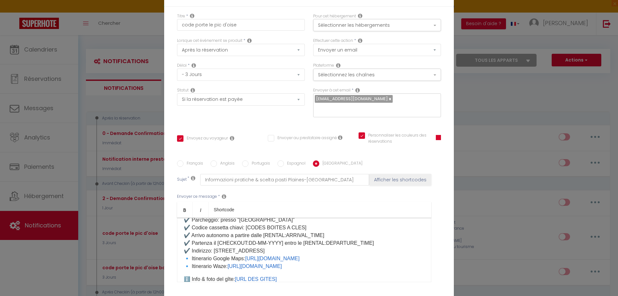
scroll to position [2, 0]
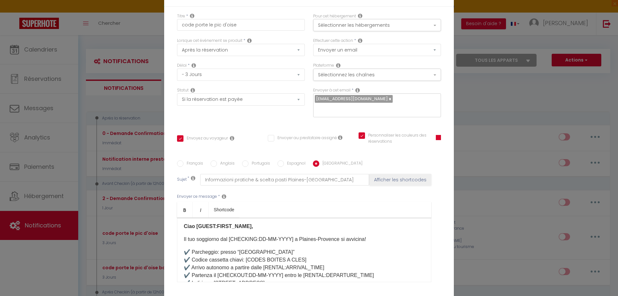
drag, startPoint x: 284, startPoint y: 251, endPoint x: 235, endPoint y: 247, distance: 49.4
click at [235, 247] on div "Ciao [GUEST:FIRST_NAME], Il tuo soggiorno dal [CHECKING:DD-MM-YYYY] a Plaines-P…" at bounding box center [304, 249] width 254 height 64
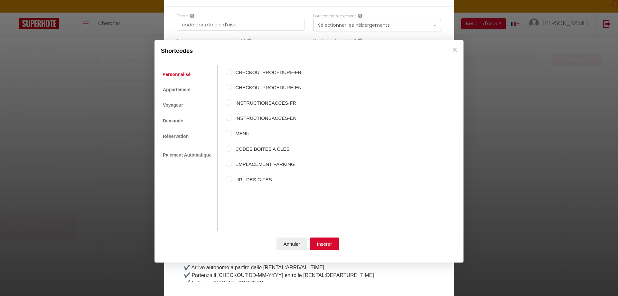
click at [229, 165] on input "EMPLACEMENT PARKING" at bounding box center [228, 163] width 6 height 6
click at [318, 239] on button "Insérer" at bounding box center [324, 243] width 29 height 13
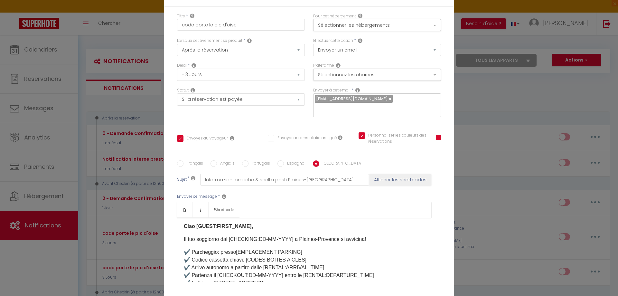
click at [286, 162] on label "Espagnol" at bounding box center [295, 163] width 22 height 7
click at [284, 162] on input "Espagnol" at bounding box center [280, 163] width 6 height 6
drag, startPoint x: 301, startPoint y: 251, endPoint x: 252, endPoint y: 247, distance: 49.1
click at [252, 247] on div "Hola [GUEST:FIRST_NAME], ¡Tu estancia del [CHECKING:DD-MM-YYYY] en Plaines-Prov…" at bounding box center [304, 249] width 254 height 64
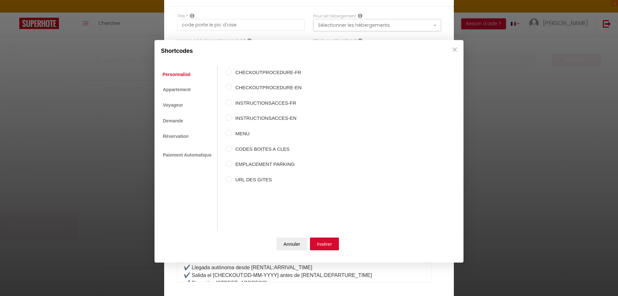
click at [249, 161] on label "EMPLACEMENT PARKING" at bounding box center [266, 164] width 69 height 8
click at [232, 161] on input "EMPLACEMENT PARKING" at bounding box center [228, 163] width 6 height 6
click at [318, 242] on button "Insérer" at bounding box center [324, 243] width 29 height 13
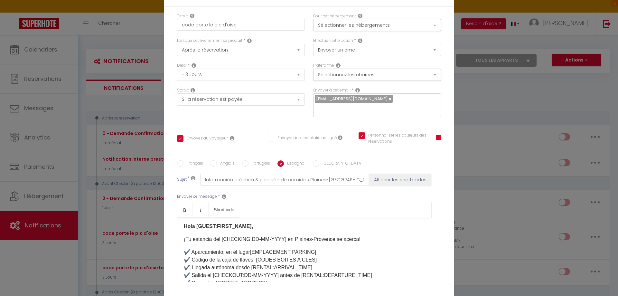
click at [253, 163] on label "Portugais" at bounding box center [259, 163] width 22 height 7
click at [248, 163] on input "Portugais" at bounding box center [245, 163] width 6 height 6
drag, startPoint x: 299, startPoint y: 251, endPoint x: 251, endPoint y: 250, distance: 48.3
click at [251, 250] on p "✔️ Estacionamento: no local “Gîte [GEOGRAPHIC_DATA]” ✔️ Código da caixa de chav…" at bounding box center [304, 275] width 241 height 54
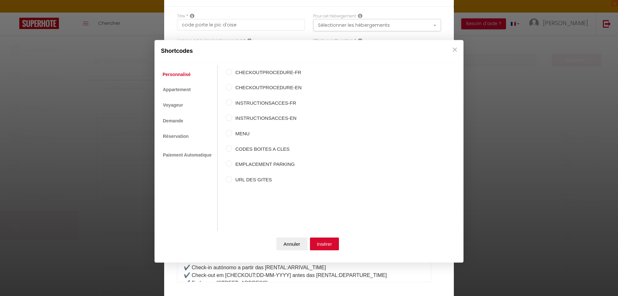
click at [228, 163] on input "EMPLACEMENT PARKING" at bounding box center [228, 163] width 6 height 6
click at [330, 240] on button "Insérer" at bounding box center [324, 243] width 29 height 13
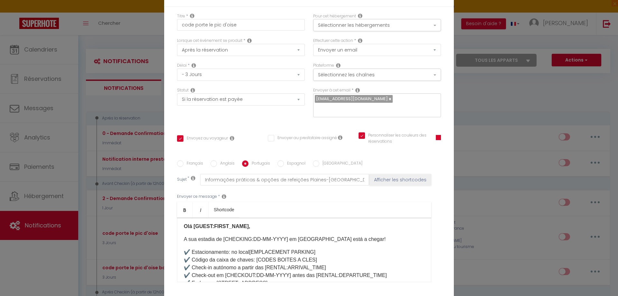
click at [223, 163] on label "Anglais" at bounding box center [226, 163] width 18 height 7
click at [217, 163] on input "Anglais" at bounding box center [213, 163] width 6 height 6
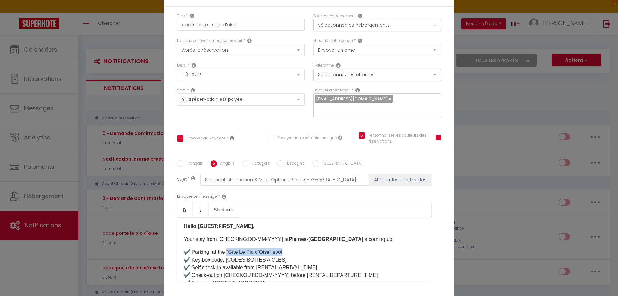
drag, startPoint x: 298, startPoint y: 251, endPoint x: 226, endPoint y: 247, distance: 72.1
click at [226, 247] on div "Hello [GUEST:FIRST_NAME], Your stay from [CHECKING:DD-MM-YYYY] at [GEOGRAPHIC_D…" at bounding box center [304, 249] width 254 height 64
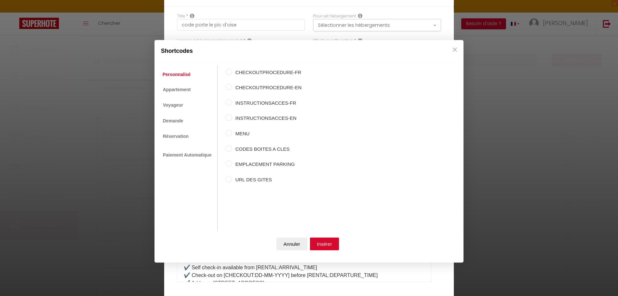
click at [237, 166] on label "EMPLACEMENT PARKING" at bounding box center [266, 164] width 69 height 8
click at [232, 166] on input "EMPLACEMENT PARKING" at bounding box center [228, 163] width 6 height 6
click at [324, 240] on button "Insérer" at bounding box center [324, 243] width 29 height 13
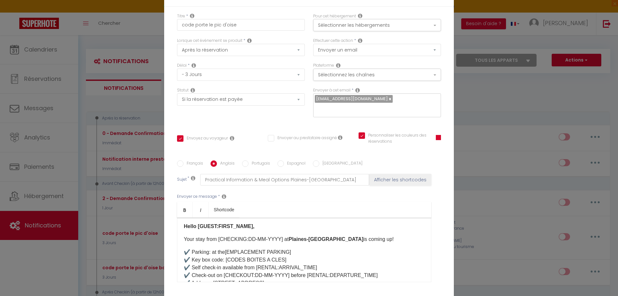
click at [193, 163] on label "Français" at bounding box center [193, 163] width 20 height 7
click at [183, 163] on input "Français" at bounding box center [180, 163] width 6 height 6
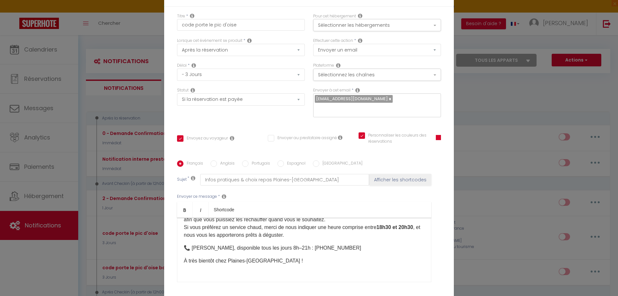
scroll to position [213, 0]
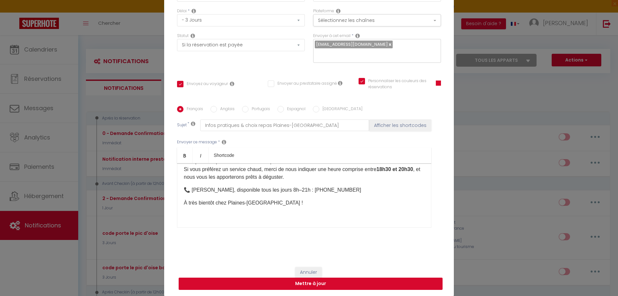
click at [305, 287] on button "Mettre à jour" at bounding box center [311, 283] width 264 height 12
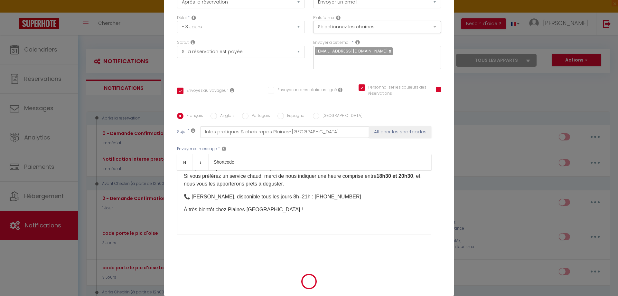
scroll to position [51, 0]
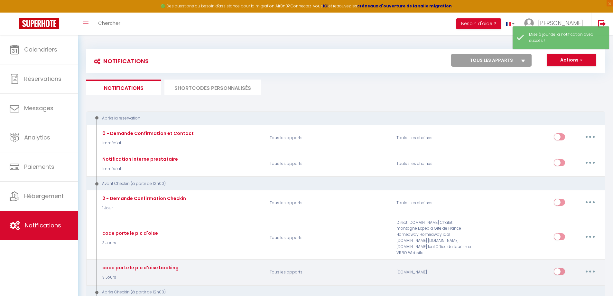
click at [587, 266] on button "button" at bounding box center [590, 271] width 18 height 10
click at [565, 280] on link "Editer" at bounding box center [573, 285] width 48 height 11
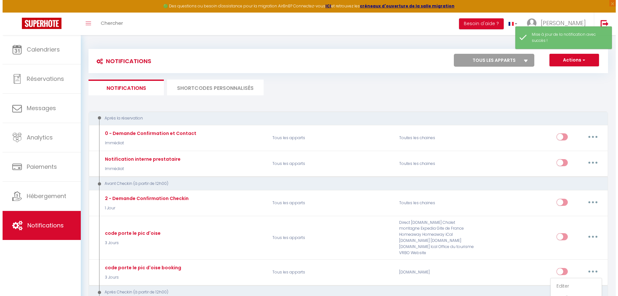
scroll to position [195, 0]
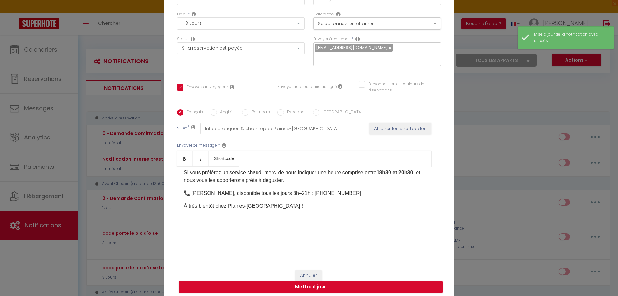
click at [321, 111] on label "[GEOGRAPHIC_DATA]" at bounding box center [340, 112] width 43 height 7
click at [319, 111] on input "[GEOGRAPHIC_DATA]" at bounding box center [316, 112] width 6 height 6
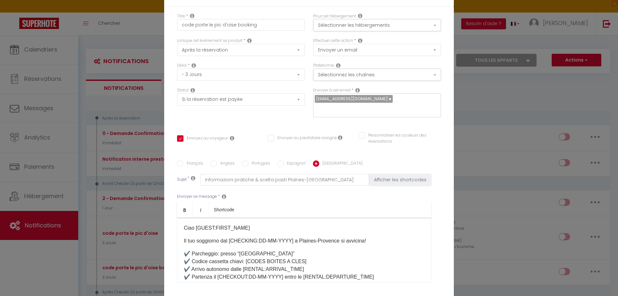
scroll to position [0, 0]
drag, startPoint x: 278, startPoint y: 251, endPoint x: 235, endPoint y: 251, distance: 42.8
click at [235, 251] on p "✔️ Parcheggio: presso “Gîte [GEOGRAPHIC_DATA]” ✔️ Codice cassetta chiavi: [CODE…" at bounding box center [304, 277] width 241 height 54
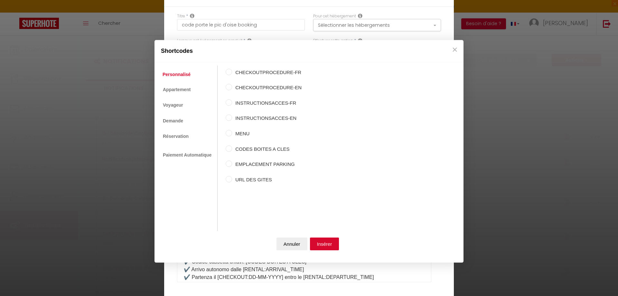
click at [231, 164] on input "EMPLACEMENT PARKING" at bounding box center [228, 163] width 6 height 6
click at [327, 241] on button "Insérer" at bounding box center [324, 243] width 29 height 13
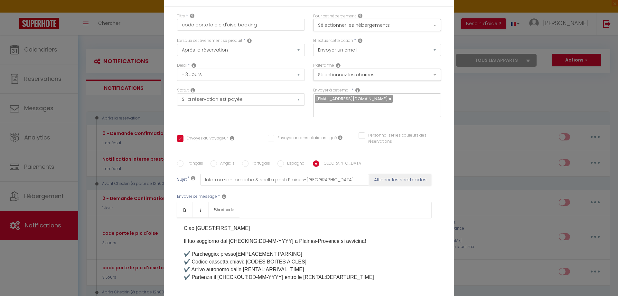
click at [285, 165] on label "Espagnol" at bounding box center [295, 163] width 22 height 7
click at [284, 165] on input "Espagnol" at bounding box center [280, 163] width 6 height 6
drag, startPoint x: 294, startPoint y: 252, endPoint x: 252, endPoint y: 249, distance: 42.0
click at [252, 249] on div "Hola [GUEST:FIRST_NAME] ¡Tu estancia del [CHECKING:DD-MM-YYYY] en Plaines-Prove…" at bounding box center [304, 249] width 254 height 64
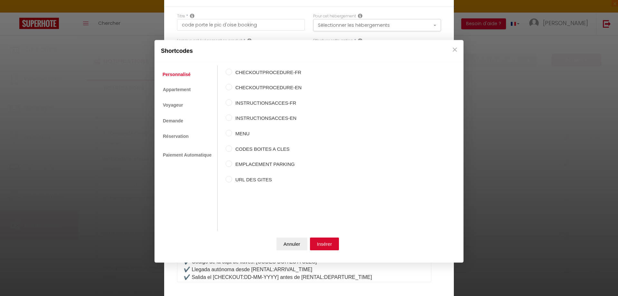
click at [236, 164] on label "EMPLACEMENT PARKING" at bounding box center [266, 164] width 69 height 8
click at [232, 164] on input "EMPLACEMENT PARKING" at bounding box center [228, 163] width 6 height 6
click at [316, 244] on button "Insérer" at bounding box center [324, 243] width 29 height 13
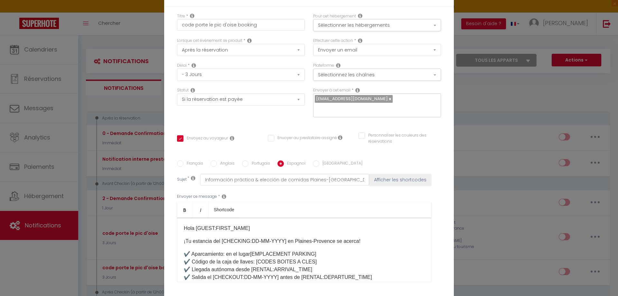
click at [254, 162] on label "Portugais" at bounding box center [259, 163] width 22 height 7
click at [248, 162] on input "Portugais" at bounding box center [245, 163] width 6 height 6
drag, startPoint x: 297, startPoint y: 251, endPoint x: 250, endPoint y: 249, distance: 47.3
click at [250, 249] on div "Olá [GUEST:FIRST_NAME] A sua estadia de [CHECKING:DD-MM-YYYY] em [GEOGRAPHIC_DA…" at bounding box center [304, 249] width 254 height 64
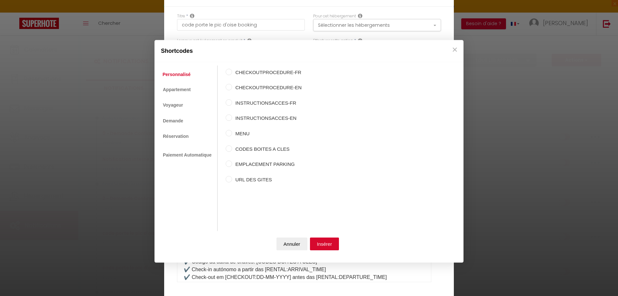
click at [245, 165] on label "EMPLACEMENT PARKING" at bounding box center [266, 164] width 69 height 8
click at [232, 165] on input "EMPLACEMENT PARKING" at bounding box center [228, 163] width 6 height 6
click at [328, 242] on button "Insérer" at bounding box center [324, 243] width 29 height 13
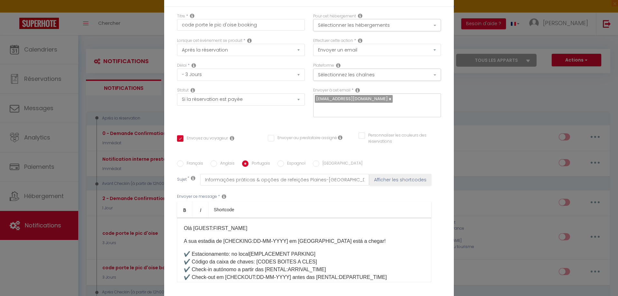
click at [218, 164] on label "Anglais" at bounding box center [226, 163] width 18 height 7
click at [217, 164] on input "Anglais" at bounding box center [213, 163] width 6 height 6
drag, startPoint x: 290, startPoint y: 254, endPoint x: 245, endPoint y: 251, distance: 45.8
click at [245, 251] on p "✔️ Parking: at the location “Gîte [GEOGRAPHIC_DATA]” ✔️ Key box code: [CODES BO…" at bounding box center [304, 277] width 241 height 54
drag, startPoint x: 290, startPoint y: 253, endPoint x: 245, endPoint y: 252, distance: 45.4
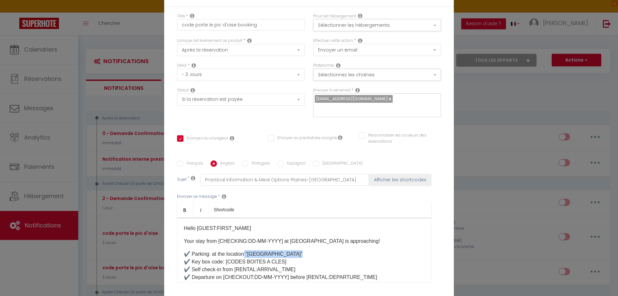
click at [245, 252] on p "✔️ Parking: at the location “Gîte [GEOGRAPHIC_DATA]” ✔️ Key box code: [CODES BO…" at bounding box center [304, 277] width 241 height 54
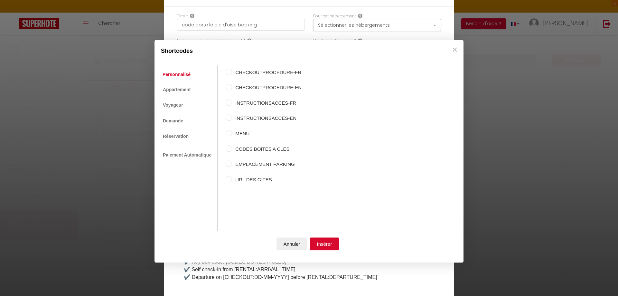
click at [231, 164] on input "EMPLACEMENT PARKING" at bounding box center [228, 163] width 6 height 6
click at [325, 242] on button "Insérer" at bounding box center [324, 243] width 29 height 13
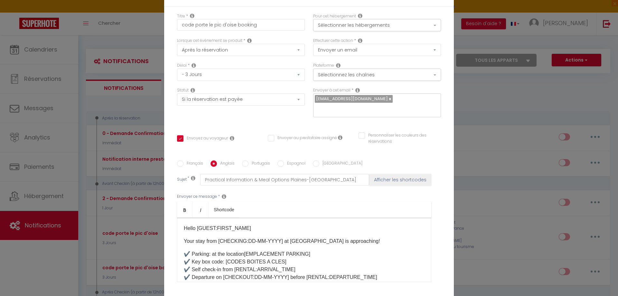
click at [196, 163] on label "Français" at bounding box center [193, 163] width 20 height 7
click at [183, 163] on input "Français" at bounding box center [180, 163] width 6 height 6
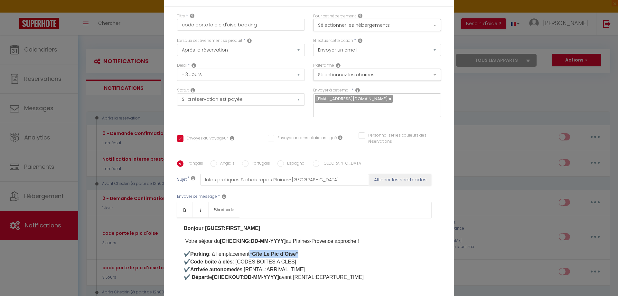
drag, startPoint x: 306, startPoint y: 253, endPoint x: 254, endPoint y: 253, distance: 52.1
click at [254, 253] on p "✔️ Parking : à l’emplacement “Gîte [GEOGRAPHIC_DATA]” ✔️ Code boîte à clés : [C…" at bounding box center [304, 277] width 241 height 54
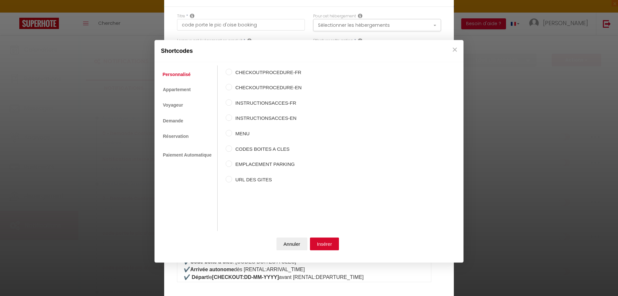
click at [230, 163] on input "EMPLACEMENT PARKING" at bounding box center [228, 163] width 6 height 6
click at [326, 243] on button "Insérer" at bounding box center [324, 243] width 29 height 13
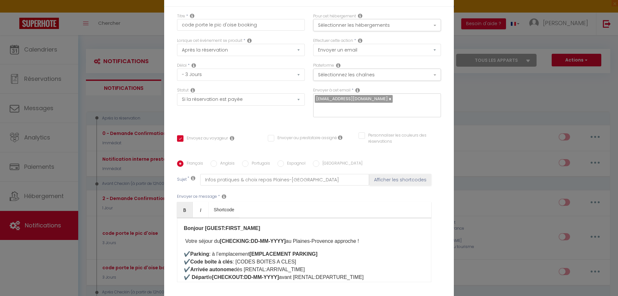
click at [226, 162] on label "Anglais" at bounding box center [226, 163] width 18 height 7
click at [217, 162] on input "Anglais" at bounding box center [213, 163] width 6 height 6
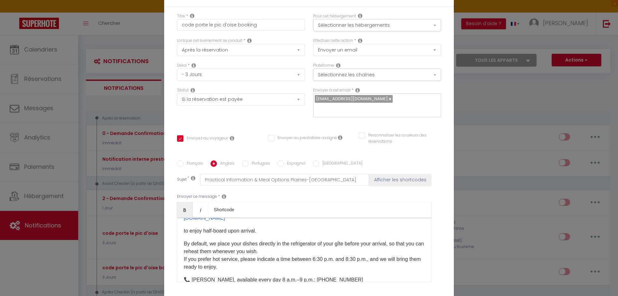
scroll to position [195, 0]
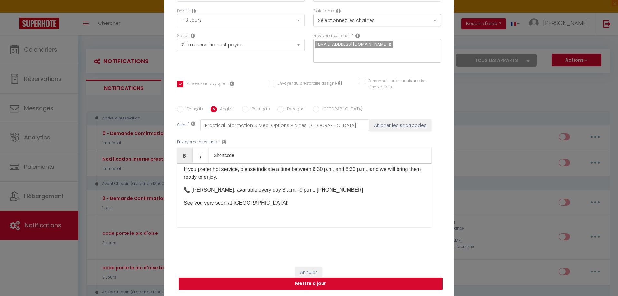
click at [309, 285] on button "Mettre à jour" at bounding box center [311, 283] width 264 height 12
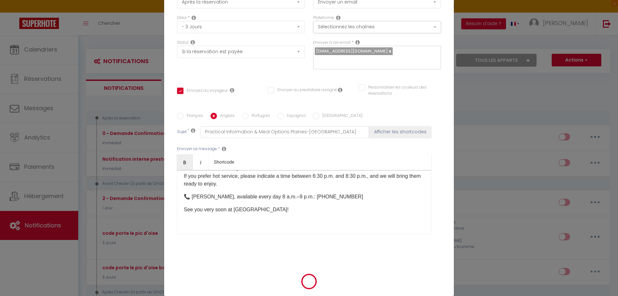
scroll to position [51, 0]
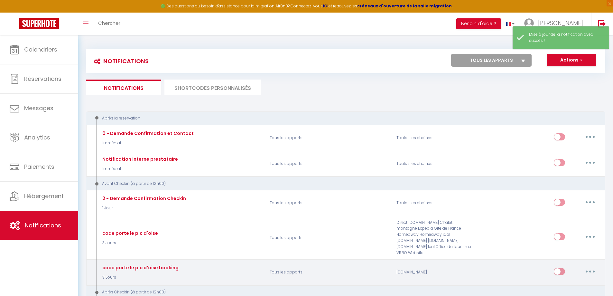
click at [588, 266] on button "button" at bounding box center [590, 271] width 18 height 10
click at [572, 280] on link "Editer" at bounding box center [573, 285] width 48 height 11
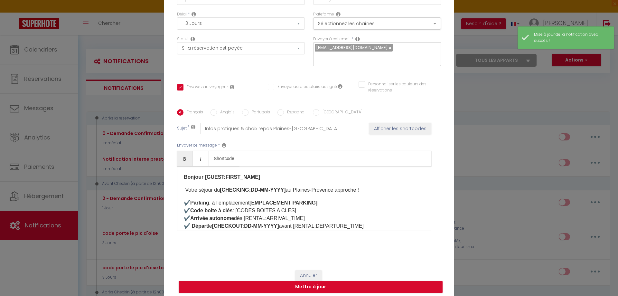
scroll to position [0, 0]
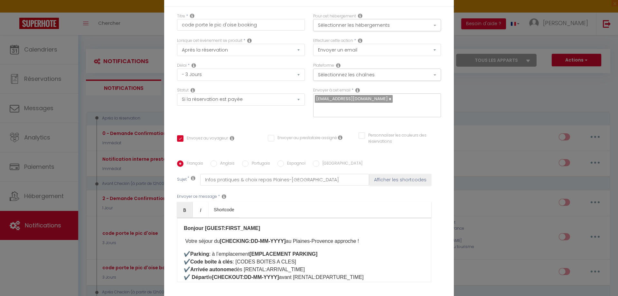
click at [225, 159] on div "Français Anglais Portugais Espagnol Italien Sujet * Infos pratiques & choix rep…" at bounding box center [309, 225] width 264 height 149
click at [224, 161] on label "Anglais" at bounding box center [226, 163] width 18 height 7
click at [217, 161] on input "Anglais" at bounding box center [213, 163] width 6 height 6
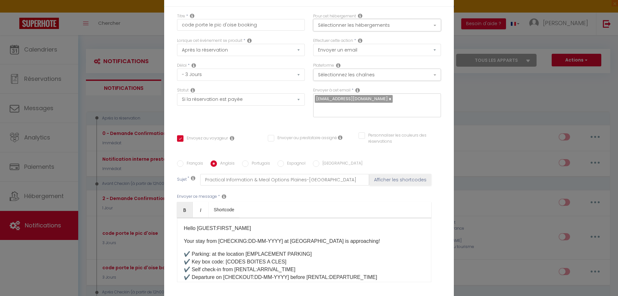
click at [376, 25] on button "Sélectionner les hébergements" at bounding box center [377, 25] width 128 height 12
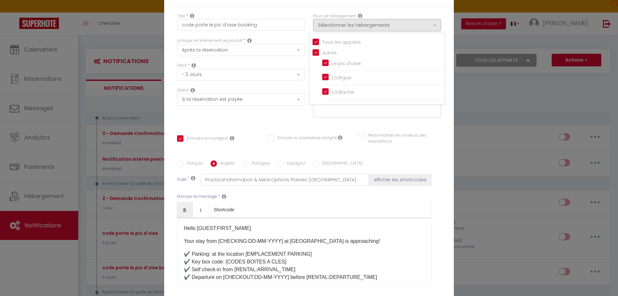
click at [360, 205] on ul "Bold Italic Shortcode" at bounding box center [304, 210] width 254 height 16
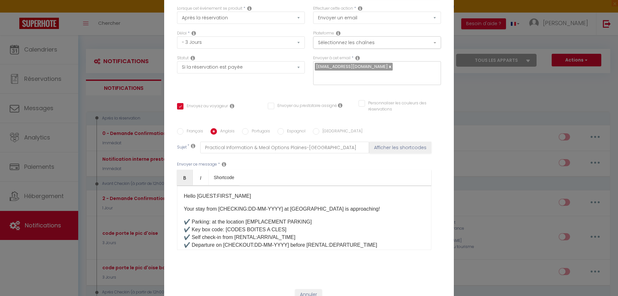
scroll to position [54, 0]
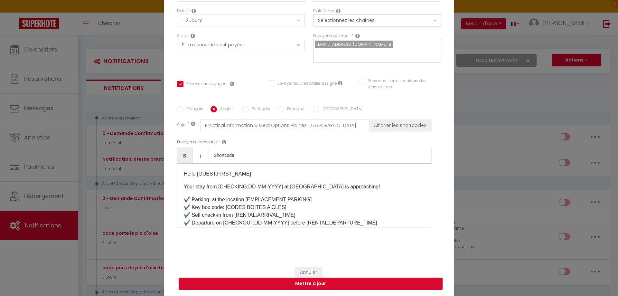
click at [321, 282] on button "Mettre à jour" at bounding box center [311, 283] width 264 height 12
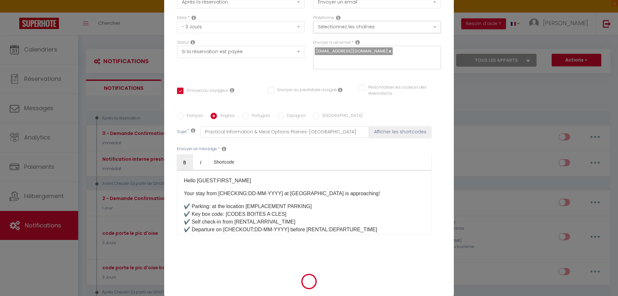
scroll to position [51, 0]
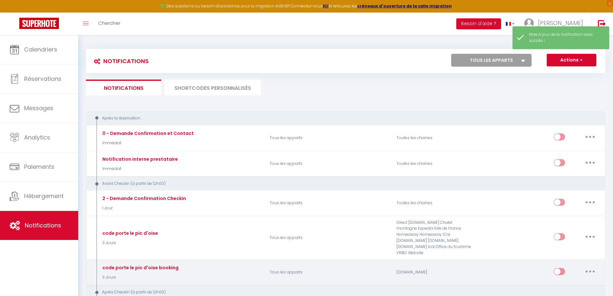
click at [587, 266] on button "button" at bounding box center [590, 271] width 18 height 10
click at [559, 280] on link "Editer" at bounding box center [573, 285] width 48 height 11
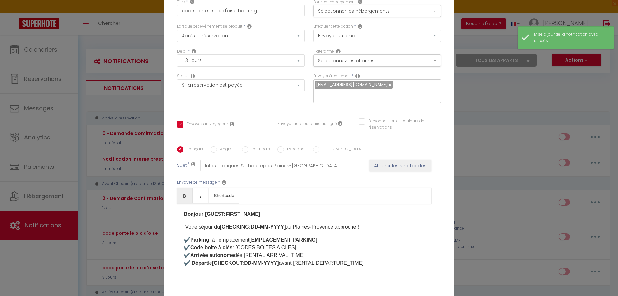
scroll to position [0, 0]
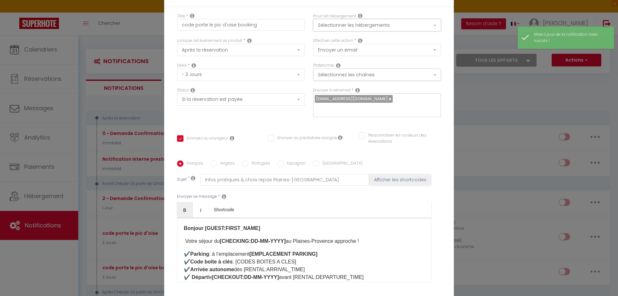
click at [396, 27] on button "Sélectionner les hébergements" at bounding box center [377, 25] width 128 height 12
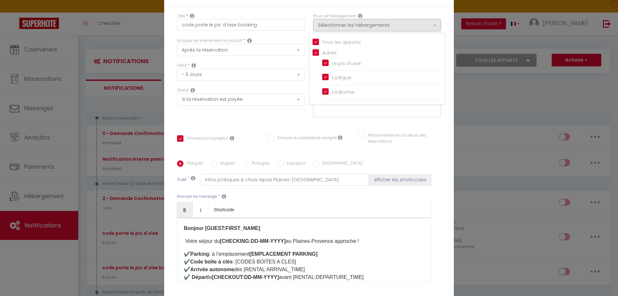
click at [422, 126] on div "Titre * code porte le pic d'oise booking Pour cet hébergement Sélectionner les …" at bounding box center [308, 161] width 289 height 308
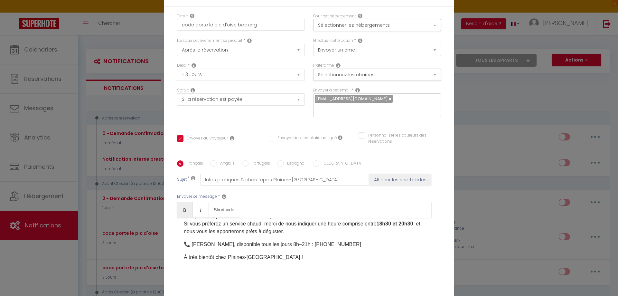
scroll to position [195, 0]
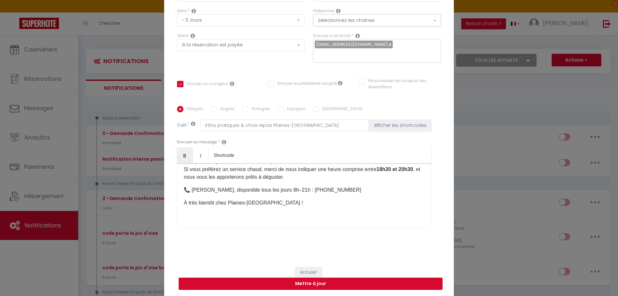
click at [311, 283] on button "Mettre à jour" at bounding box center [311, 283] width 264 height 12
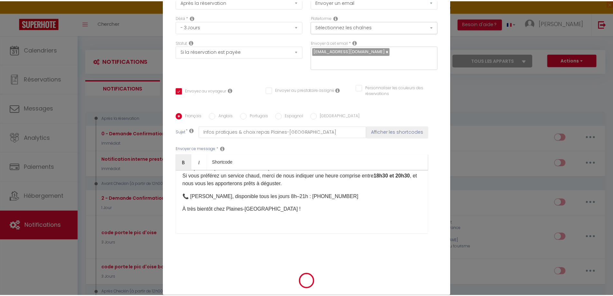
scroll to position [51, 0]
